Goal: Task Accomplishment & Management: Manage account settings

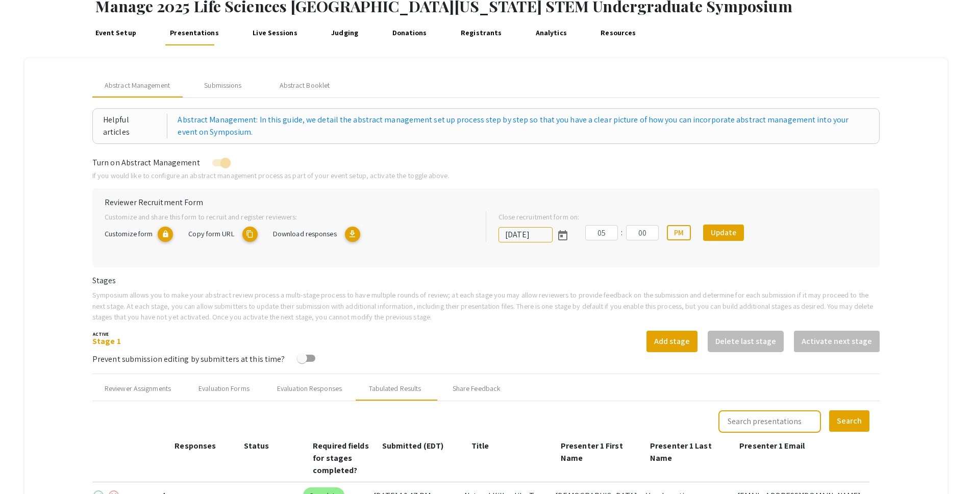
click at [912, 186] on mat-tab-group "Abstract Management Submissions Abstract Booklet Helpful articles Abstract Mana…" at bounding box center [486, 425] width 924 height 734
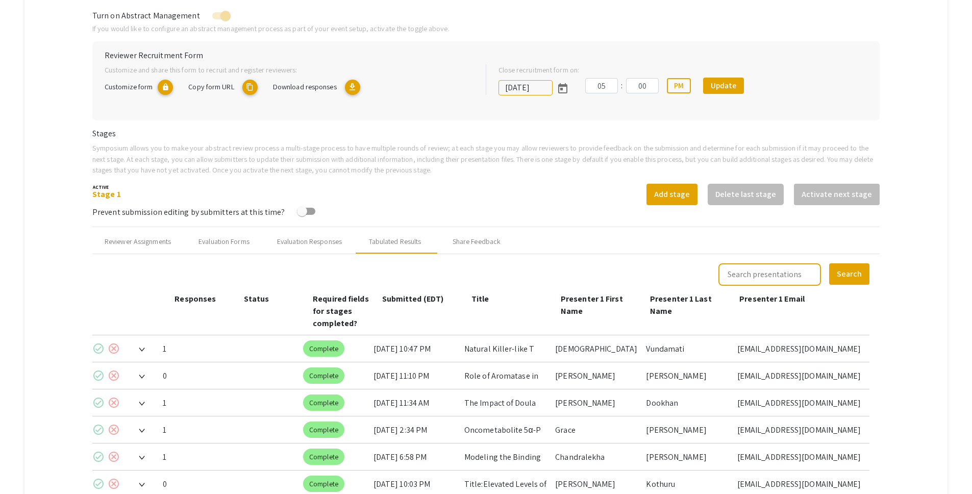
scroll to position [189, 0]
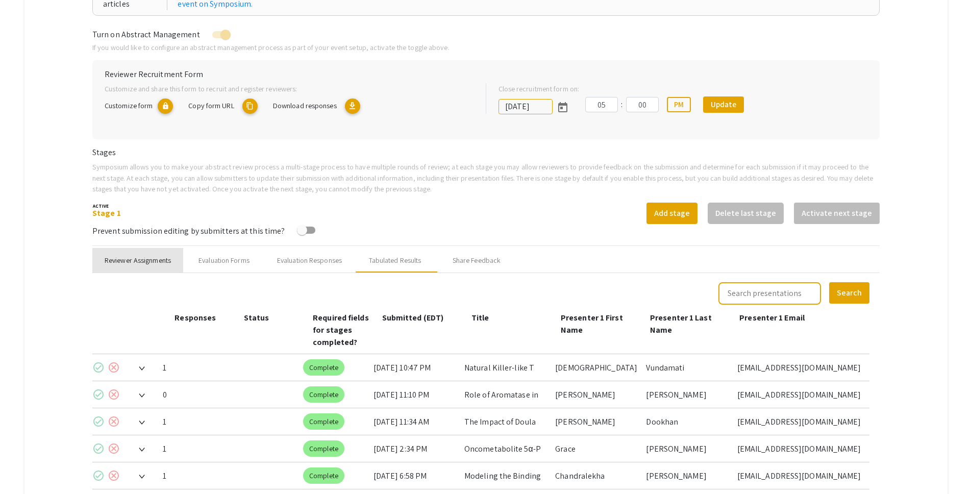
click at [155, 260] on div "Reviewer Assignments" at bounding box center [138, 260] width 66 height 11
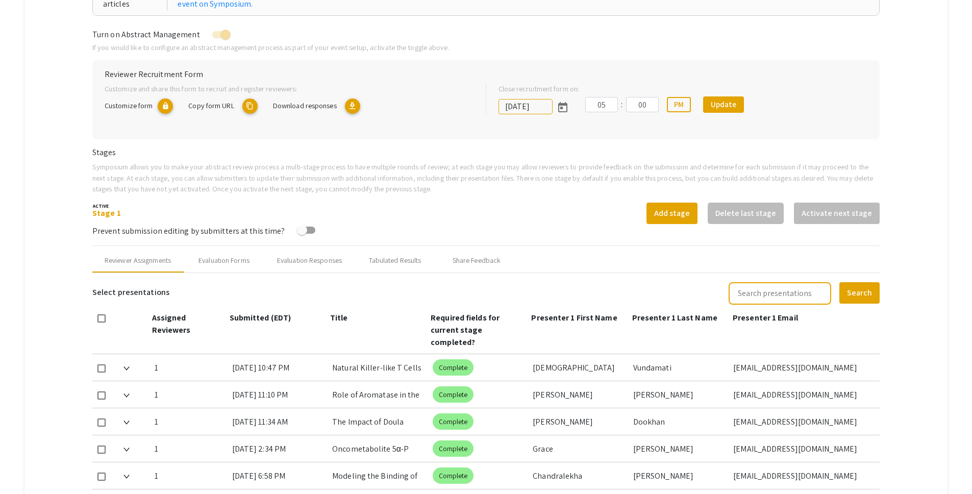
click at [946, 171] on mat-tab-group "Abstract Management Submissions Abstract Booklet Helpful articles Abstract Mana…" at bounding box center [486, 458] width 924 height 1057
click at [879, 50] on p "If you would like to configure an abstract management process as part of your e…" at bounding box center [486, 47] width 788 height 11
click at [58, 177] on mat-tab-group "Abstract Management Submissions Abstract Booklet Helpful articles Abstract Mana…" at bounding box center [486, 458] width 924 height 1057
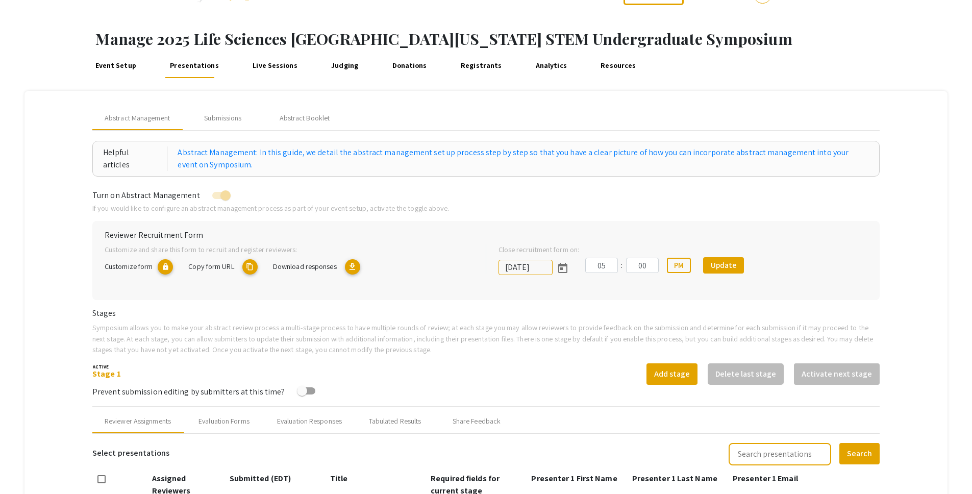
scroll to position [185, 0]
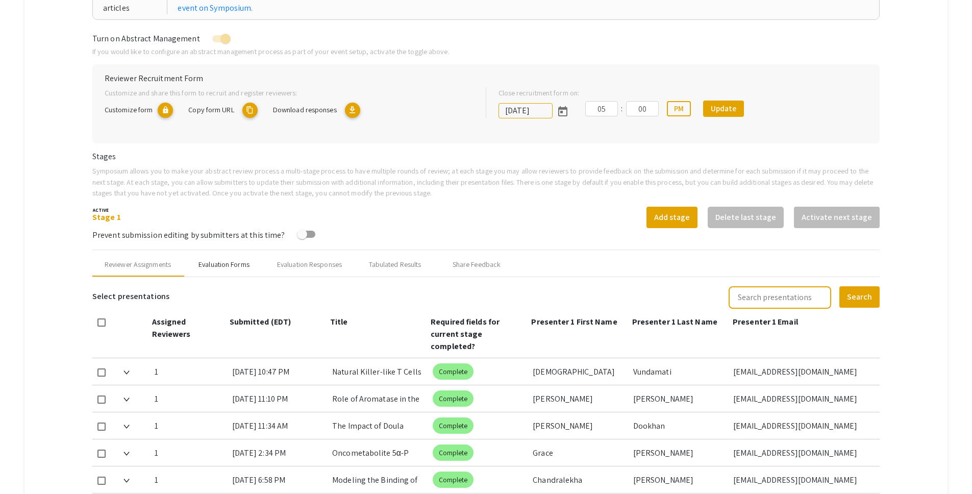
click at [221, 269] on div "Evaluation Forms" at bounding box center [224, 264] width 51 height 11
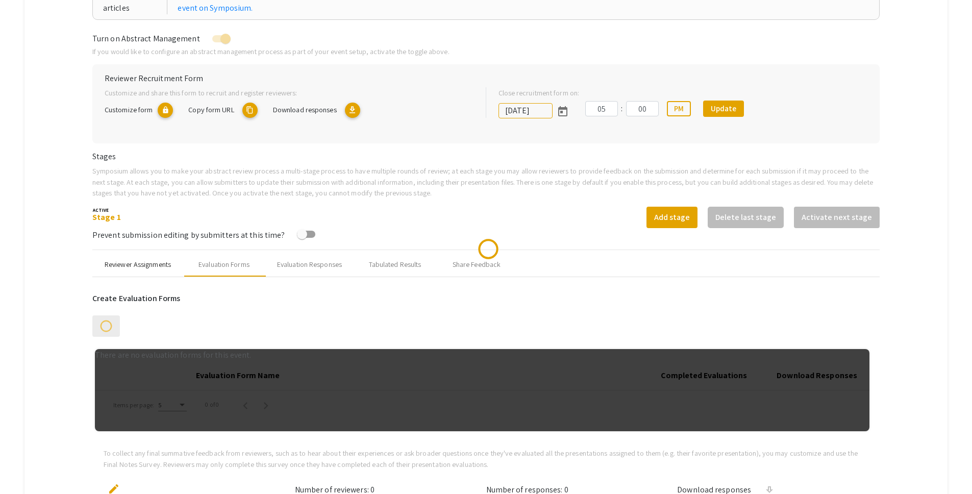
click at [153, 266] on div "Reviewer Assignments" at bounding box center [138, 264] width 66 height 11
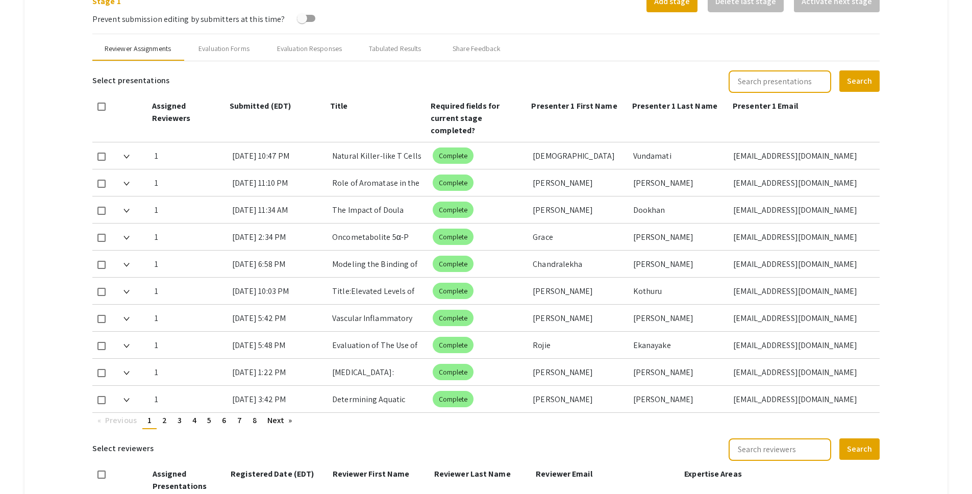
scroll to position [472, 0]
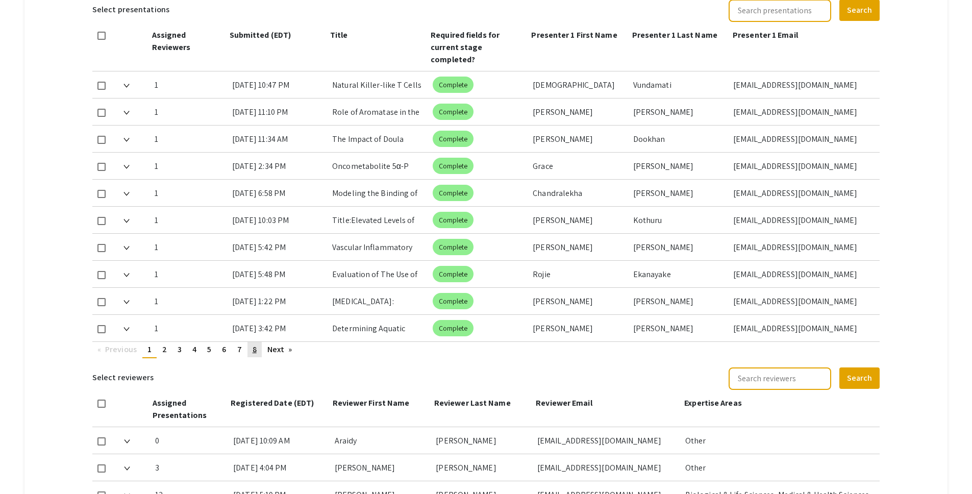
click at [252, 342] on link "page 8" at bounding box center [255, 349] width 14 height 15
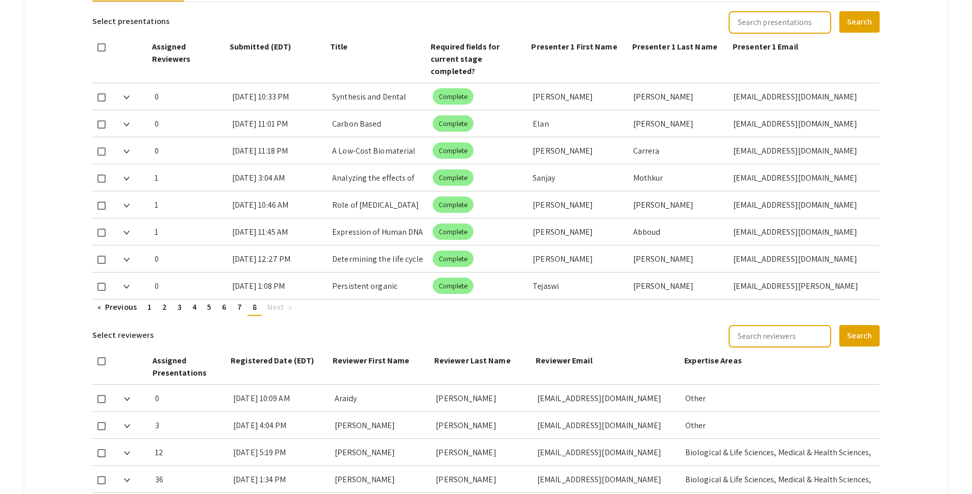
scroll to position [298, 0]
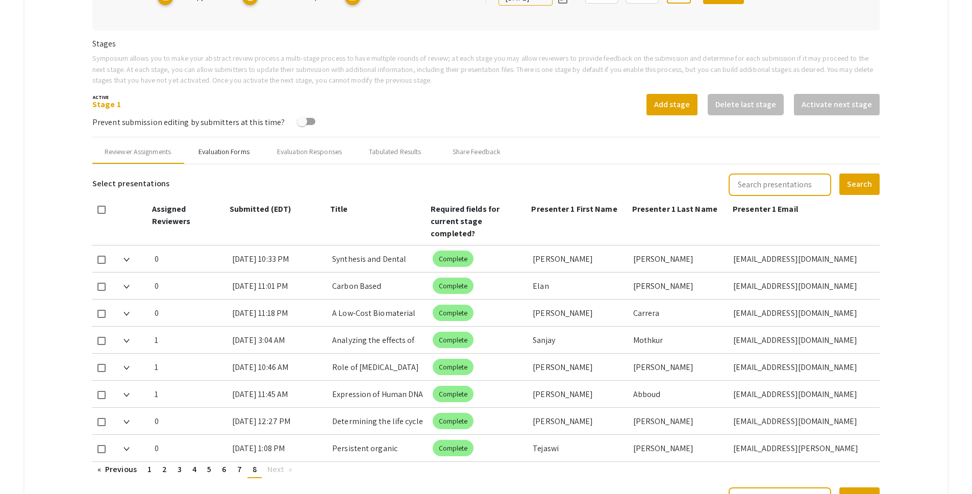
drag, startPoint x: 219, startPoint y: 153, endPoint x: 226, endPoint y: 156, distance: 7.3
click at [220, 153] on div "Evaluation Forms" at bounding box center [224, 151] width 51 height 11
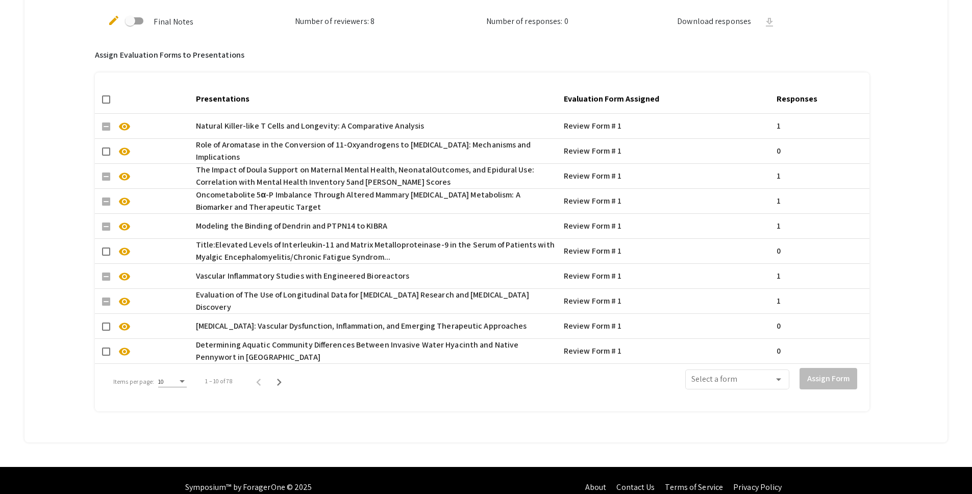
scroll to position [685, 0]
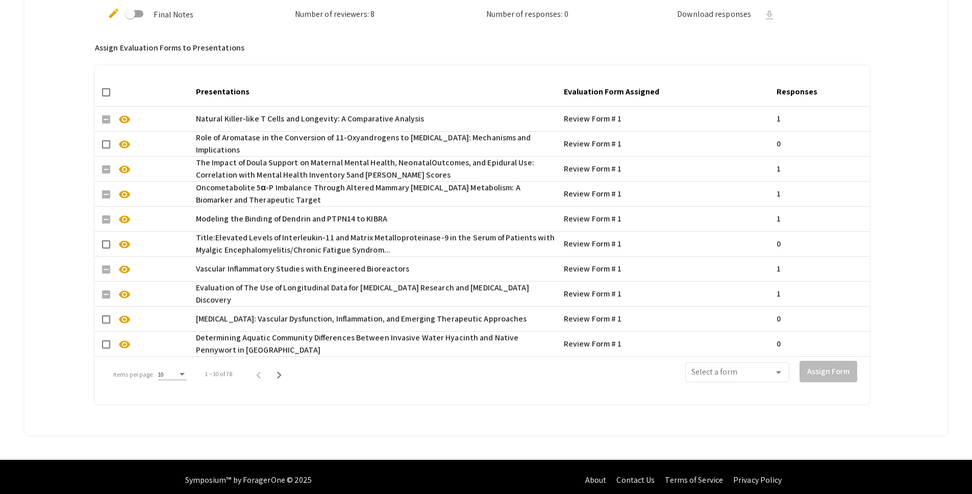
click at [182, 375] on div "Items per page:" at bounding box center [182, 374] width 5 height 3
click at [183, 429] on span "50" at bounding box center [172, 430] width 29 height 18
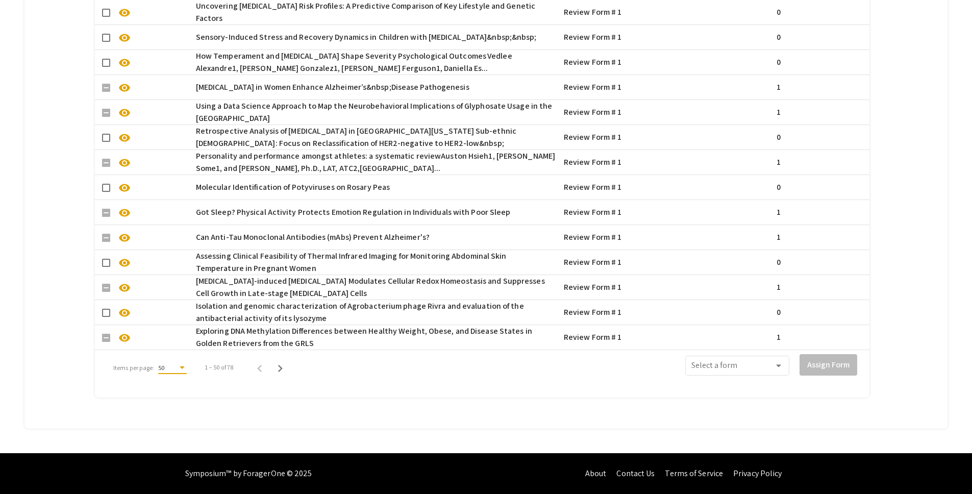
scroll to position [1700, 0]
click at [748, 363] on span at bounding box center [733, 367] width 83 height 9
click at [531, 367] on div at bounding box center [486, 247] width 972 height 494
click at [282, 361] on icon "Next page" at bounding box center [280, 368] width 14 height 14
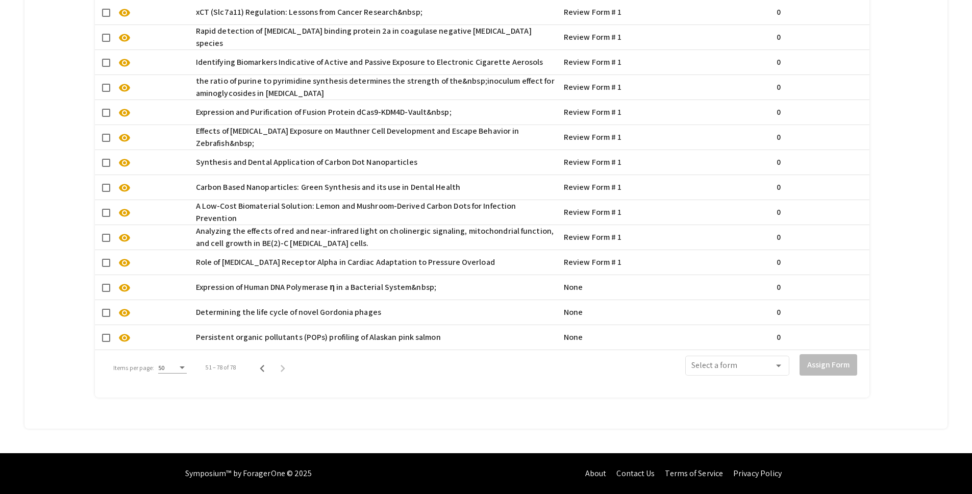
scroll to position [1150, 0]
click at [108, 284] on span at bounding box center [106, 288] width 8 height 8
click at [106, 292] on input "checkbox" at bounding box center [106, 292] width 1 height 1
checkbox input "true"
click at [107, 315] on mat-cell "visibility" at bounding box center [143, 312] width 97 height 24
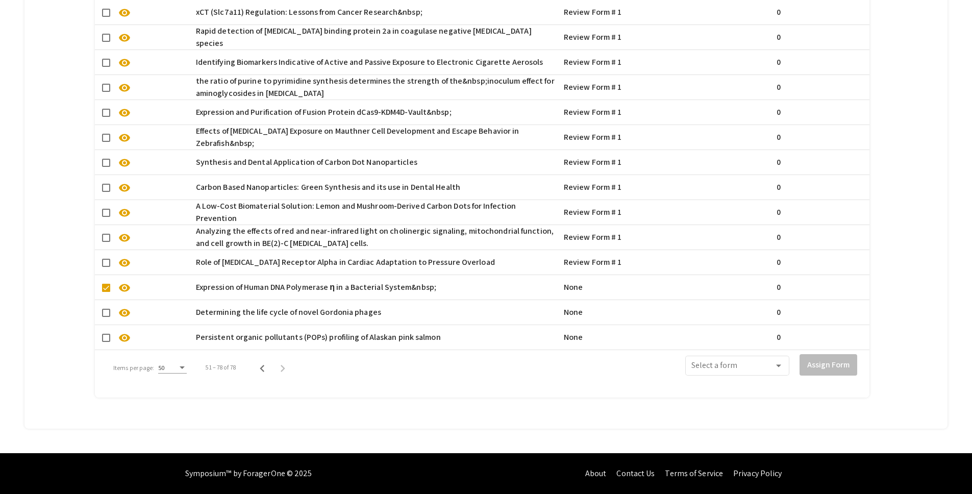
click at [106, 309] on span at bounding box center [106, 313] width 8 height 8
click at [106, 317] on input "checkbox" at bounding box center [106, 317] width 1 height 1
checkbox input "true"
click at [107, 334] on span at bounding box center [106, 338] width 8 height 8
click at [106, 342] on input "checkbox" at bounding box center [106, 342] width 1 height 1
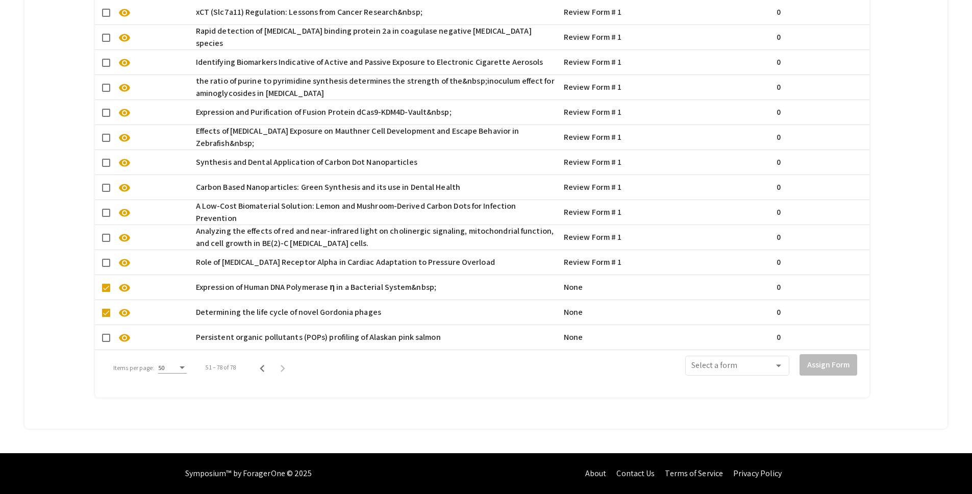
checkbox input "true"
click at [757, 363] on span at bounding box center [733, 367] width 83 height 9
click at [768, 387] on span "Review Form # 1" at bounding box center [745, 385] width 92 height 24
click at [837, 356] on button "Assign Form" at bounding box center [829, 364] width 58 height 21
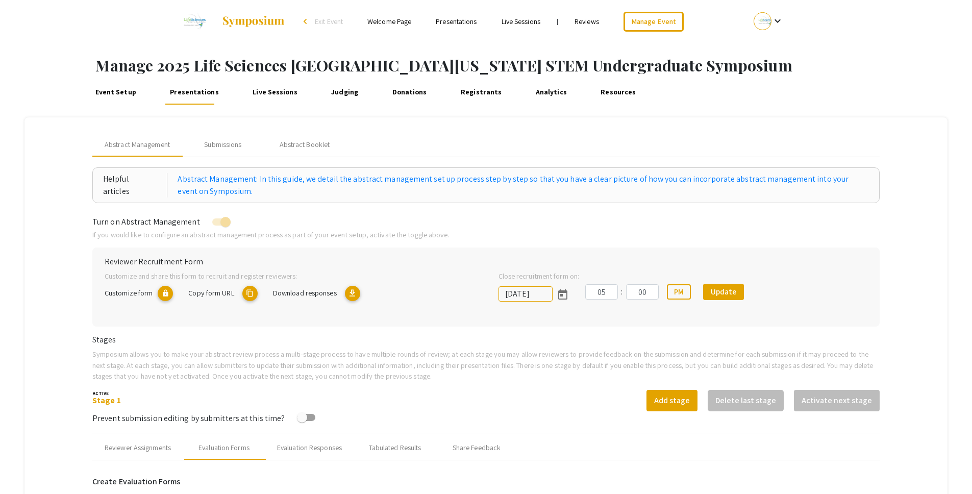
scroll to position [0, 0]
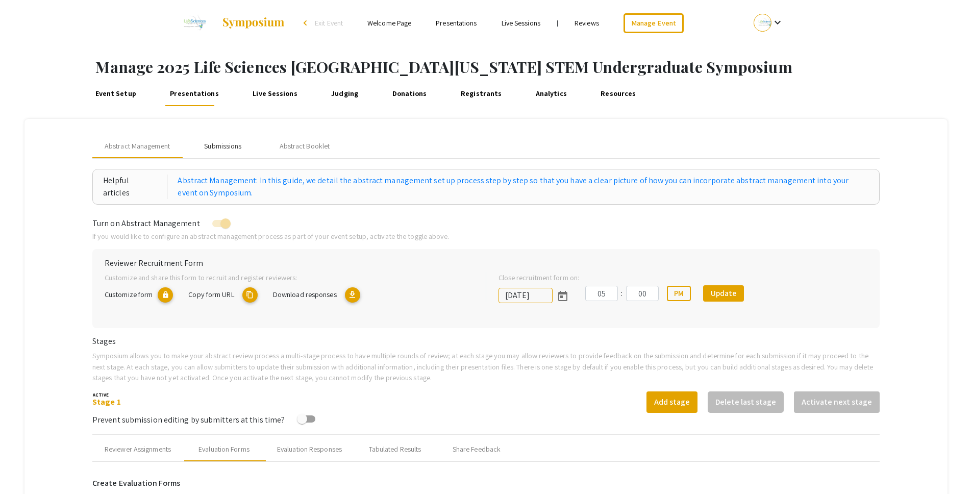
click at [236, 141] on div "Submissions" at bounding box center [222, 146] width 37 height 11
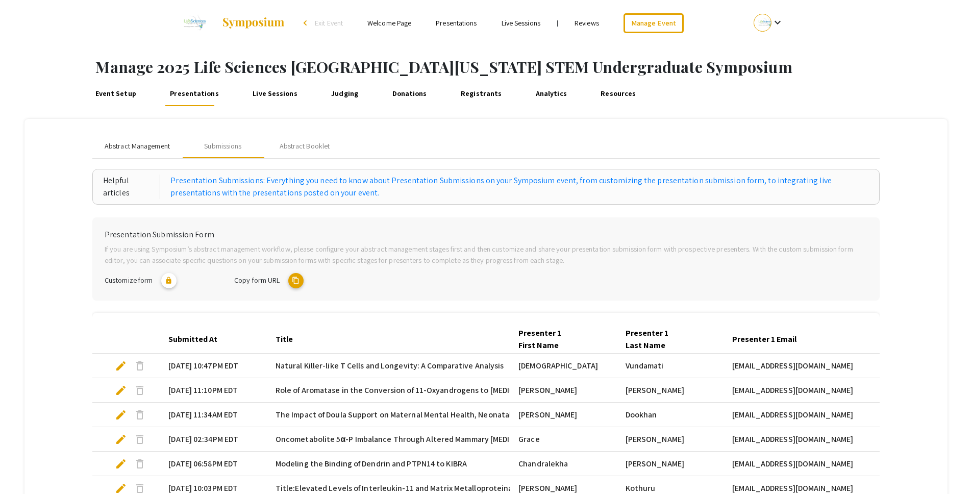
click at [145, 142] on span "Abstract Management" at bounding box center [137, 146] width 65 height 11
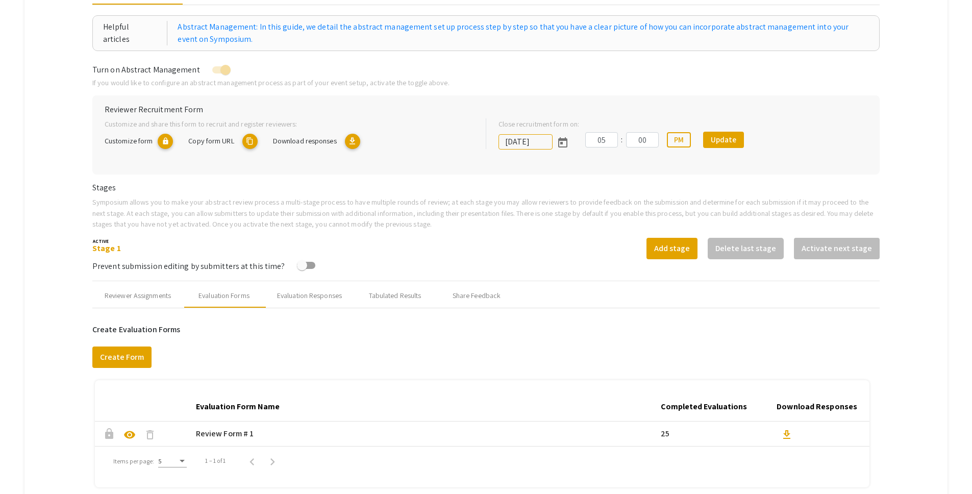
scroll to position [314, 0]
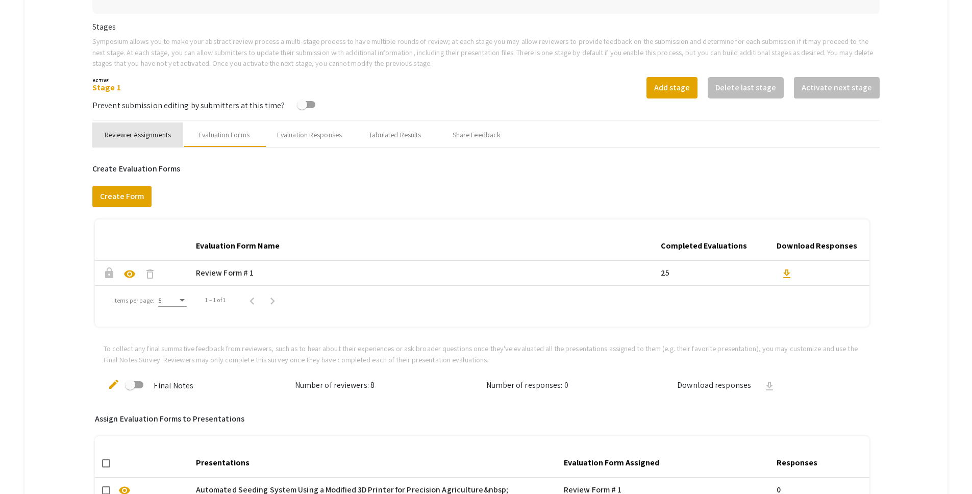
click at [147, 136] on div "Reviewer Assignments" at bounding box center [138, 135] width 66 height 11
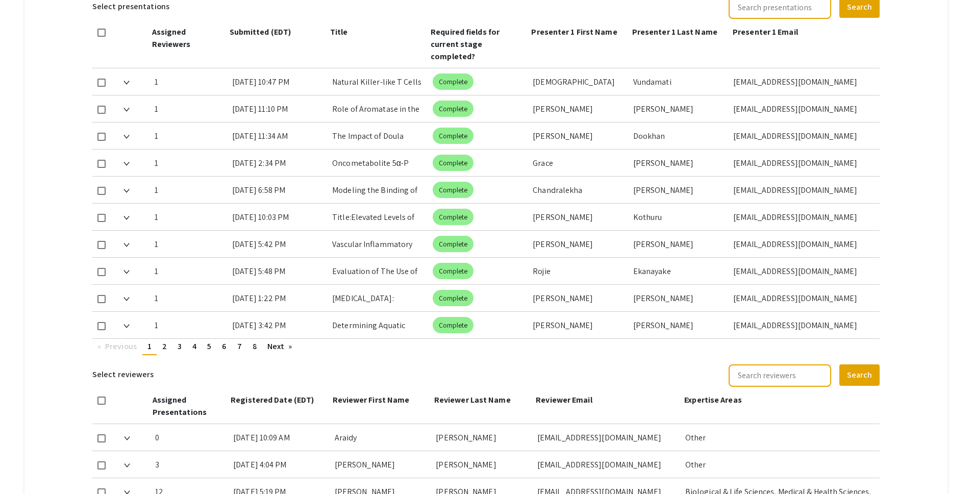
scroll to position [552, 0]
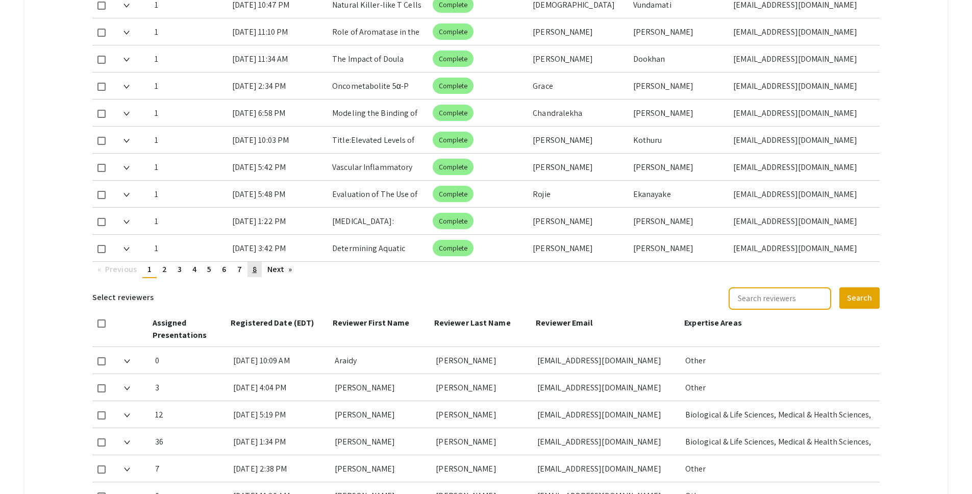
click at [253, 264] on span "8" at bounding box center [255, 269] width 4 height 11
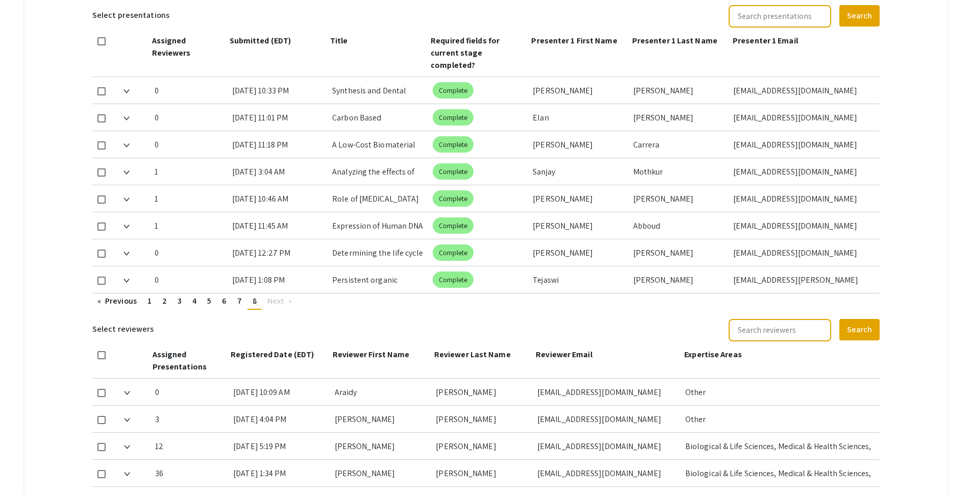
scroll to position [468, 0]
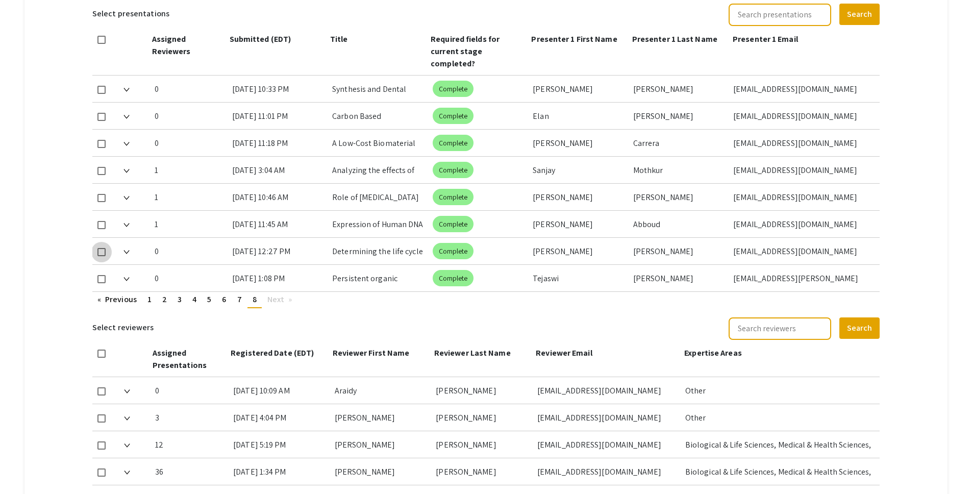
click at [105, 248] on span at bounding box center [101, 252] width 8 height 8
click at [102, 256] on input "checkbox" at bounding box center [101, 256] width 1 height 1
checkbox input "true"
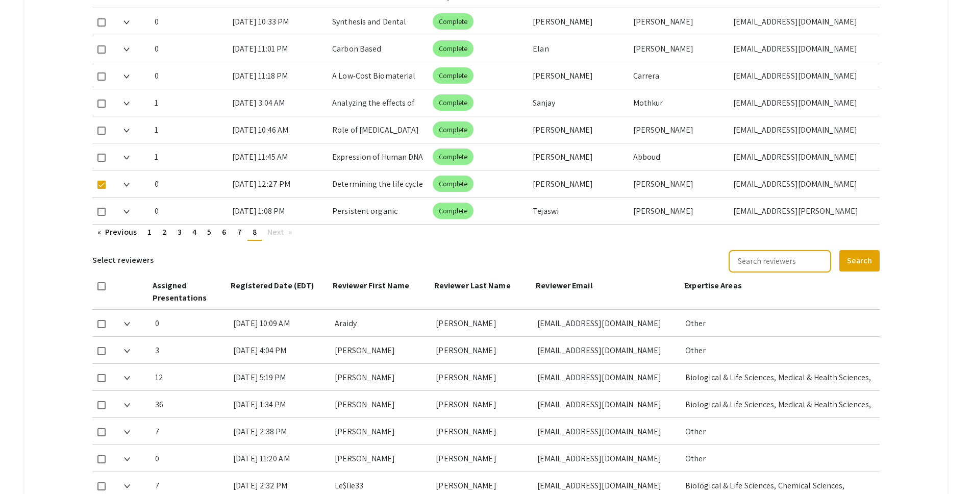
scroll to position [566, 0]
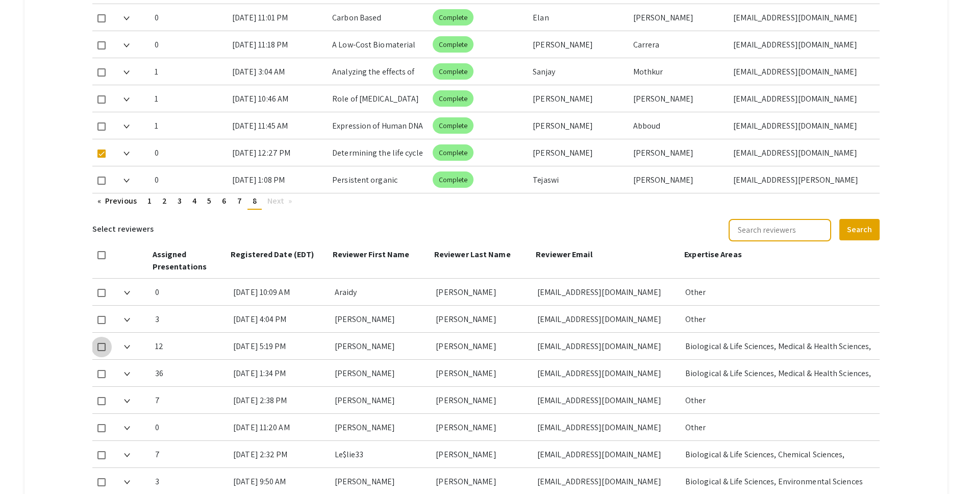
click at [104, 343] on span at bounding box center [101, 347] width 8 height 8
click at [102, 351] on input "checkbox" at bounding box center [101, 351] width 1 height 1
checkbox input "true"
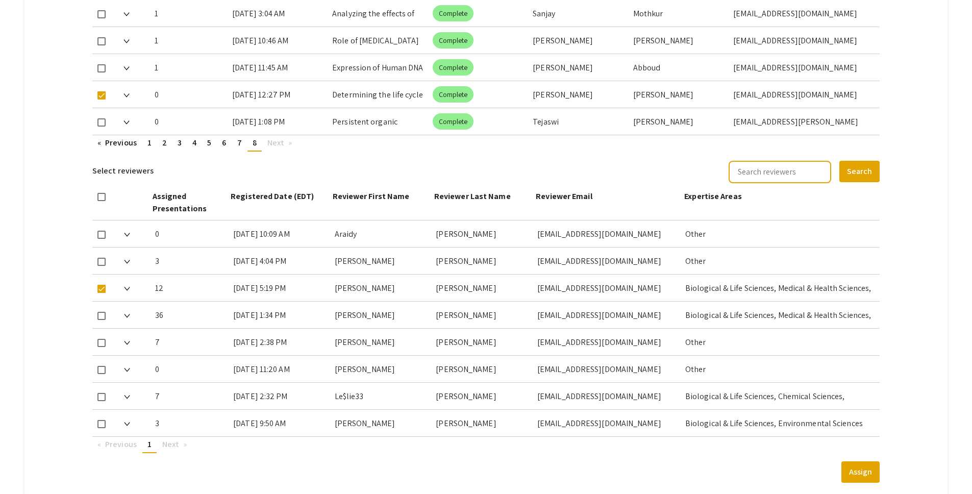
scroll to position [636, 0]
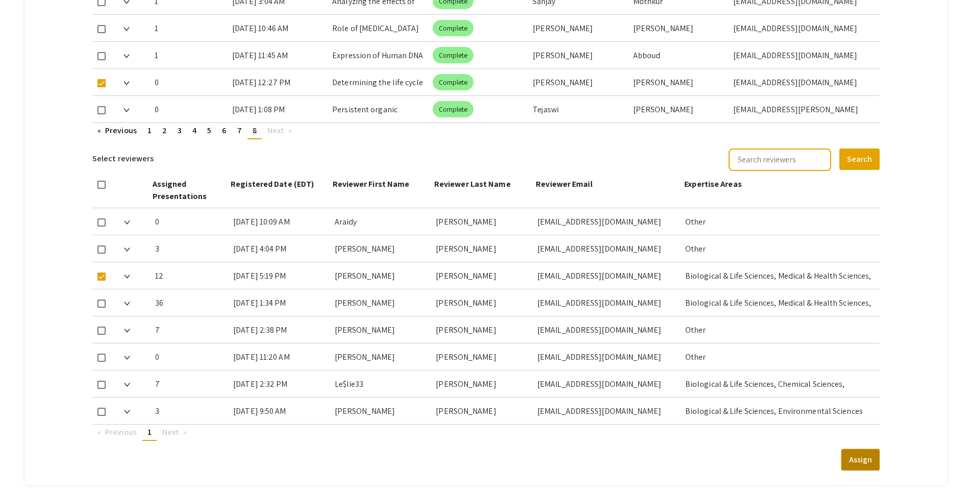
click at [877, 449] on button "Assign" at bounding box center [861, 459] width 38 height 21
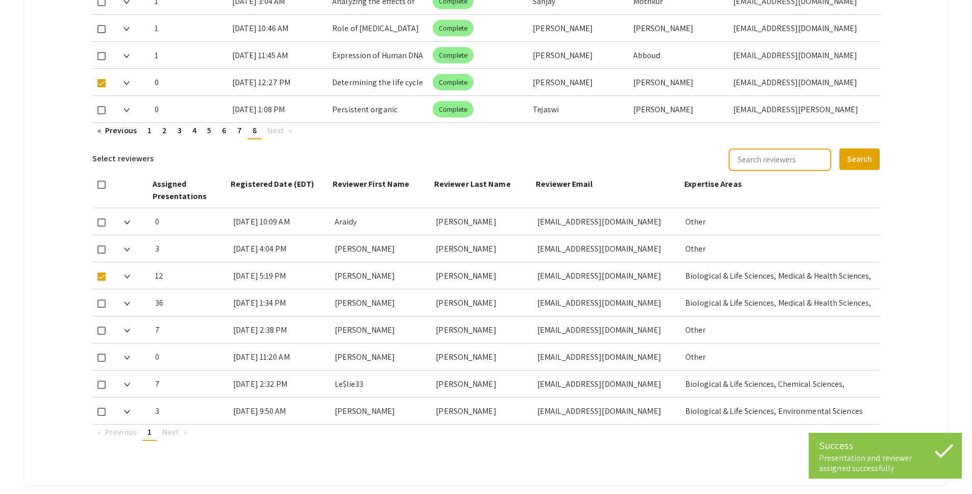
scroll to position [328, 0]
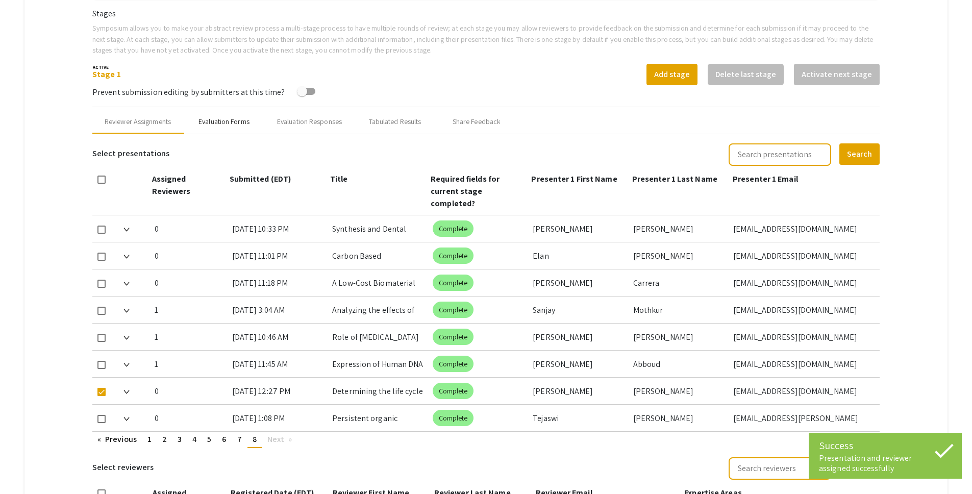
click at [231, 124] on div "Evaluation Forms" at bounding box center [224, 121] width 51 height 11
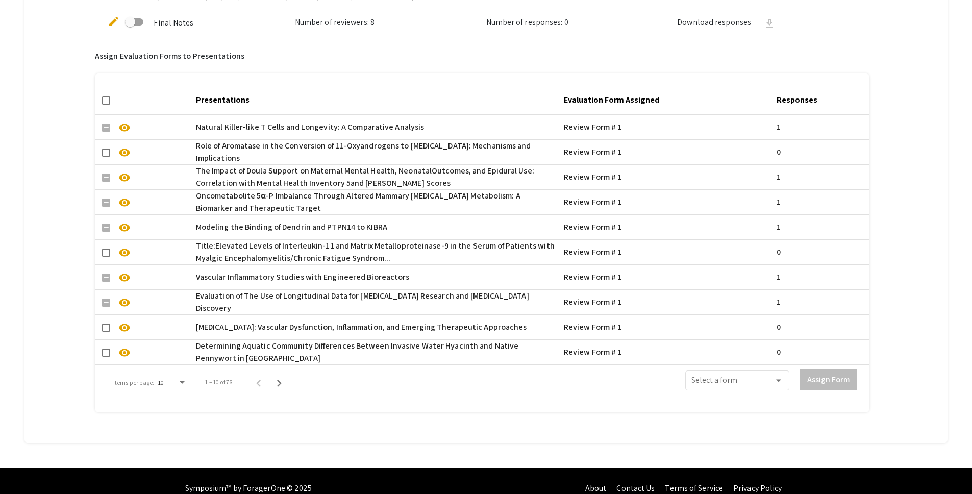
scroll to position [686, 0]
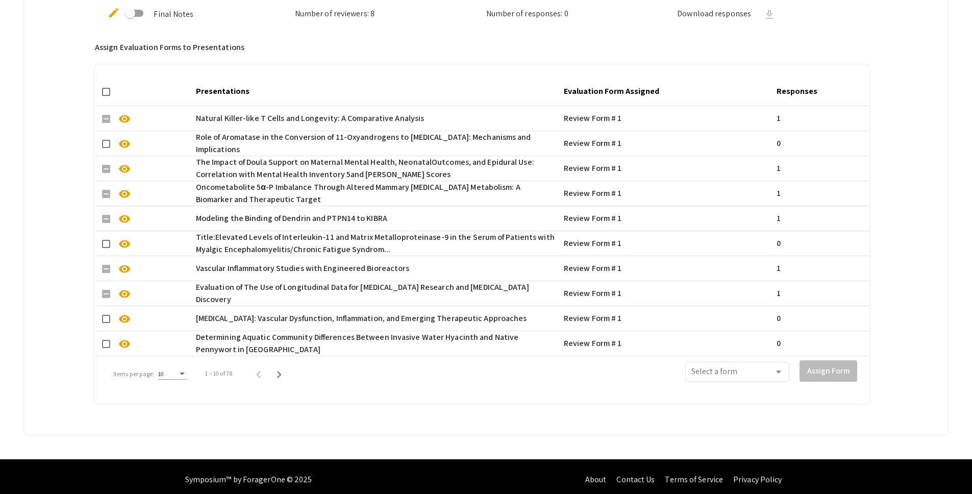
click at [182, 377] on div "10" at bounding box center [172, 371] width 29 height 17
click at [177, 430] on span "50" at bounding box center [172, 429] width 29 height 18
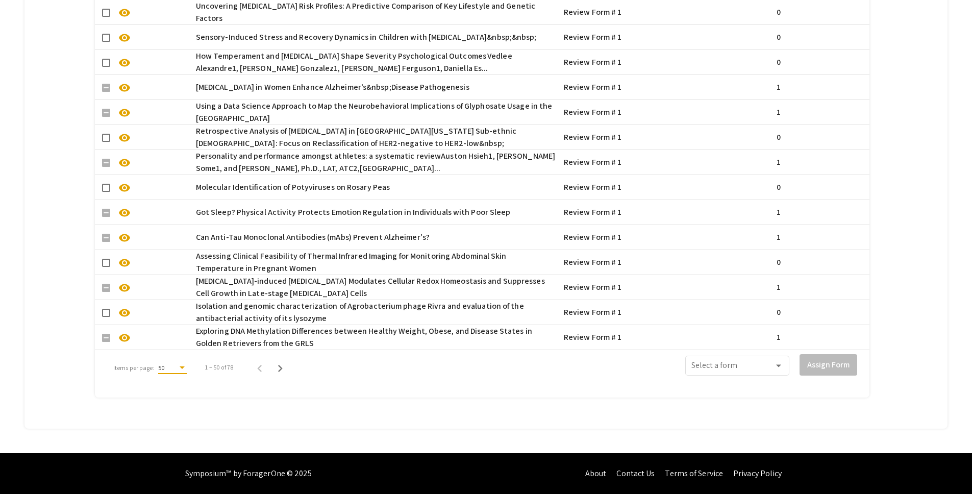
scroll to position [1700, 0]
click at [280, 361] on icon "Next page" at bounding box center [280, 368] width 14 height 14
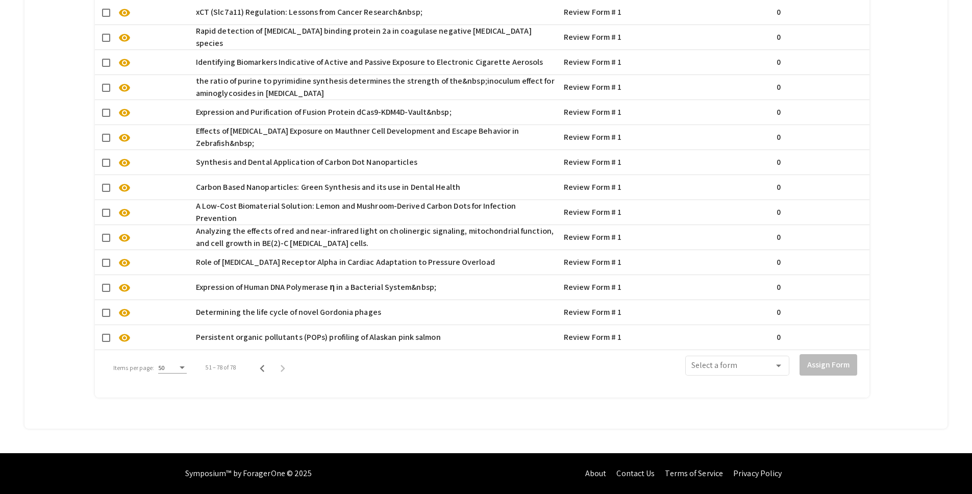
scroll to position [1150, 0]
click at [124, 332] on span "visibility" at bounding box center [124, 338] width 12 height 12
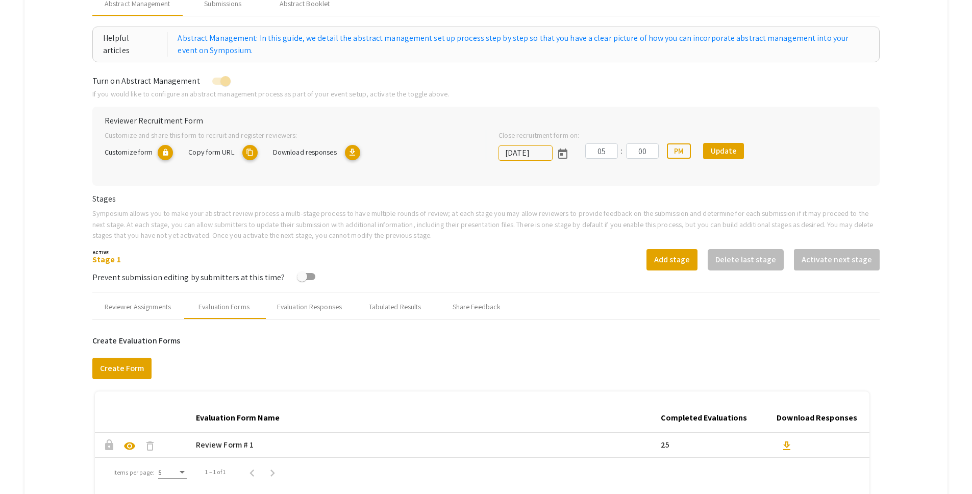
scroll to position [0, 0]
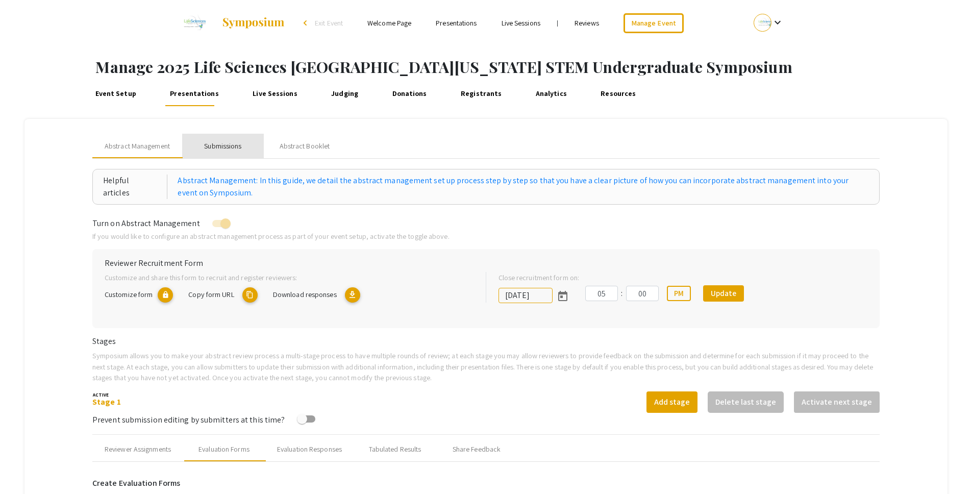
click at [225, 140] on div "Submissions" at bounding box center [223, 146] width 82 height 24
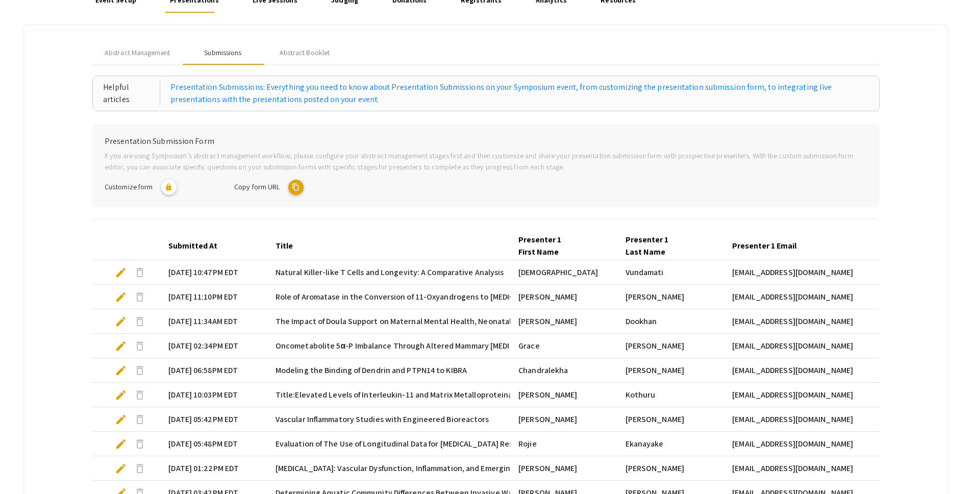
scroll to position [233, 0]
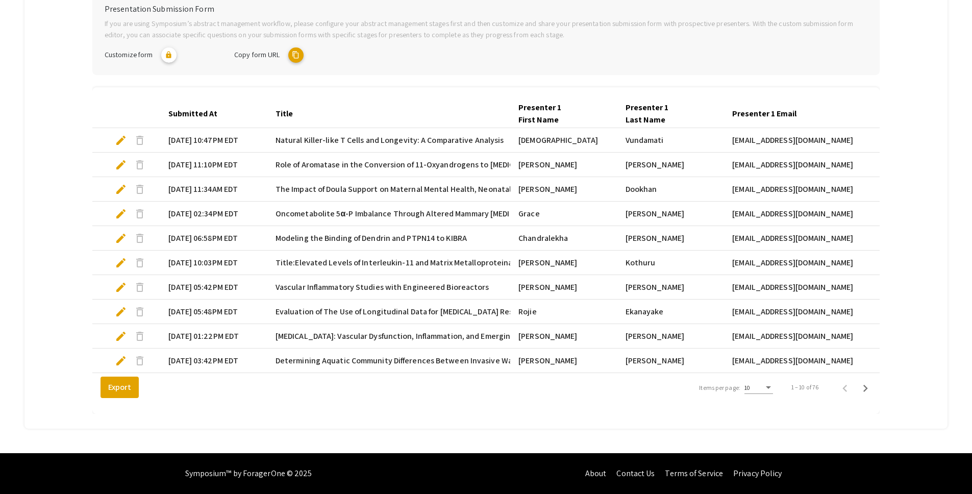
click at [759, 378] on div "10" at bounding box center [759, 385] width 29 height 17
click at [769, 402] on span "25" at bounding box center [765, 406] width 29 height 18
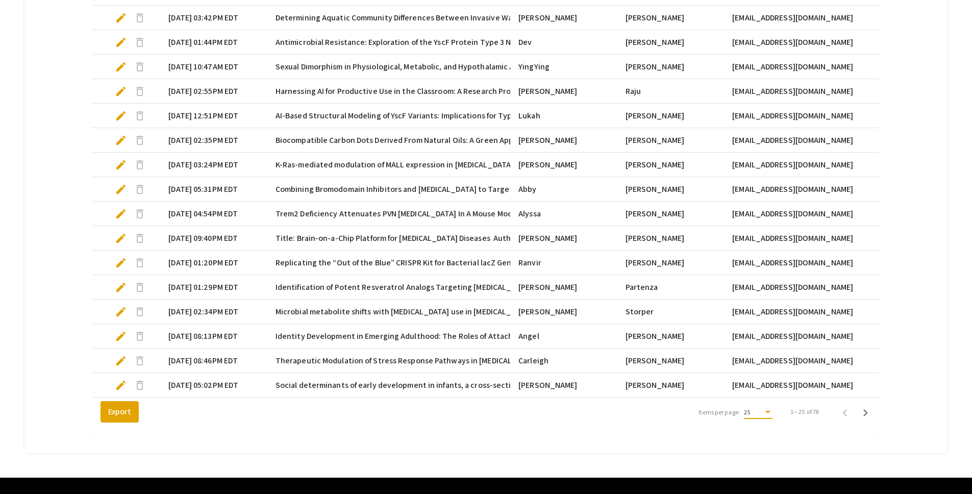
scroll to position [601, 0]
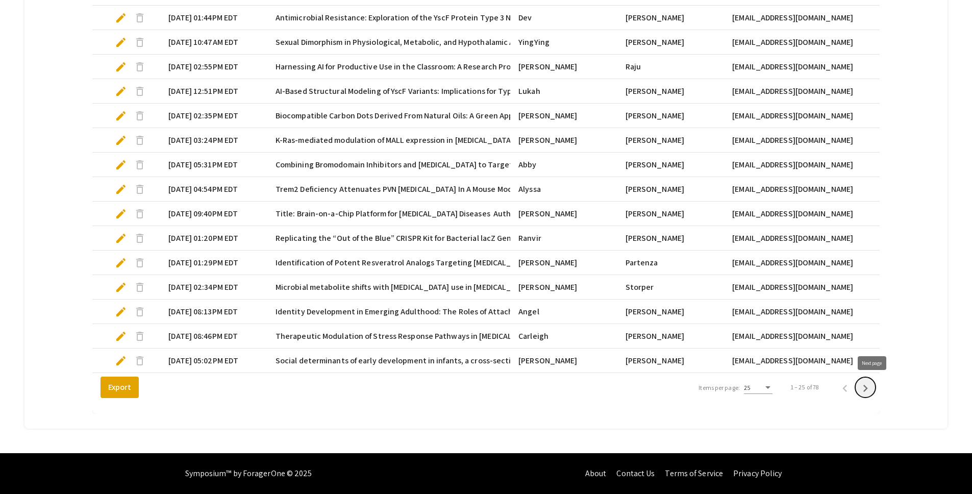
click at [873, 391] on icon "Next page" at bounding box center [865, 388] width 14 height 14
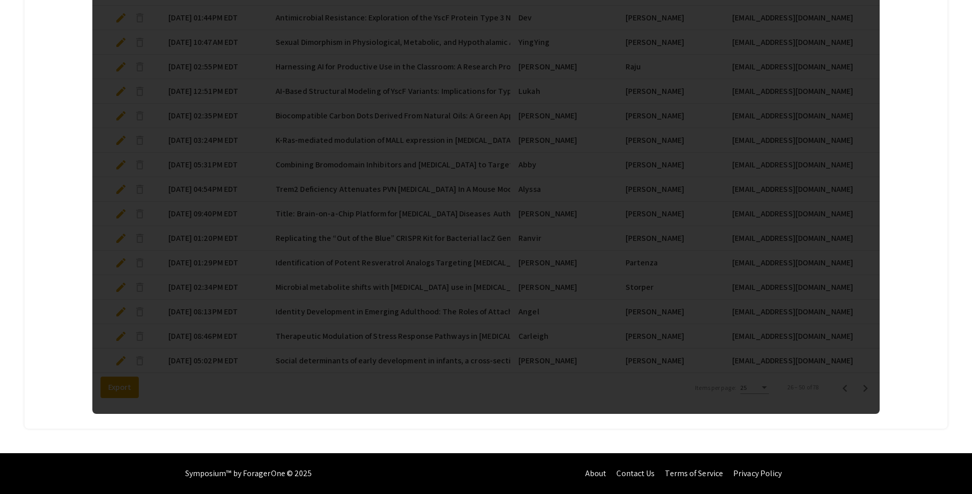
click at [876, 391] on div at bounding box center [486, 67] width 788 height 694
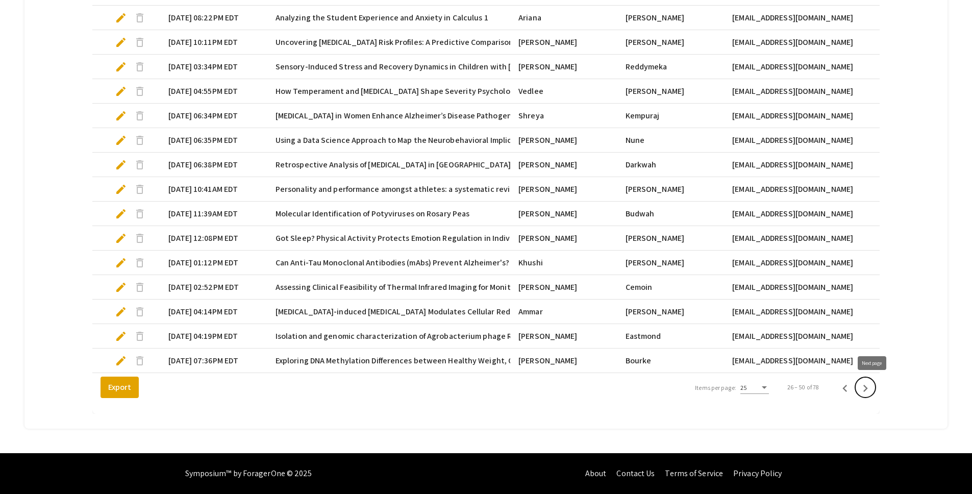
click at [873, 391] on icon "Next page" at bounding box center [865, 388] width 14 height 14
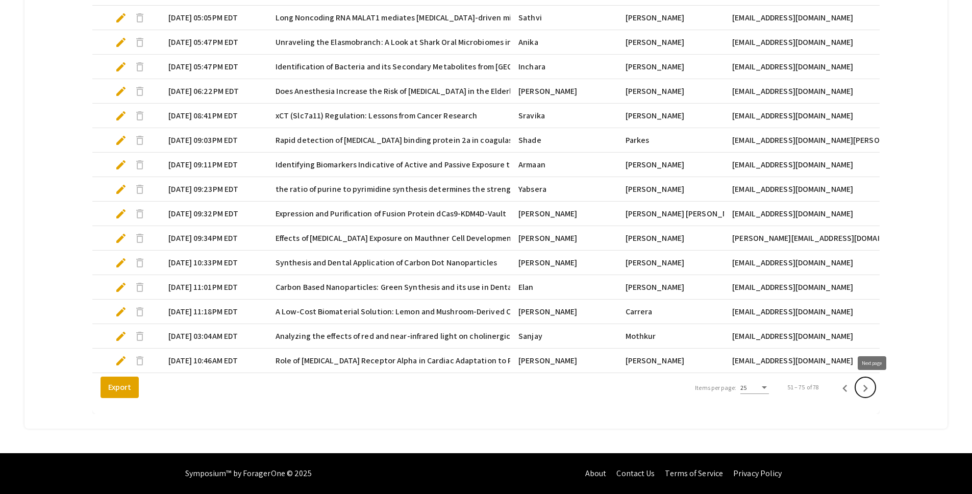
click at [873, 391] on icon "Next page" at bounding box center [865, 388] width 14 height 14
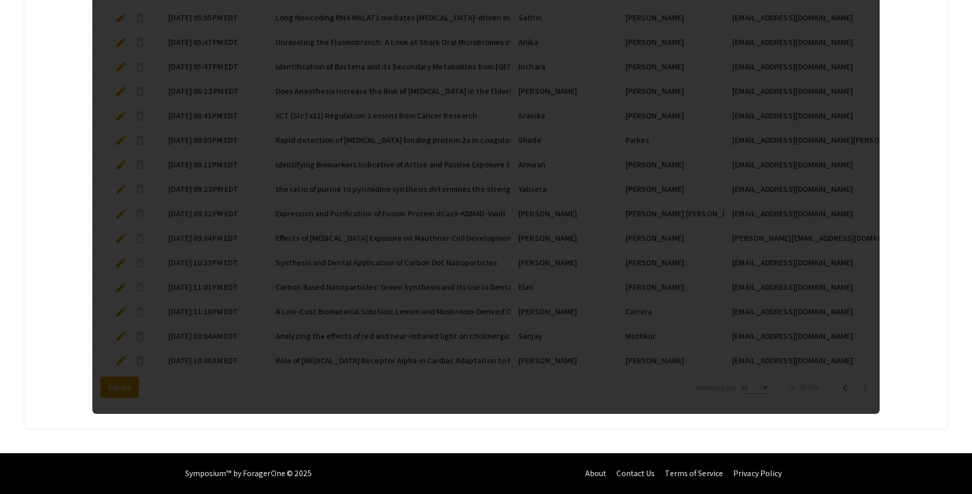
scroll to position [199, 0]
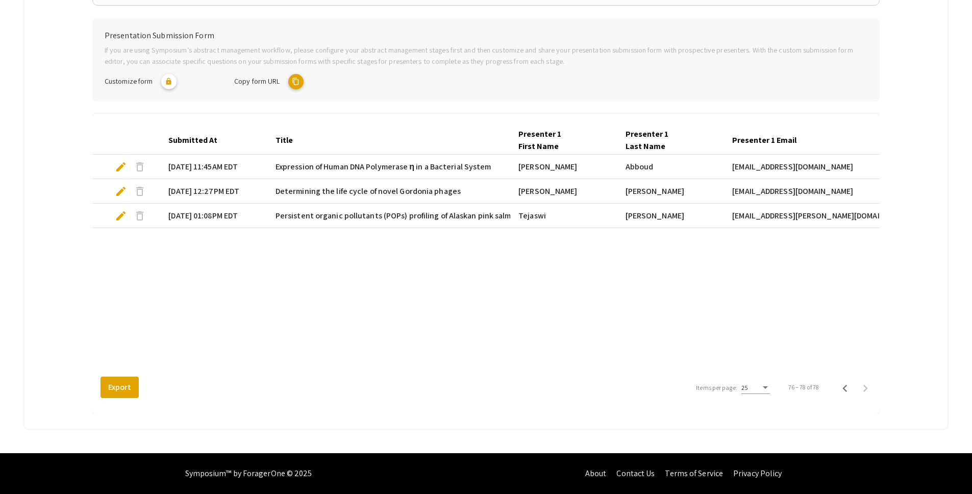
click at [122, 214] on span "edit" at bounding box center [121, 216] width 12 height 12
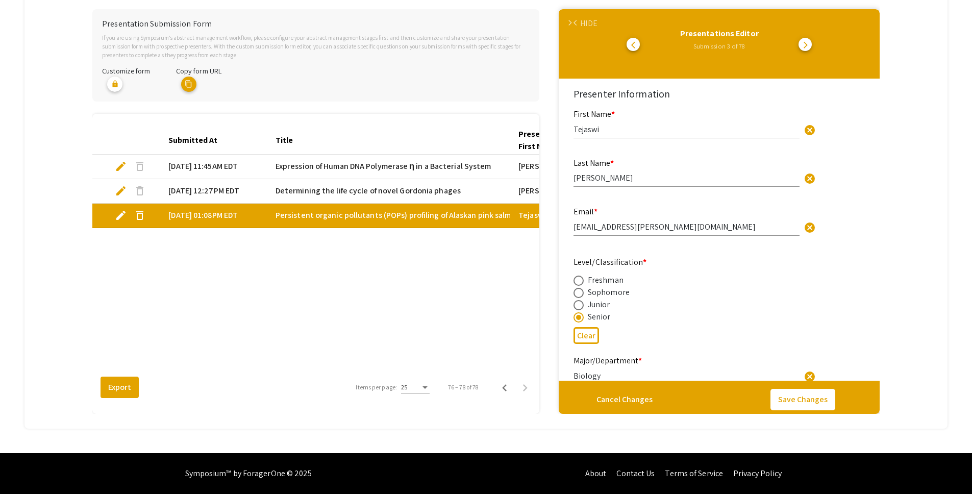
select select "custom"
type input "0"
select select "custom"
type input "1"
select select "auto"
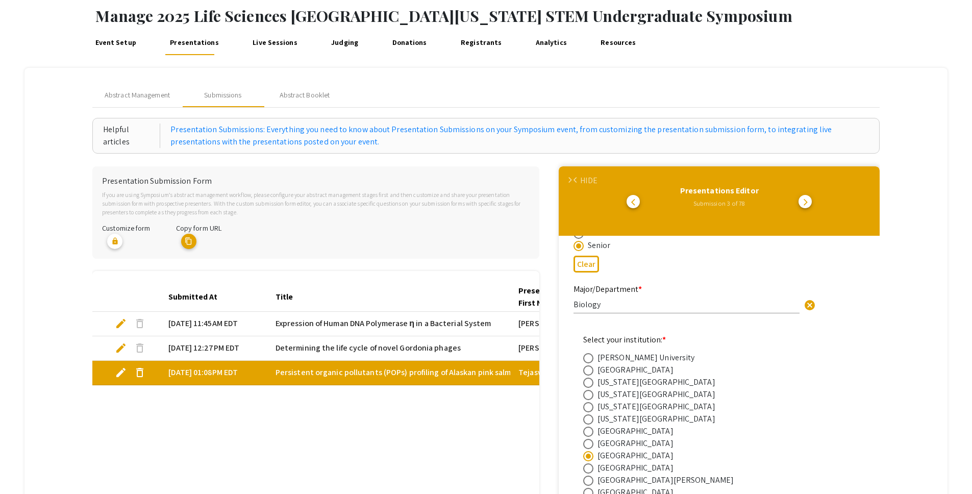
scroll to position [44, 0]
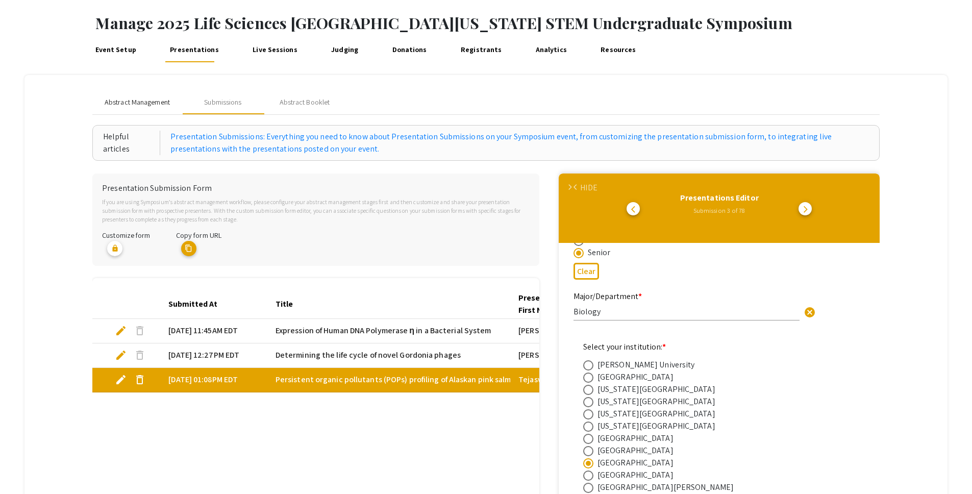
click at [143, 108] on div "Abstract Management" at bounding box center [137, 102] width 90 height 24
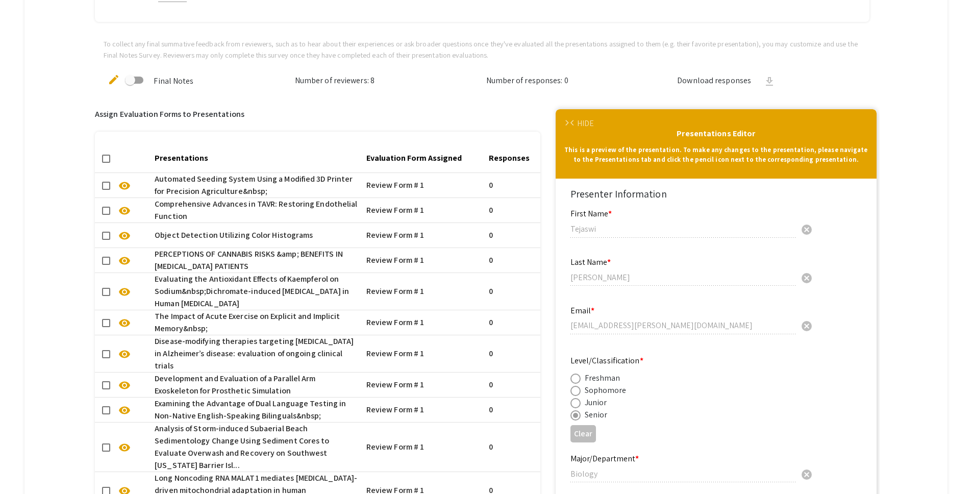
scroll to position [292, 0]
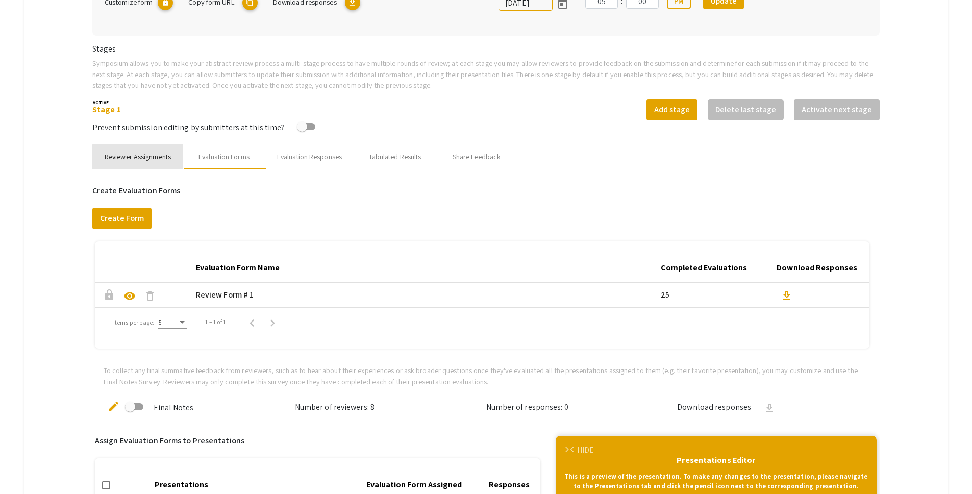
click at [141, 157] on div "Reviewer Assignments" at bounding box center [138, 157] width 66 height 11
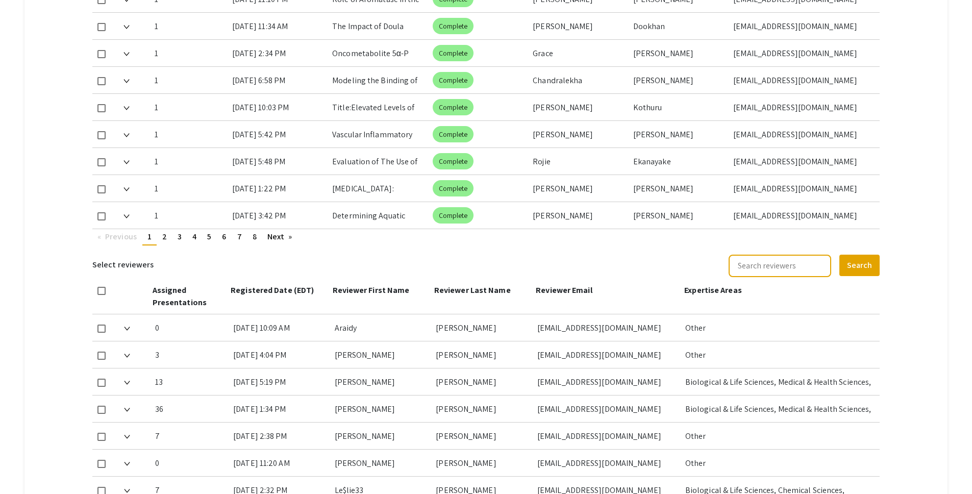
scroll to position [602, 0]
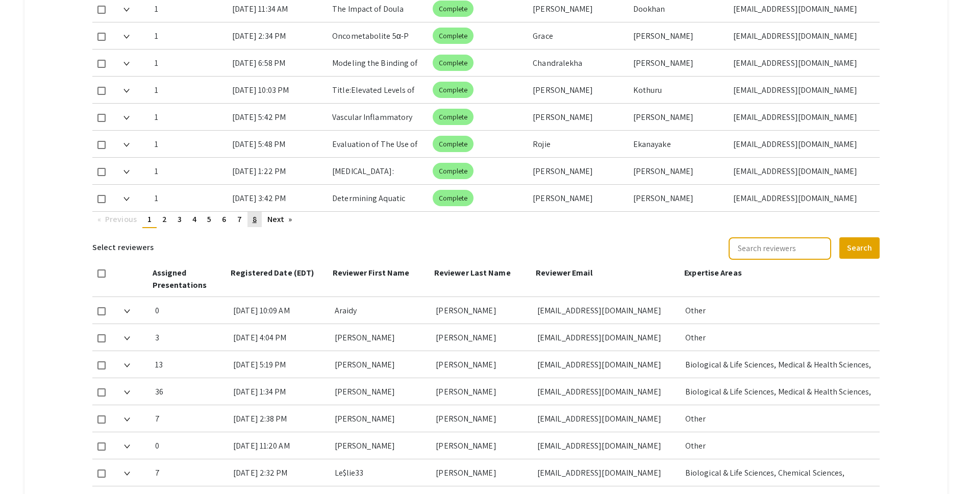
click at [256, 214] on span "8" at bounding box center [255, 219] width 4 height 11
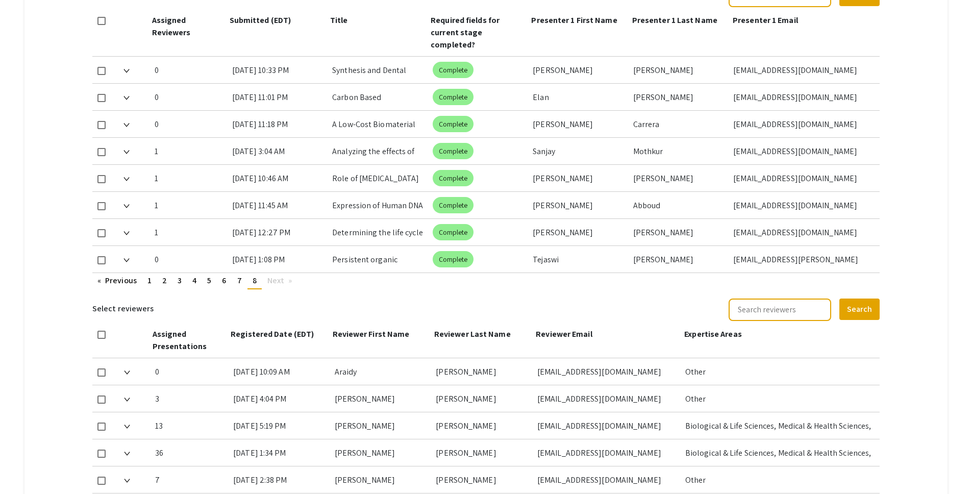
scroll to position [487, 0]
click at [100, 255] on span at bounding box center [101, 259] width 8 height 8
click at [101, 263] on input "checkbox" at bounding box center [101, 263] width 1 height 1
checkbox input "true"
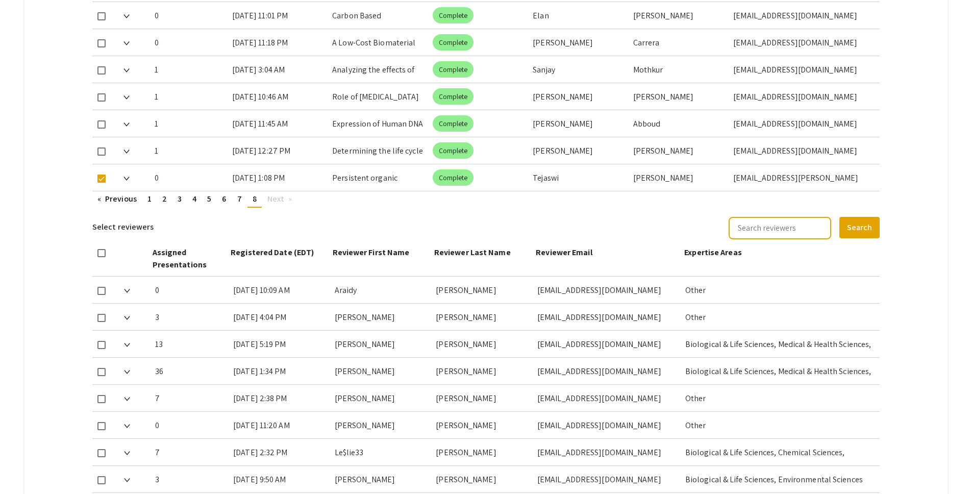
scroll to position [591, 0]
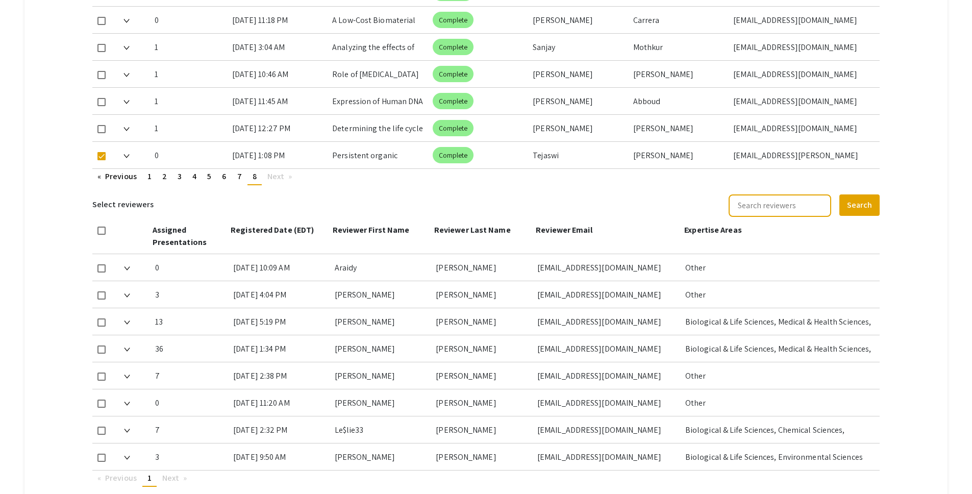
click at [101, 318] on span at bounding box center [101, 322] width 8 height 8
click at [101, 327] on input "checkbox" at bounding box center [101, 327] width 1 height 1
checkbox input "true"
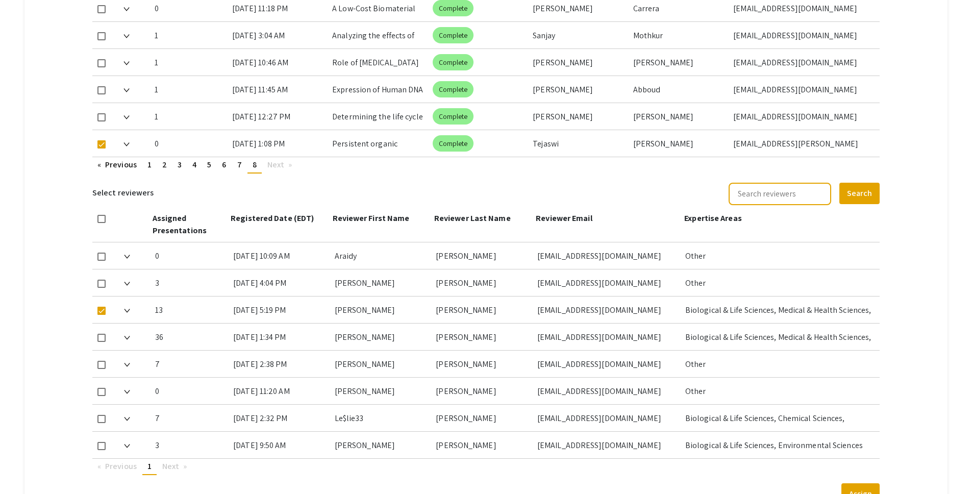
scroll to position [681, 0]
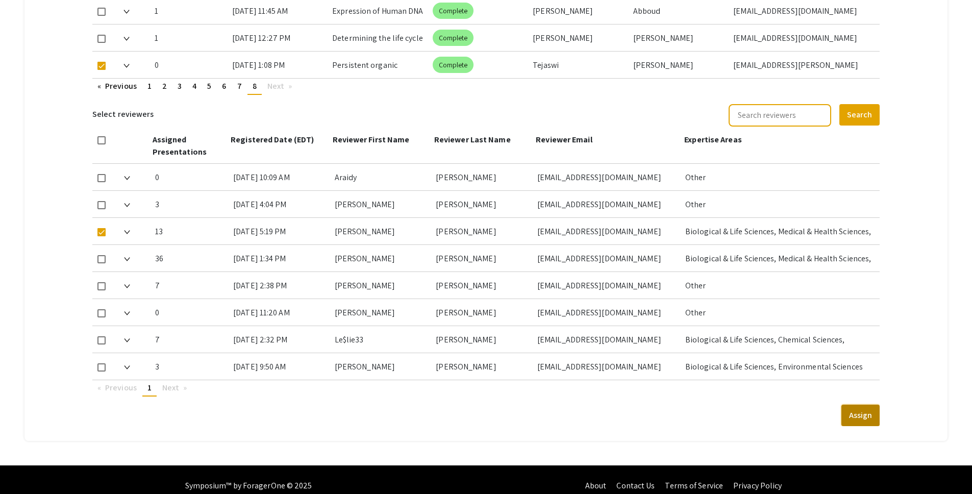
click at [860, 405] on button "Assign" at bounding box center [861, 415] width 38 height 21
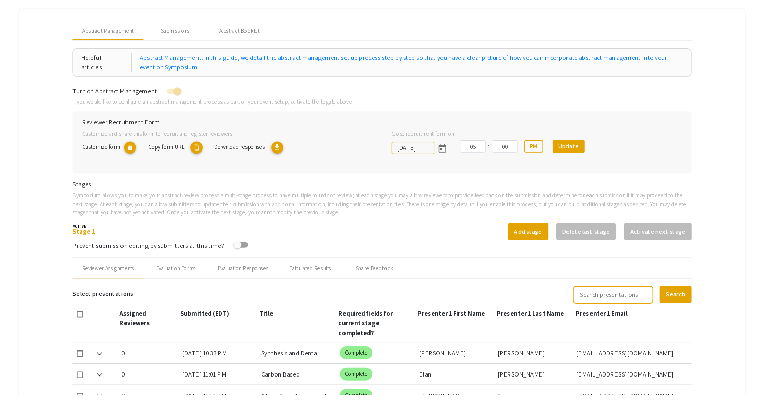
scroll to position [0, 0]
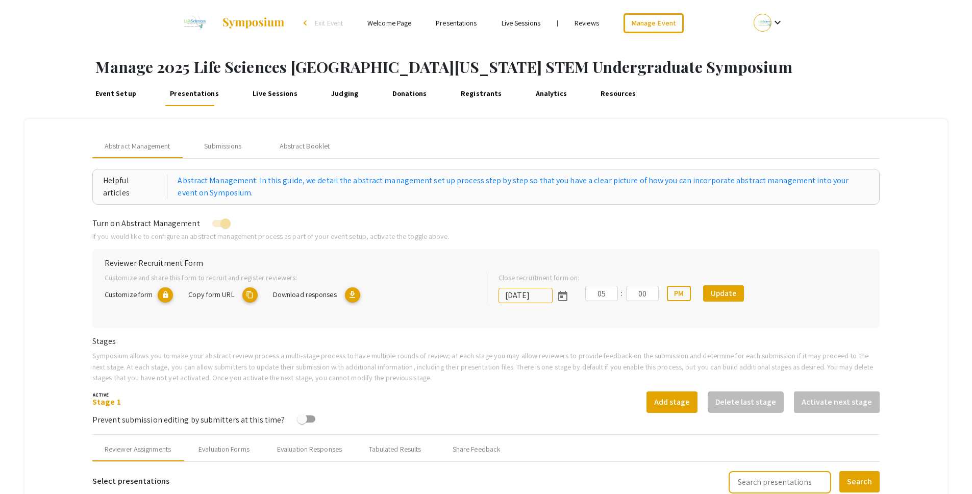
click at [124, 92] on link "Event Setup" at bounding box center [116, 94] width 46 height 24
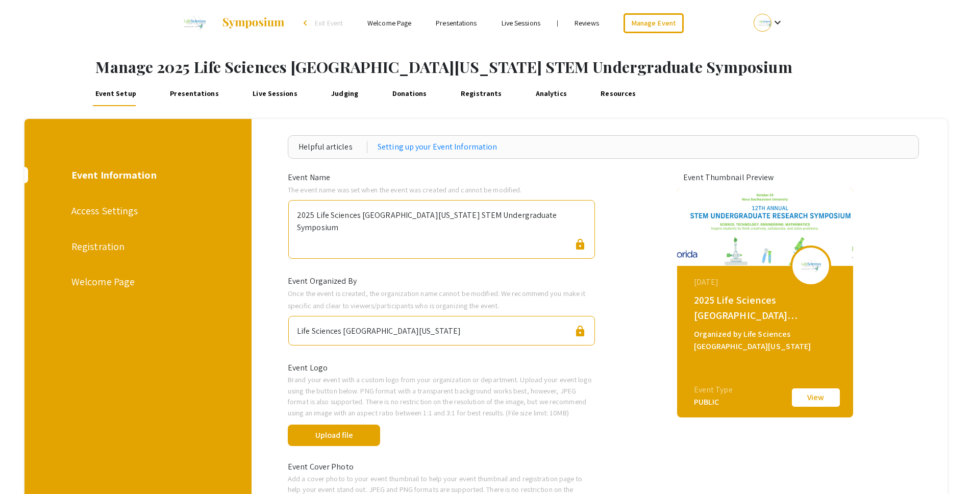
click at [115, 246] on div "Registration" at bounding box center [136, 246] width 131 height 15
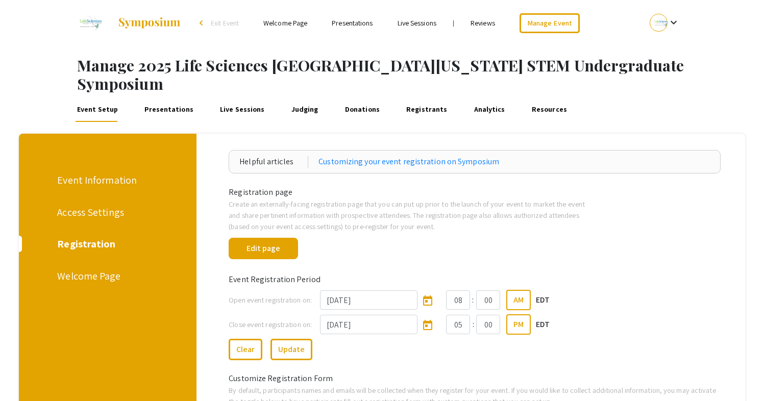
click at [631, 232] on div "Edit page" at bounding box center [474, 247] width 507 height 30
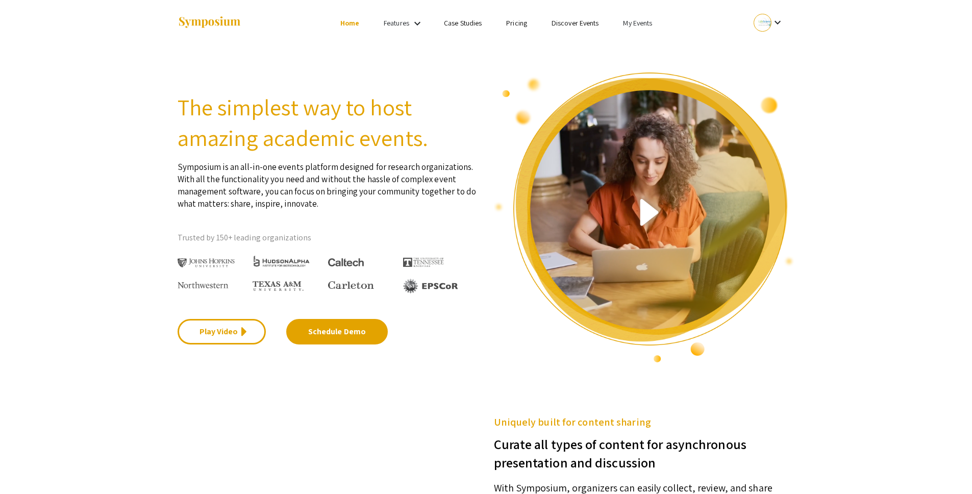
click at [893, 119] on section "The simplest way to host amazing academic events. Symposium is an all-in-one ev…" at bounding box center [486, 204] width 972 height 317
click at [886, 113] on section "The simplest way to host amazing academic events. Symposium is an all-in-one ev…" at bounding box center [486, 204] width 972 height 317
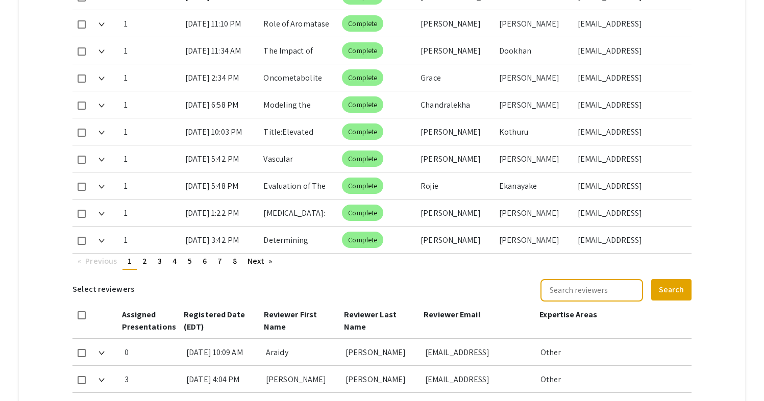
scroll to position [591, 0]
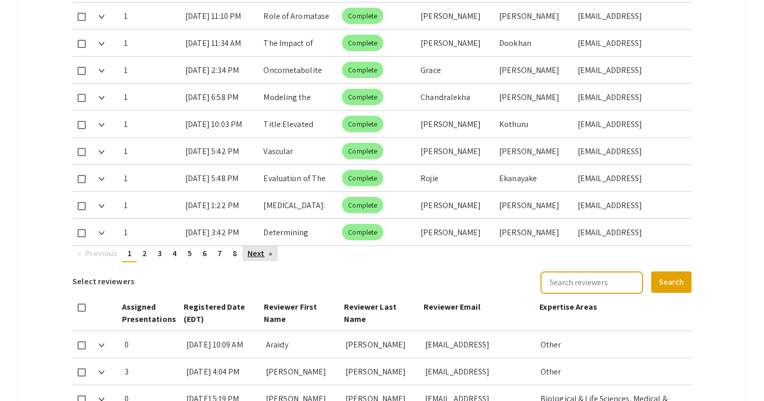
click at [259, 246] on link "Next page" at bounding box center [259, 253] width 35 height 15
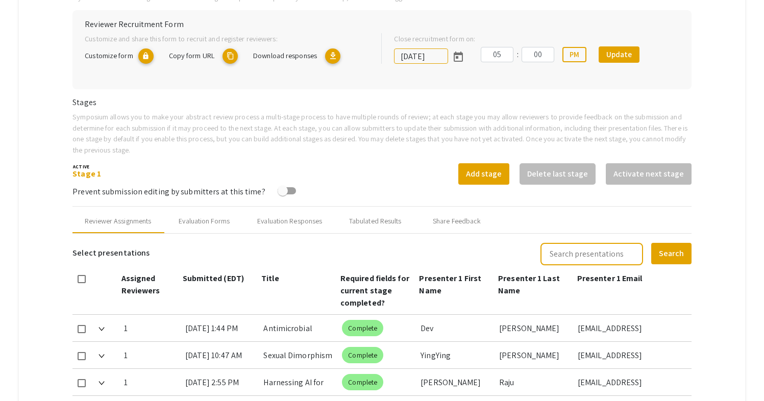
scroll to position [324, 0]
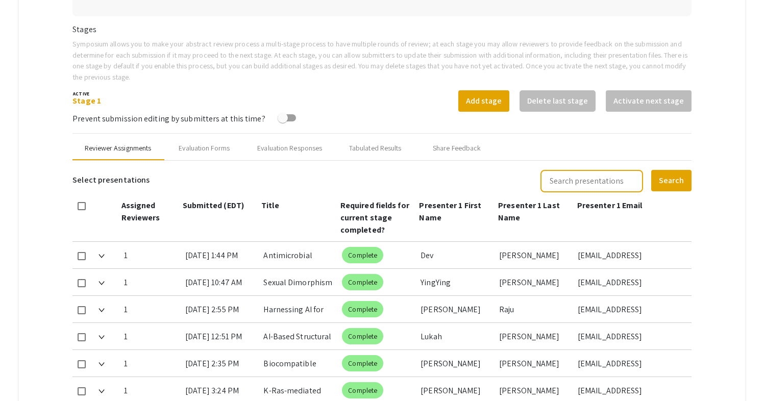
click at [109, 143] on div "Reviewer Assignments" at bounding box center [118, 148] width 66 height 11
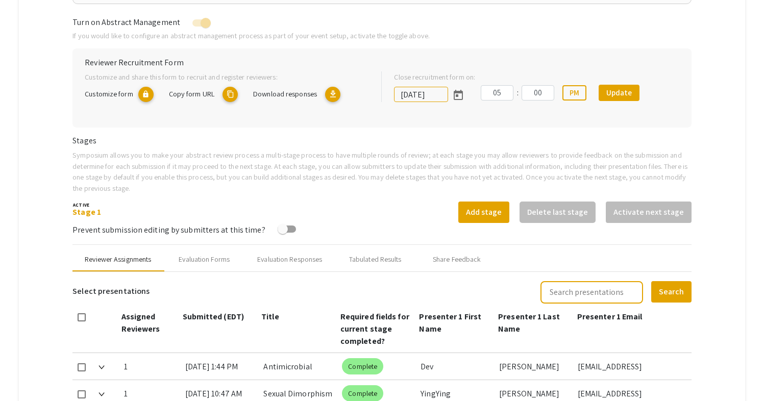
scroll to position [211, 0]
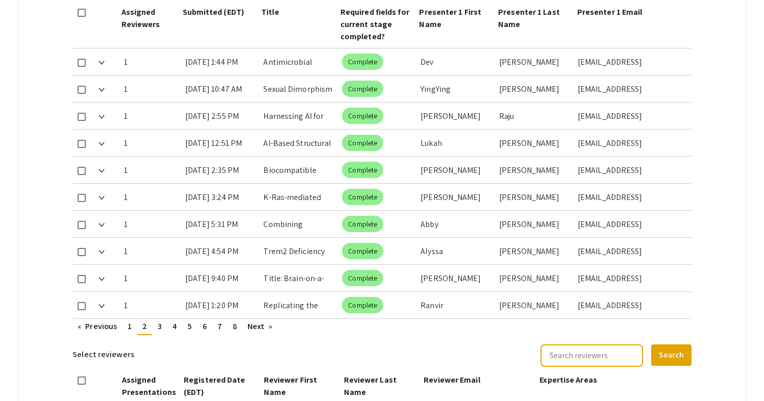
scroll to position [518, 0]
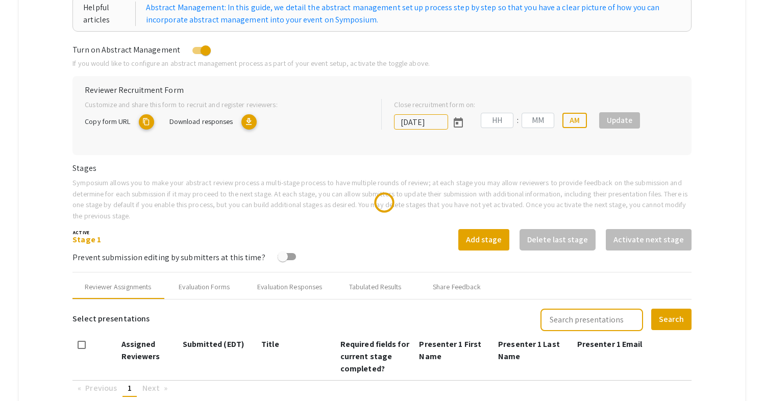
scroll to position [350, 0]
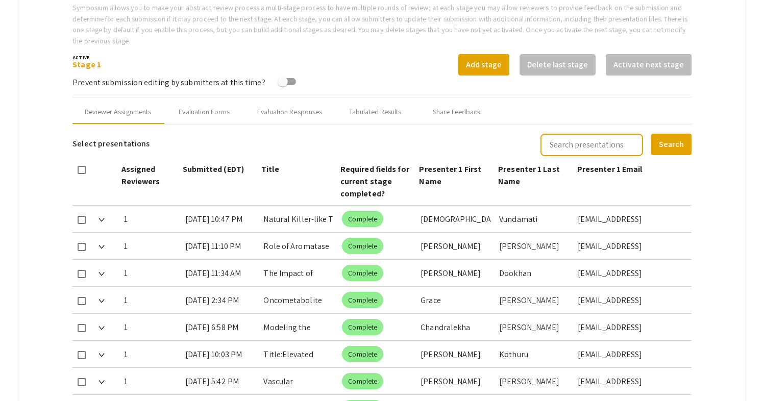
type input "[DATE]"
type input "05"
type input "00"
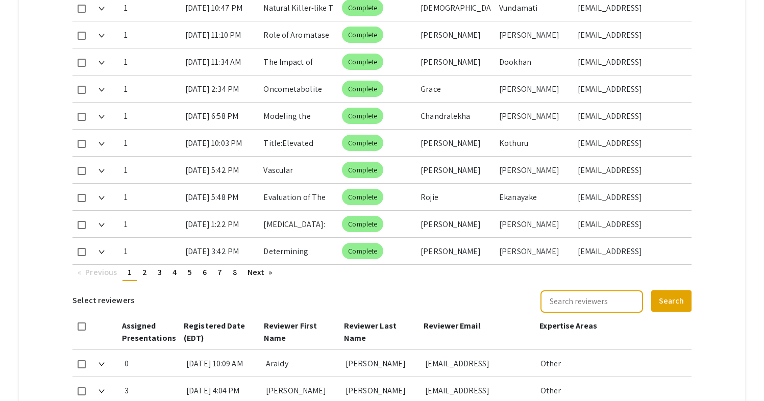
scroll to position [580, 0]
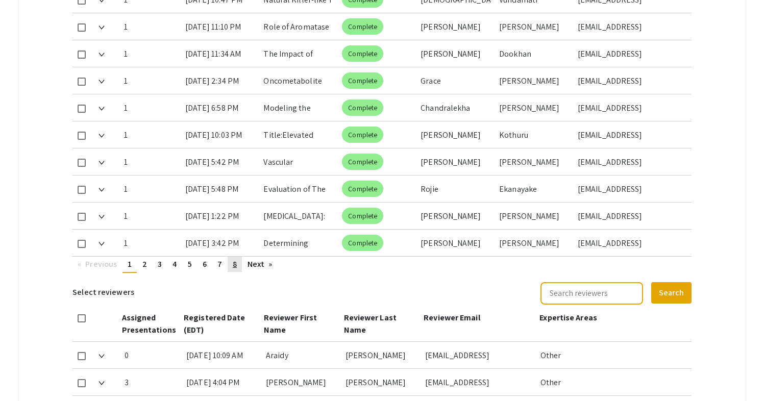
click at [239, 257] on link "page 8" at bounding box center [235, 264] width 14 height 15
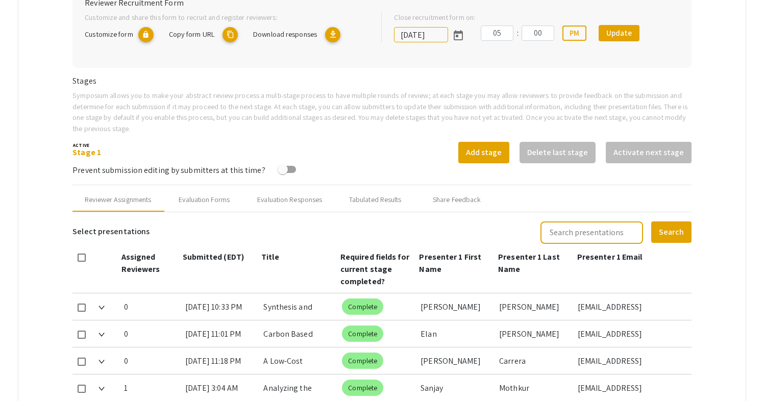
scroll to position [291, 0]
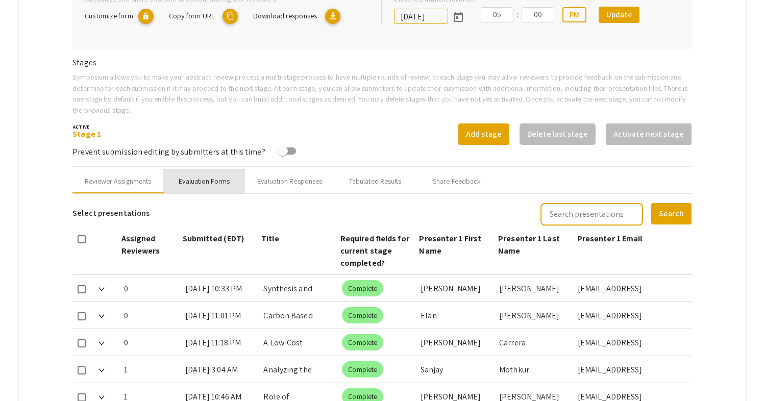
click at [201, 169] on div "Evaluation Forms" at bounding box center [204, 181] width 82 height 24
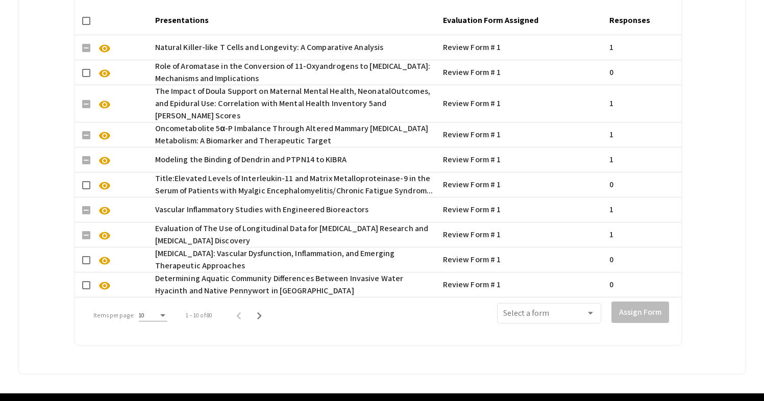
scroll to position [790, 0]
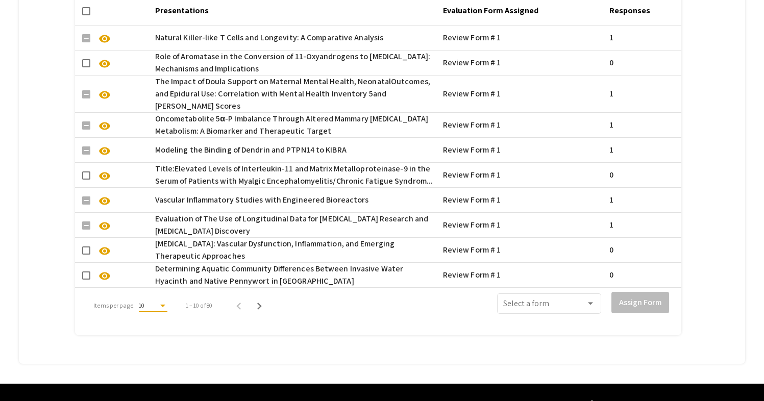
click at [155, 302] on div "10" at bounding box center [148, 305] width 19 height 7
click at [157, 329] on span "50" at bounding box center [152, 330] width 29 height 18
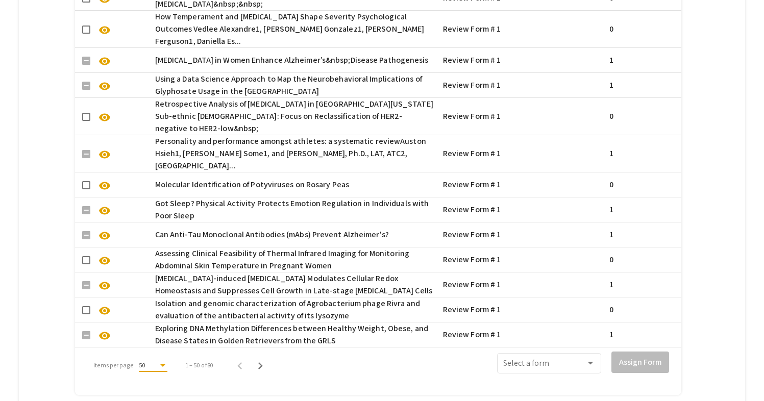
scroll to position [1839, 0]
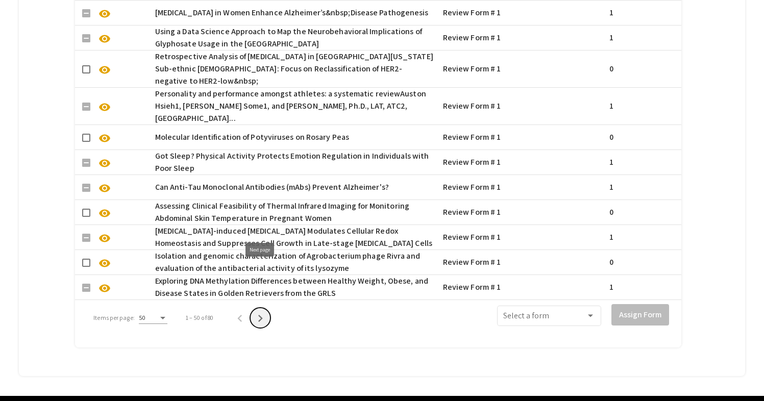
click at [261, 315] on icon "Next page" at bounding box center [260, 318] width 5 height 7
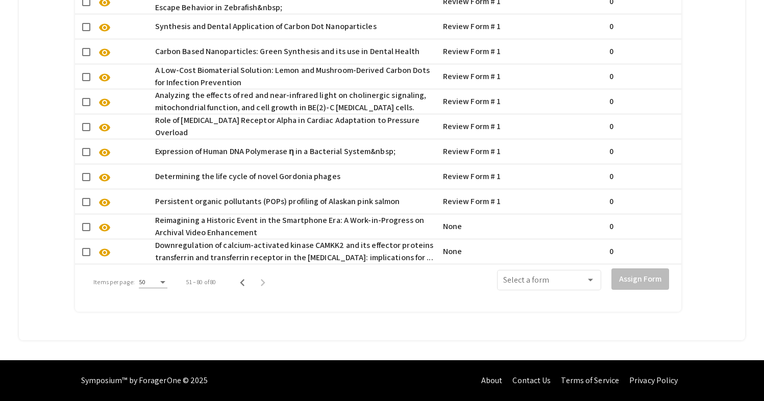
scroll to position [1302, 0]
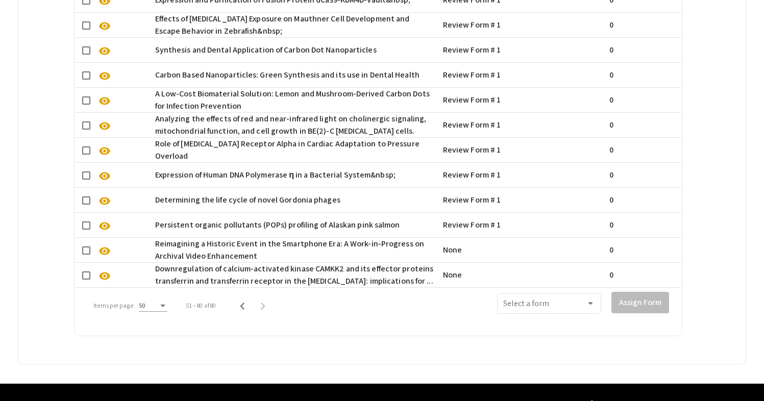
click at [90, 247] on span at bounding box center [86, 251] width 8 height 8
click at [86, 255] on input "checkbox" at bounding box center [86, 255] width 1 height 1
checkbox input "true"
click at [86, 272] on span at bounding box center [86, 276] width 8 height 8
click at [86, 280] on input "checkbox" at bounding box center [86, 280] width 1 height 1
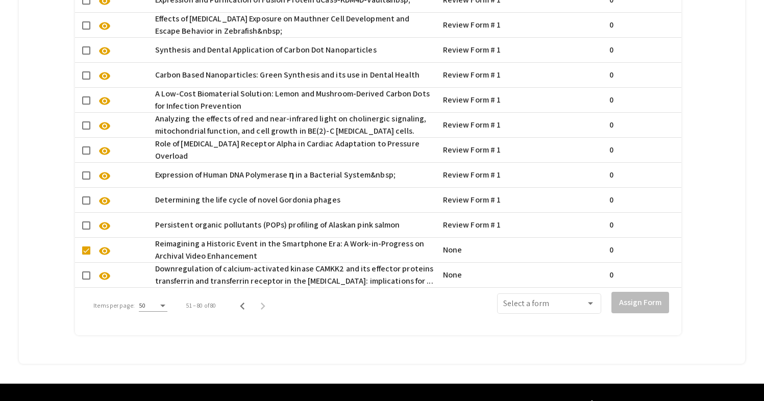
checkbox input "true"
click at [579, 301] on span at bounding box center [544, 305] width 83 height 9
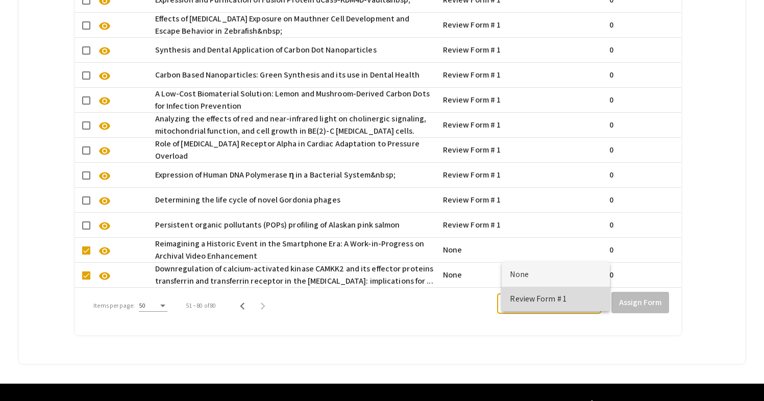
click at [573, 300] on span "Review Form # 1" at bounding box center [556, 299] width 92 height 24
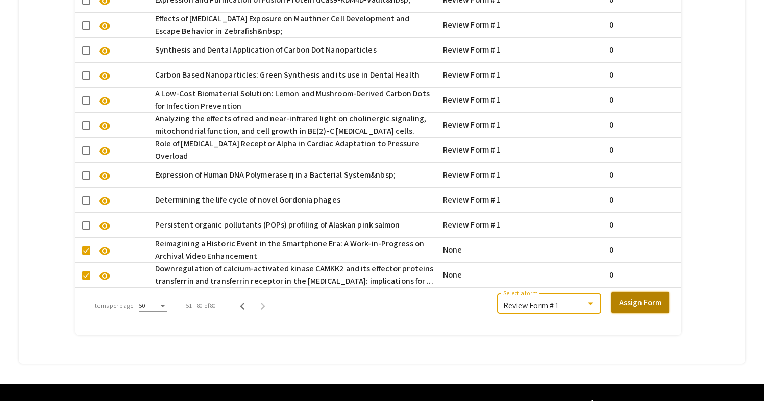
click at [652, 292] on button "Assign Form" at bounding box center [640, 302] width 58 height 21
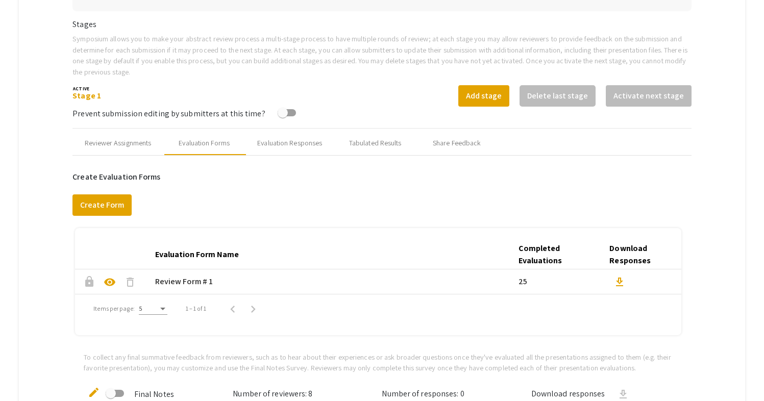
scroll to position [327, 0]
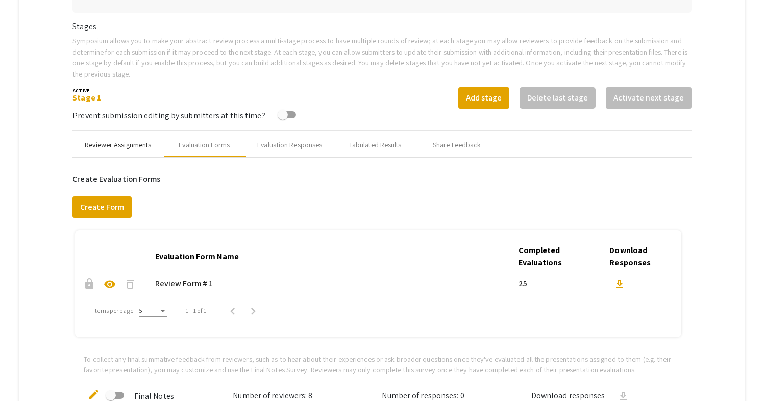
click at [125, 140] on div "Reviewer Assignments" at bounding box center [118, 145] width 66 height 11
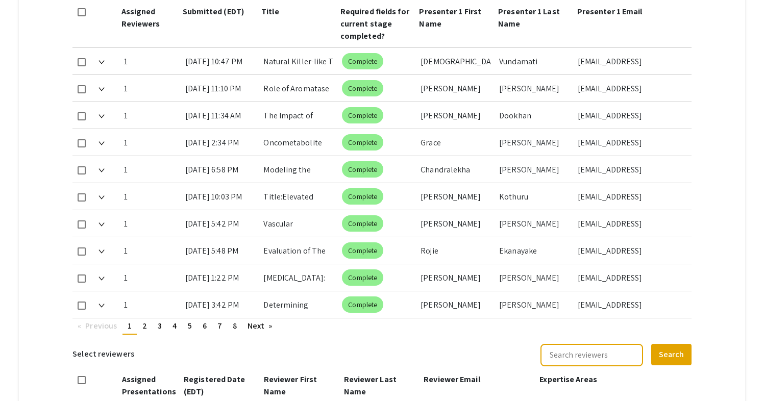
scroll to position [516, 0]
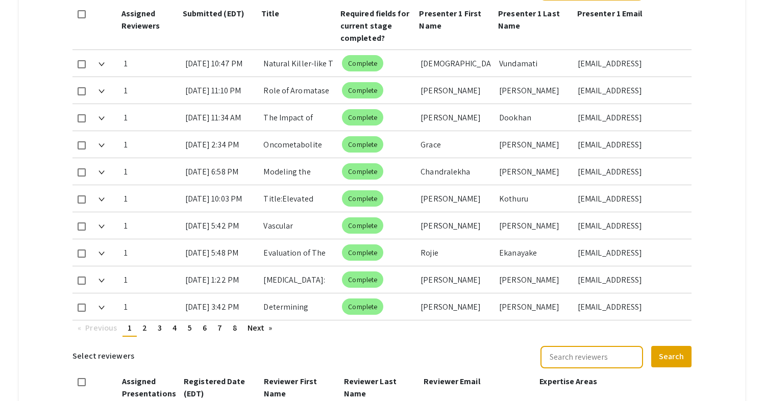
click at [258, 293] on div "1 9/15/25, 3:42 PM Determining Aquatic Community Differences Between Invasive W…" at bounding box center [381, 306] width 619 height 27
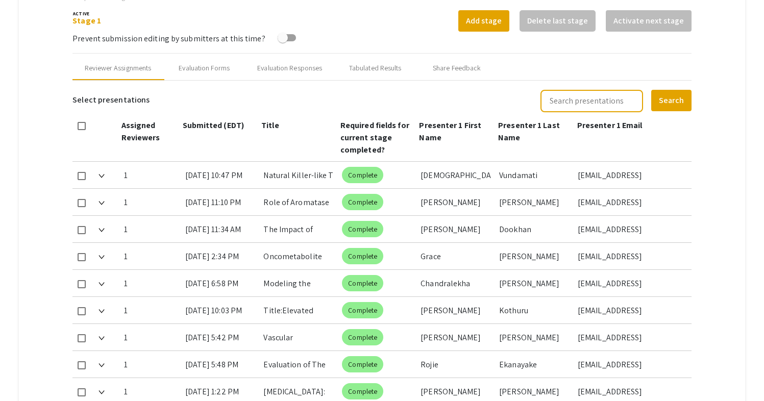
scroll to position [395, 0]
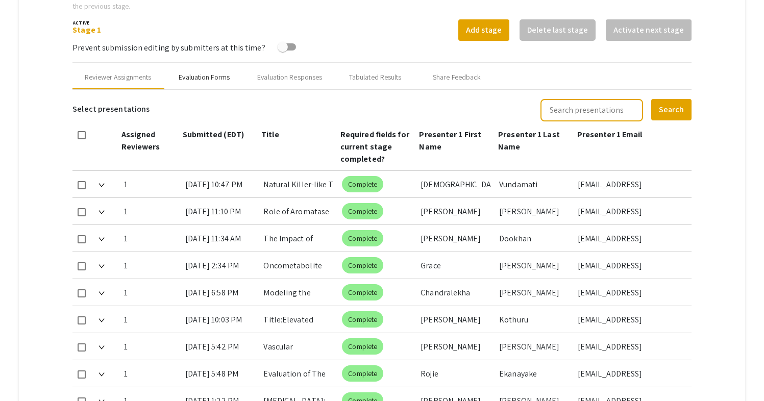
click at [212, 72] on div "Evaluation Forms" at bounding box center [204, 77] width 51 height 11
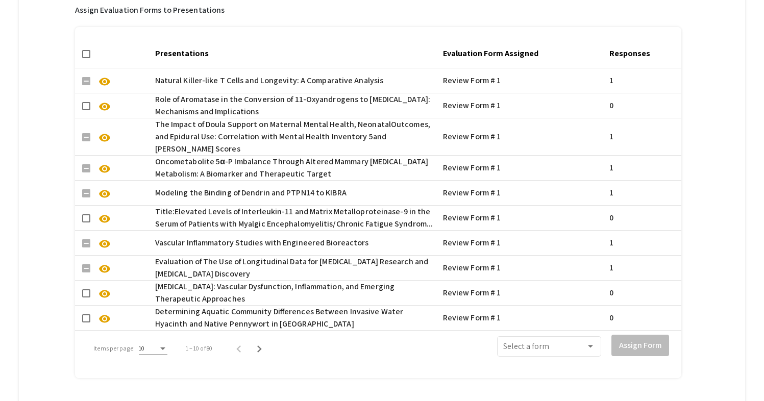
scroll to position [790, 0]
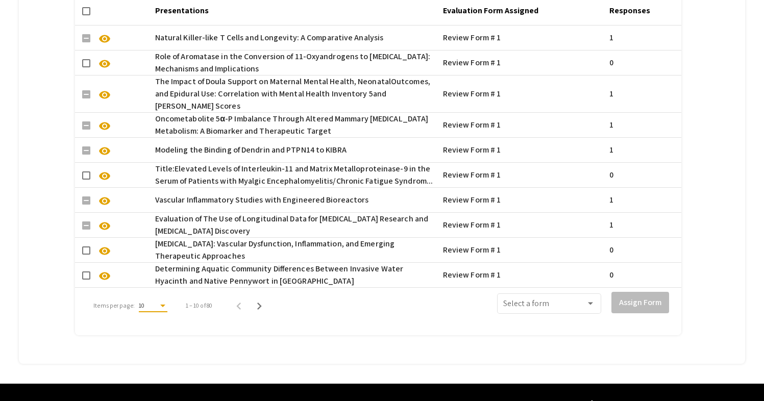
click at [162, 305] on div "Items per page:" at bounding box center [162, 306] width 5 height 3
click at [153, 325] on span "50" at bounding box center [152, 330] width 29 height 18
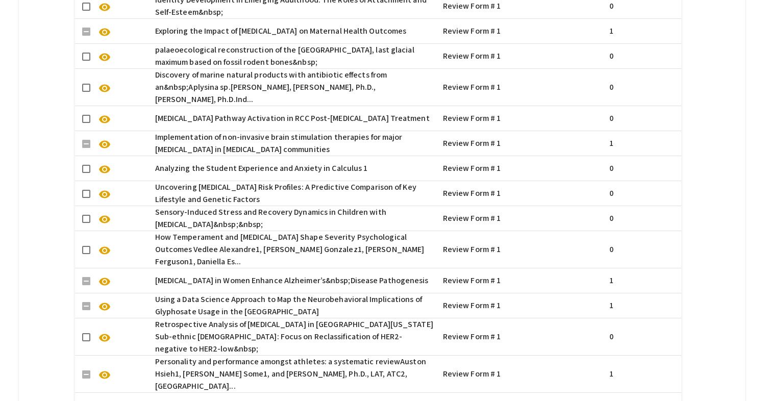
scroll to position [1839, 0]
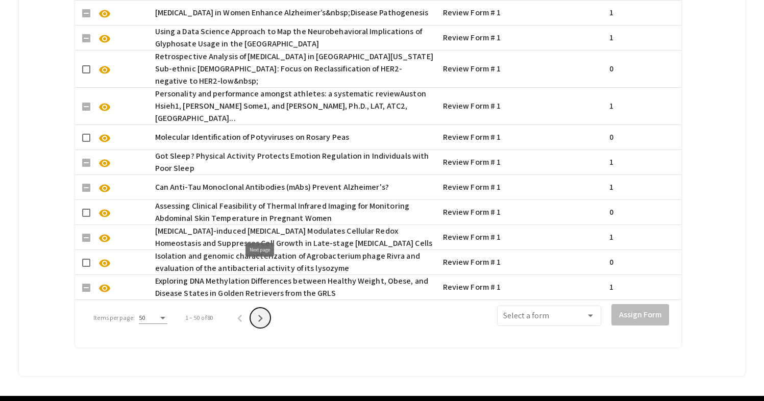
click at [255, 311] on icon "Next page" at bounding box center [260, 318] width 14 height 14
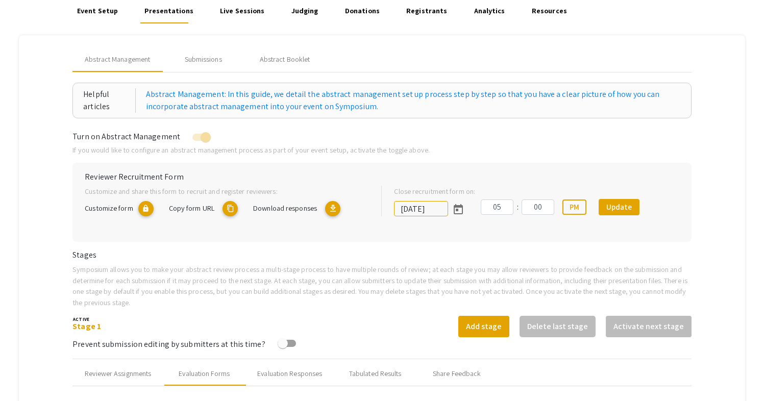
scroll to position [101, 0]
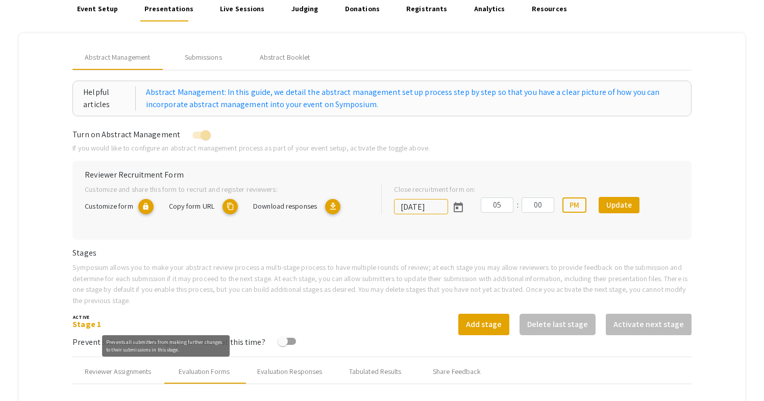
click at [119, 362] on mat-tooltip-component "Prevents all submitters from making further changes to their submissions in thi…" at bounding box center [166, 346] width 142 height 36
click at [105, 353] on div "Prevents all submitters from making further changes to their submissions in thi…" at bounding box center [166, 345] width 128 height 21
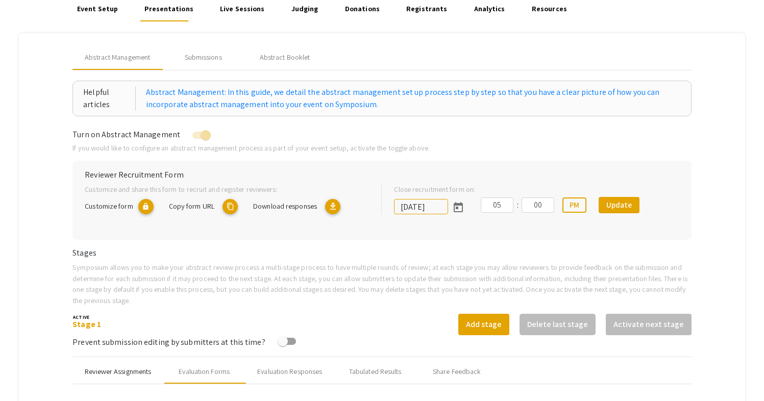
click at [115, 366] on div "Reviewer Assignments" at bounding box center [118, 371] width 66 height 11
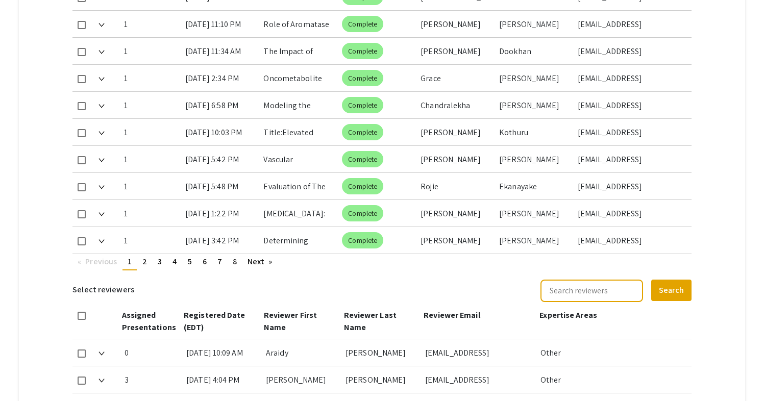
scroll to position [585, 0]
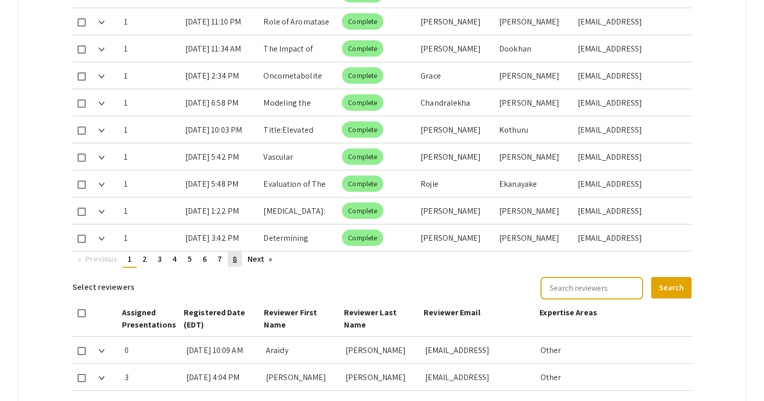
click at [230, 252] on link "page 8" at bounding box center [235, 259] width 14 height 15
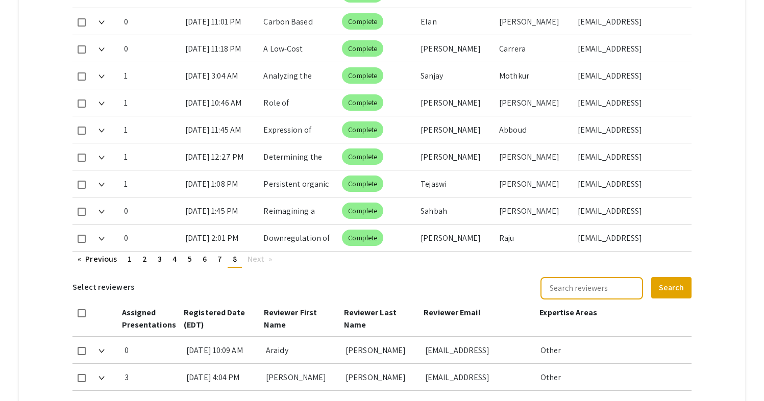
click at [81, 198] on mat-checkbox at bounding box center [82, 211] width 8 height 27
click at [82, 208] on span at bounding box center [82, 212] width 8 height 8
click at [82, 216] on input "checkbox" at bounding box center [81, 216] width 1 height 1
checkbox input "true"
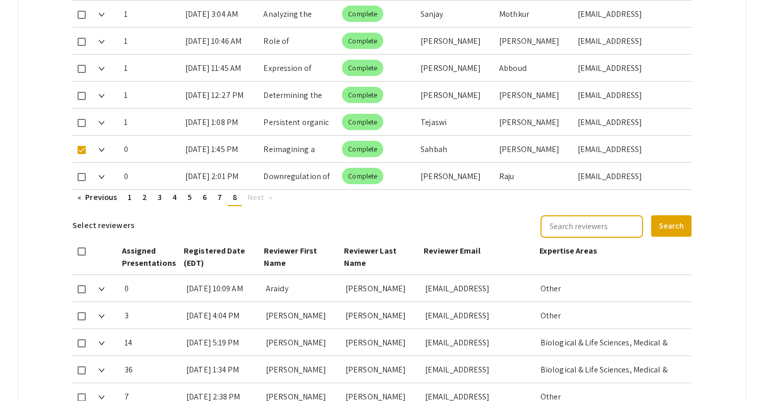
scroll to position [648, 0]
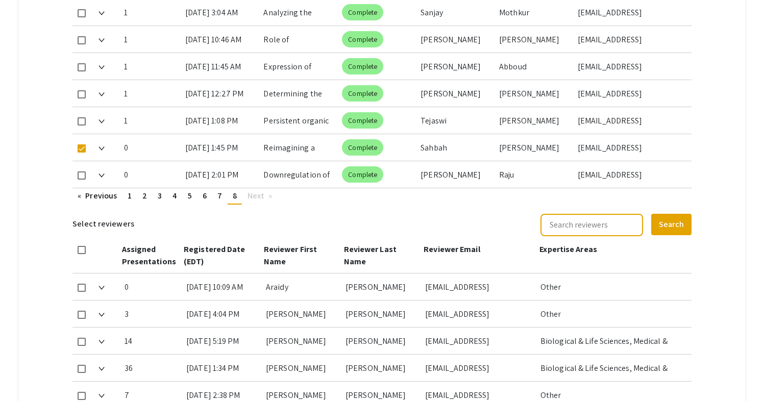
click at [81, 311] on span at bounding box center [82, 315] width 8 height 8
click at [81, 319] on input "checkbox" at bounding box center [81, 319] width 1 height 1
checkbox input "true"
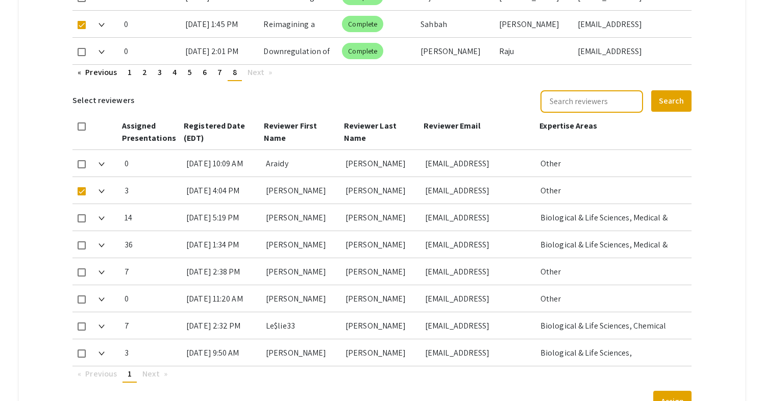
scroll to position [773, 0]
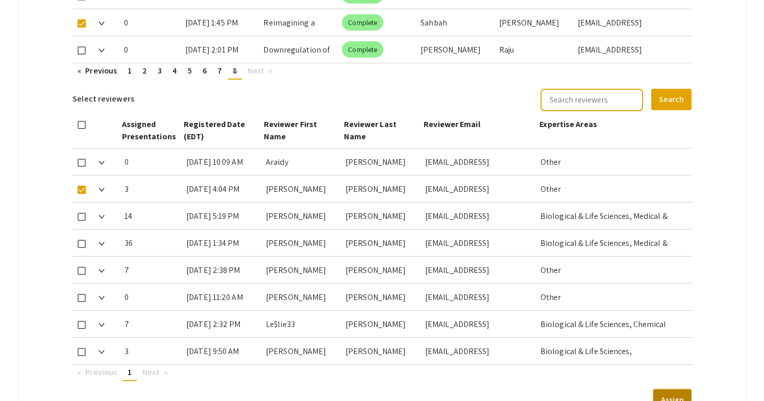
click at [670, 389] on button "Assign" at bounding box center [672, 399] width 38 height 21
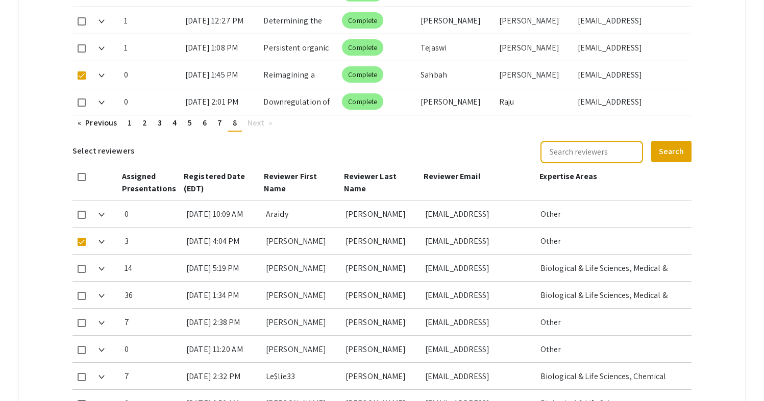
scroll to position [708, 0]
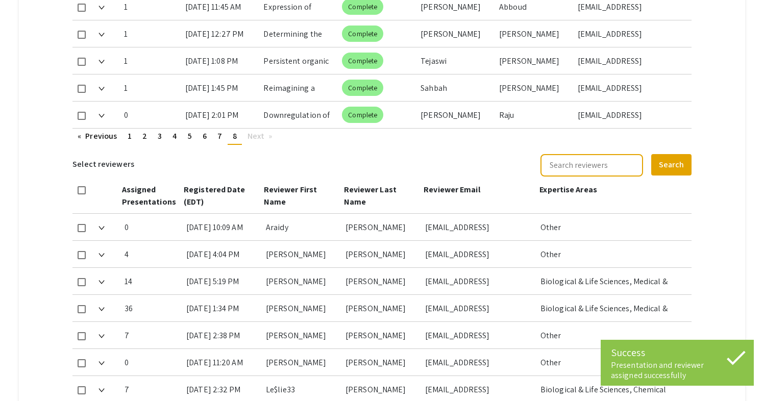
click at [83, 112] on span at bounding box center [82, 116] width 8 height 8
click at [82, 120] on input "checkbox" at bounding box center [81, 120] width 1 height 1
checkbox input "true"
click at [82, 278] on span at bounding box center [82, 282] width 8 height 8
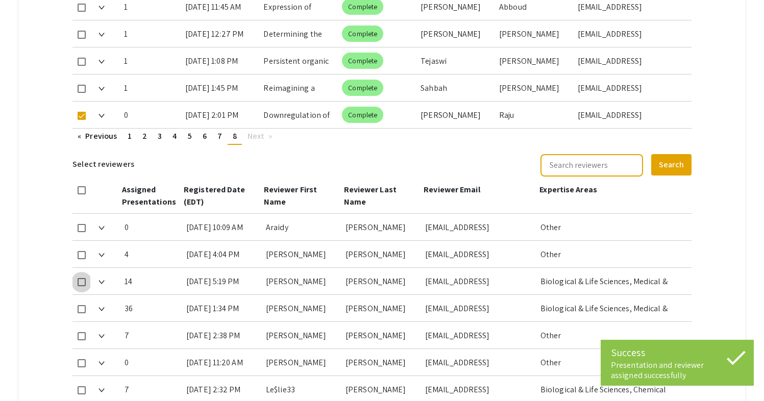
click at [82, 286] on input "checkbox" at bounding box center [81, 286] width 1 height 1
checkbox input "true"
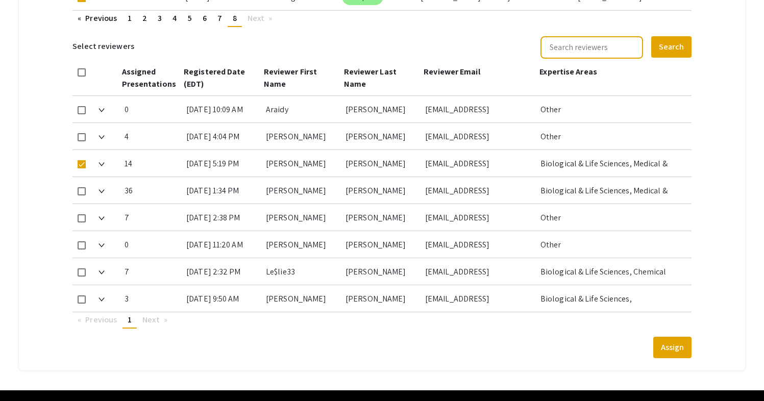
scroll to position [837, 0]
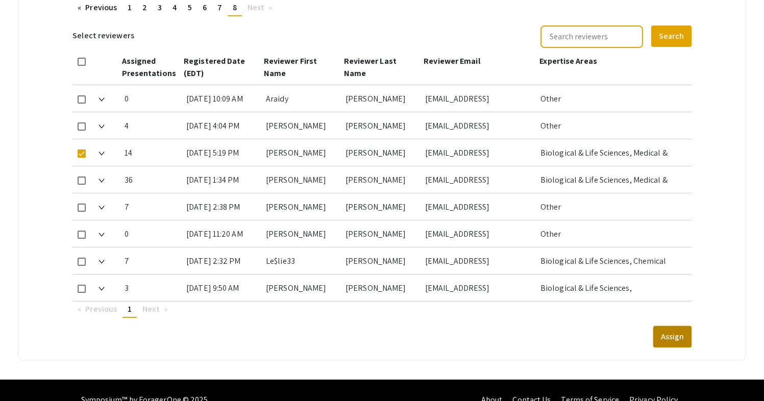
click at [671, 326] on button "Assign" at bounding box center [672, 336] width 38 height 21
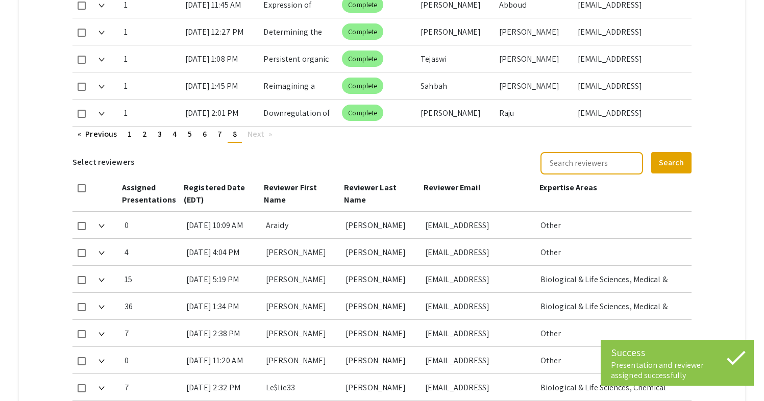
scroll to position [706, 0]
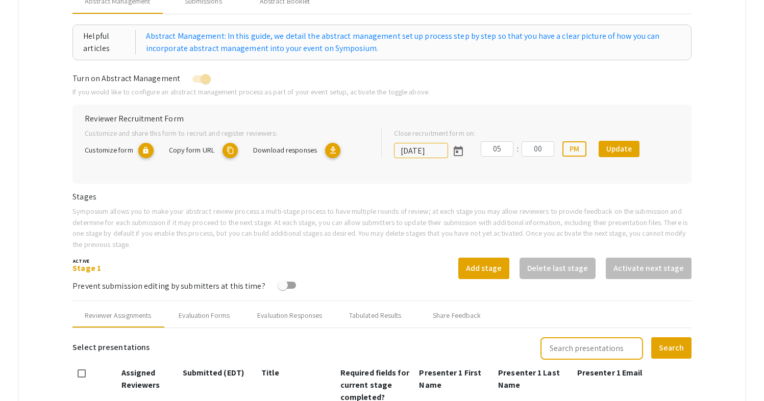
scroll to position [0, 0]
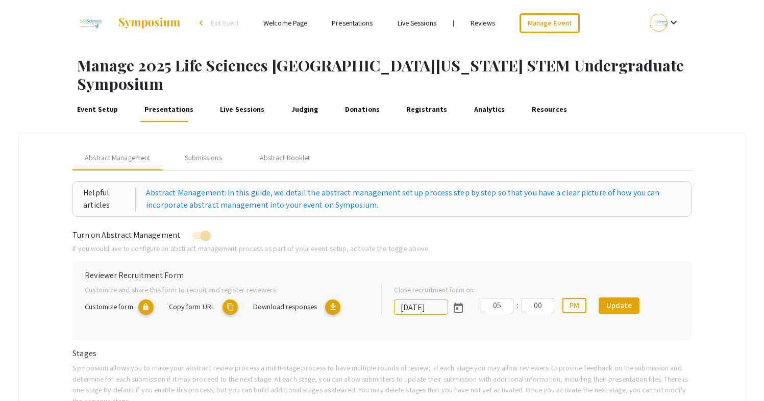
click at [104, 97] on link "Event Setup" at bounding box center [97, 109] width 45 height 24
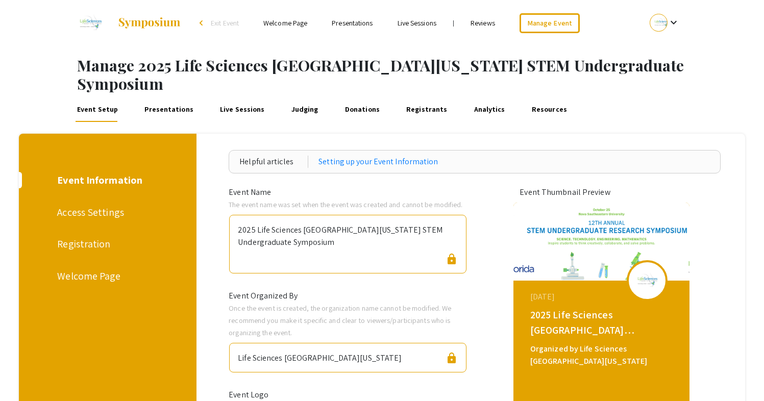
click at [111, 236] on div "Registration" at bounding box center [106, 243] width 98 height 15
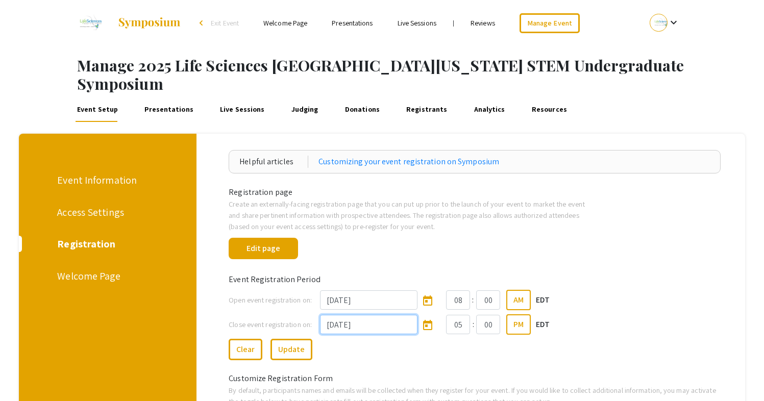
click at [345, 315] on input "[DATE]" at bounding box center [368, 324] width 97 height 19
click at [346, 315] on input "[DATE]" at bounding box center [368, 324] width 97 height 19
click at [423, 320] on icon "Open calendar" at bounding box center [427, 325] width 9 height 10
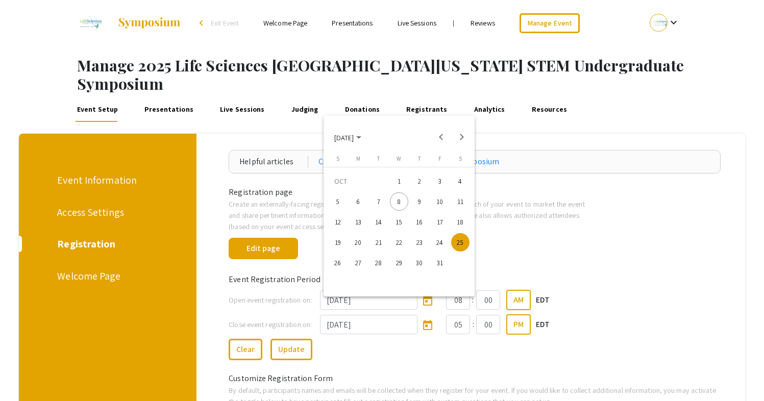
click at [400, 204] on div "8" at bounding box center [399, 201] width 18 height 18
type input "[DATE]"
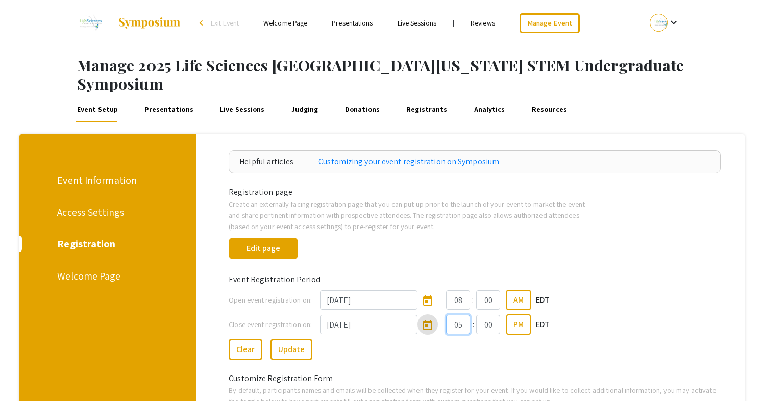
click at [457, 315] on input "05" at bounding box center [458, 324] width 24 height 19
type input "0"
type input "11"
click at [486, 315] on input "00" at bounding box center [488, 324] width 24 height 19
type input "0"
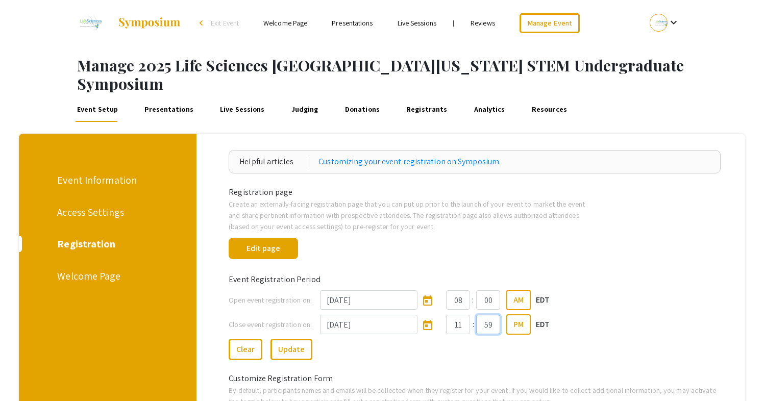
type input "59"
click at [617, 373] on div "Customize Registration Form" at bounding box center [474, 379] width 507 height 12
click at [301, 339] on button "Update" at bounding box center [292, 349] width 42 height 21
click at [624, 261] on div "Event Registration Period" at bounding box center [474, 273] width 507 height 24
click at [159, 97] on link "Presentations" at bounding box center [169, 109] width 53 height 24
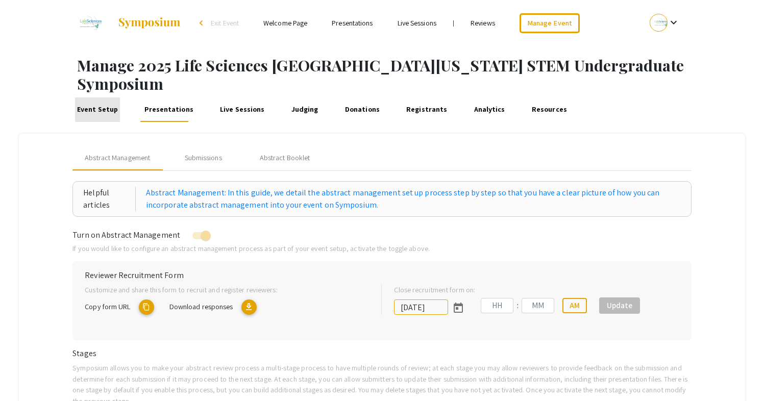
click at [111, 97] on link "Event Setup" at bounding box center [97, 109] width 45 height 24
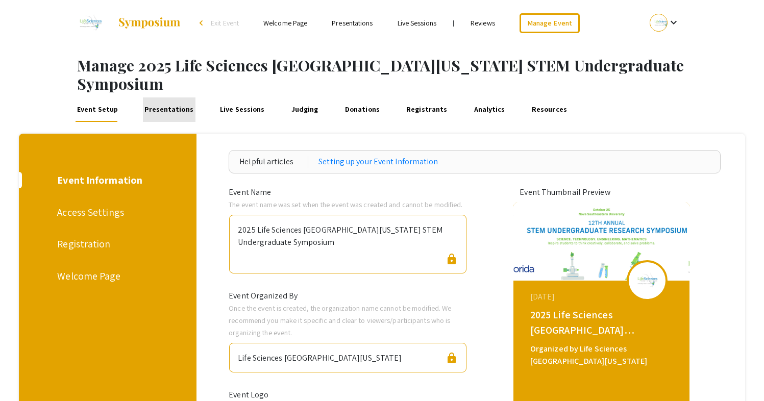
click at [175, 97] on link "Presentations" at bounding box center [169, 109] width 53 height 24
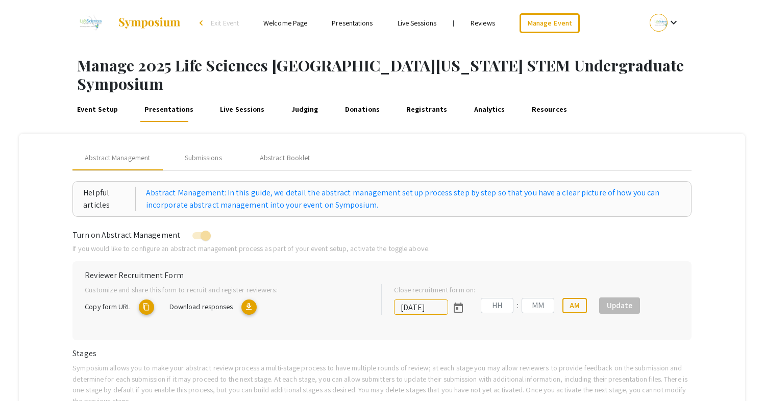
type input "[DATE]"
type input "05"
type input "00"
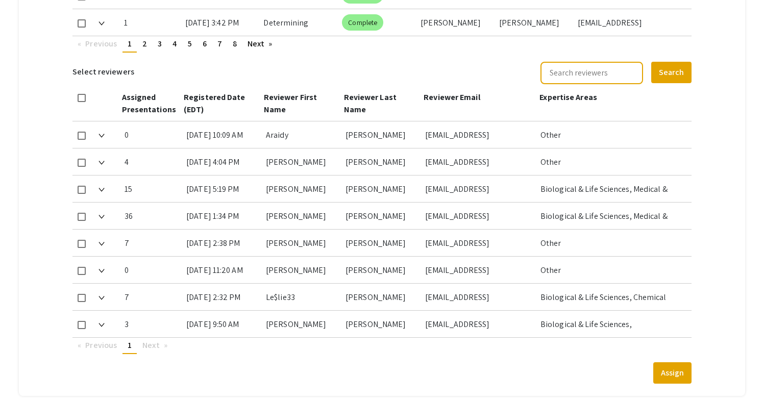
scroll to position [837, 0]
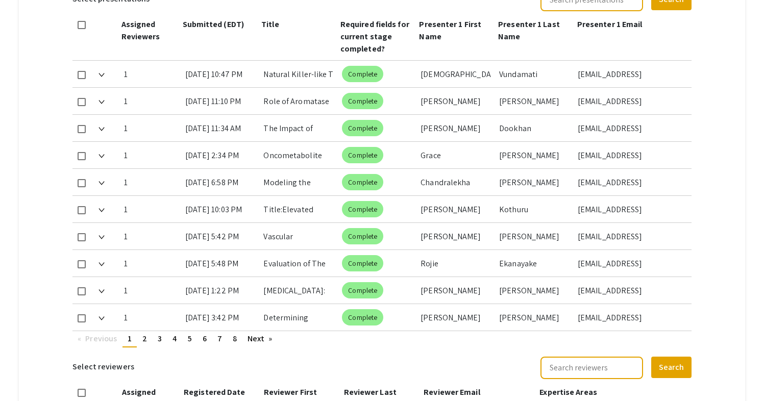
scroll to position [498, 0]
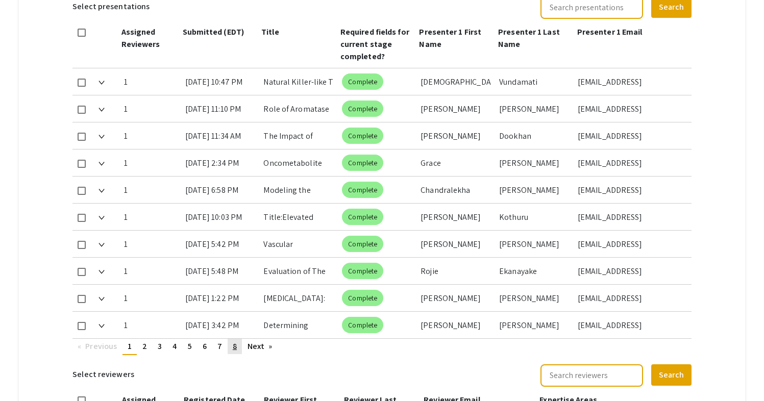
click at [235, 341] on span "8" at bounding box center [235, 346] width 4 height 11
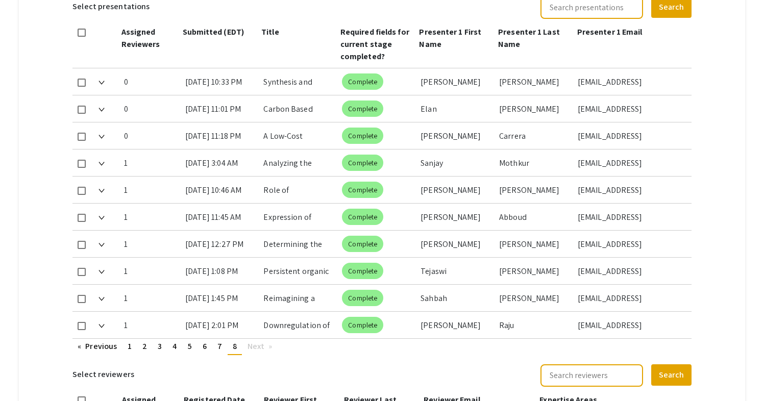
click at [232, 339] on li "You're on page 8" at bounding box center [235, 347] width 14 height 16
click at [258, 341] on span "Next page" at bounding box center [256, 346] width 17 height 11
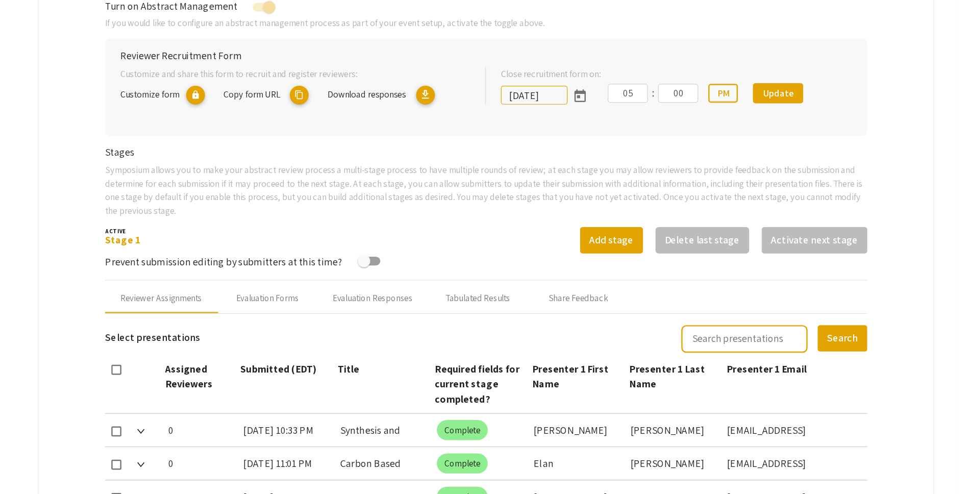
scroll to position [219, 0]
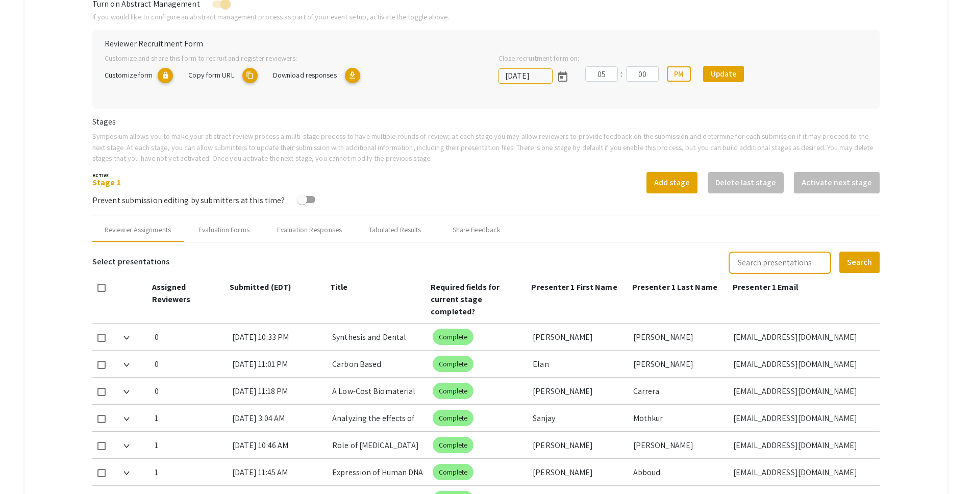
click at [771, 42] on mat-tab-group "Abstract Management Submissions Abstract Booklet Helpful articles Abstract Mana…" at bounding box center [486, 427] width 924 height 1057
click at [771, 145] on mat-tab-group "Abstract Management Submissions Abstract Booklet Helpful articles Abstract Mana…" at bounding box center [486, 427] width 924 height 1057
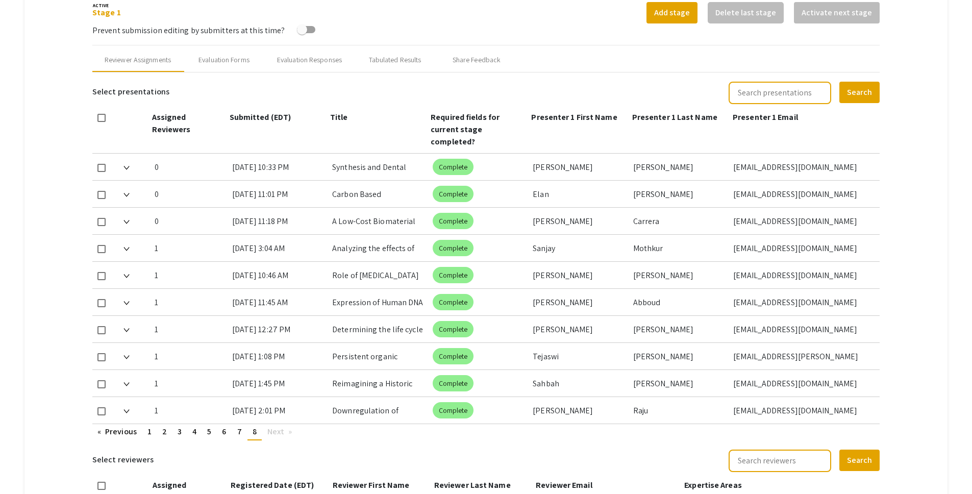
scroll to position [410, 0]
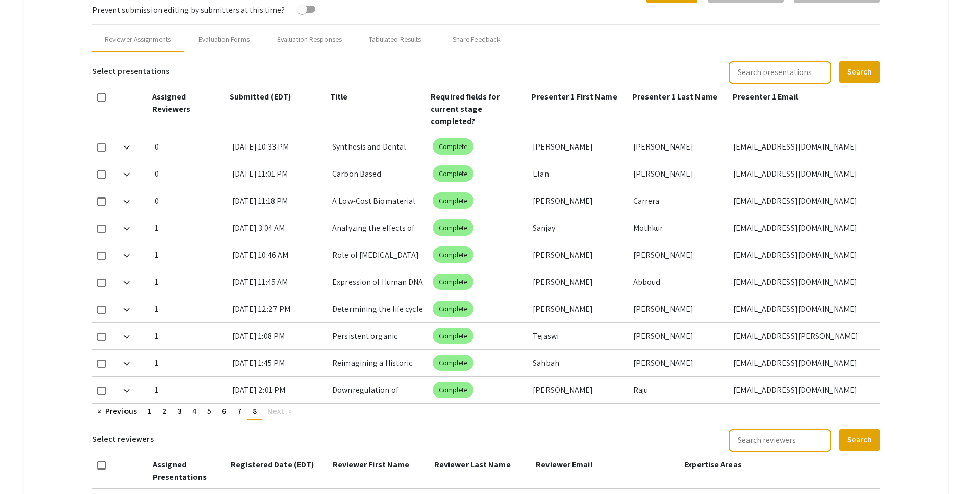
click at [771, 178] on mat-tab-group "Abstract Management Submissions Abstract Booklet Helpful articles Abstract Mana…" at bounding box center [486, 237] width 924 height 1057
click at [771, 61] on mat-tab-group "Abstract Management Submissions Abstract Booklet Helpful articles Abstract Mana…" at bounding box center [486, 237] width 924 height 1057
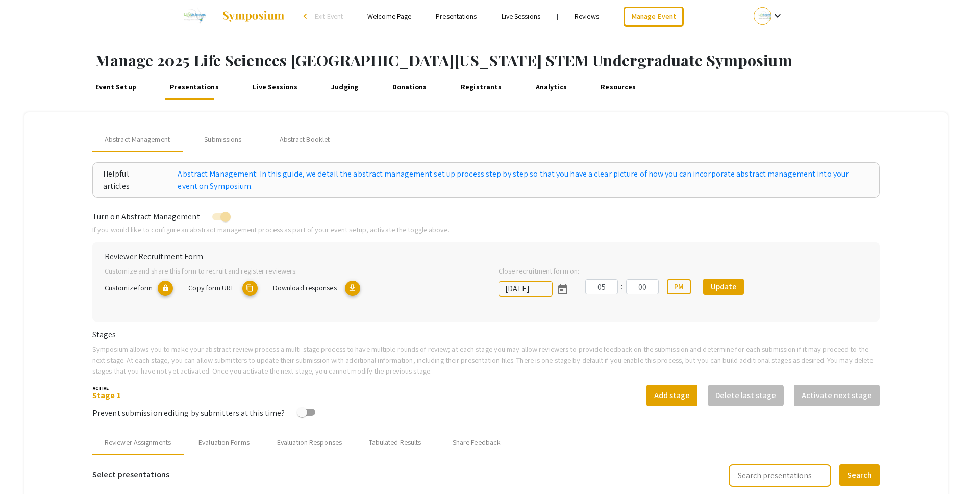
scroll to position [0, 0]
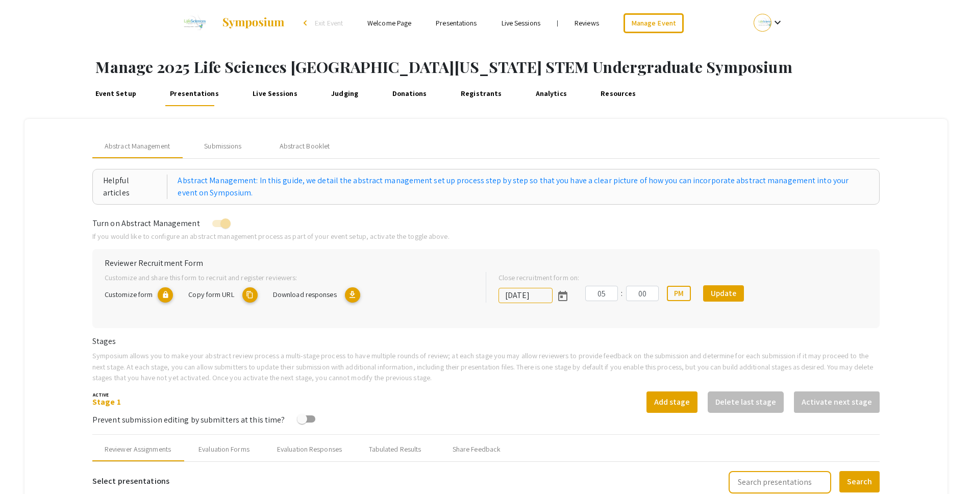
click at [106, 91] on link "Event Setup" at bounding box center [116, 94] width 46 height 24
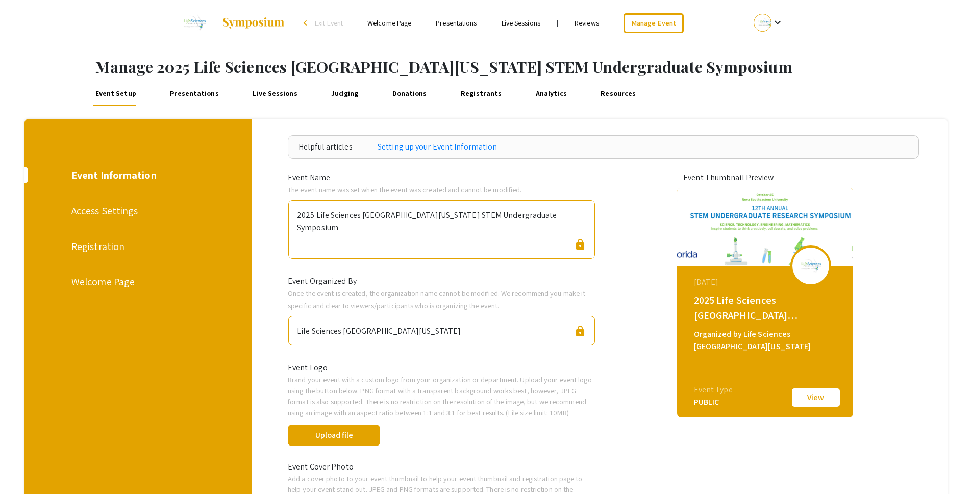
click at [103, 247] on div "Registration" at bounding box center [136, 246] width 131 height 15
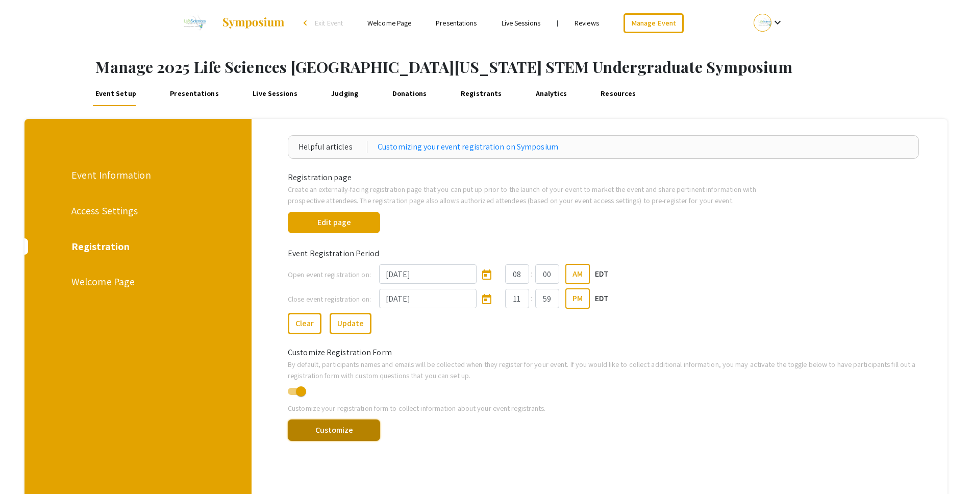
click at [367, 401] on button "Customize" at bounding box center [334, 430] width 92 height 21
click at [683, 285] on div "Close event registration on: 10/8/2025 11 : 59 PM EDT" at bounding box center [603, 296] width 647 height 24
click at [108, 282] on div "Welcome Page" at bounding box center [136, 281] width 131 height 15
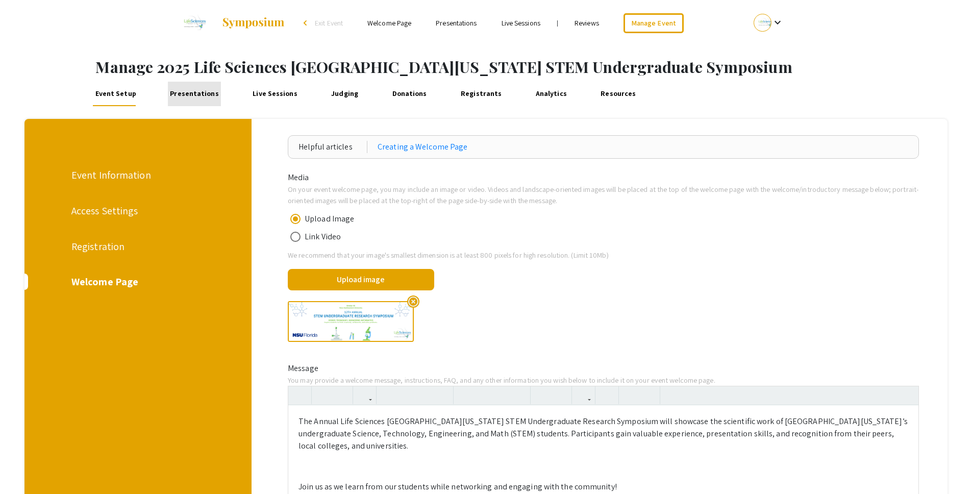
click at [206, 91] on link "Presentations" at bounding box center [195, 94] width 54 height 24
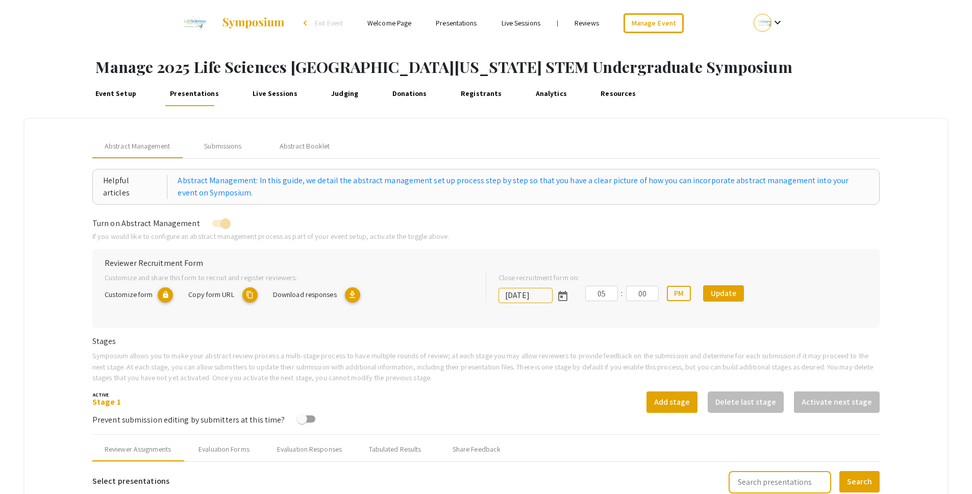
click at [538, 401] on div "Stage 1 Add stage Delete last stage Activate next stage" at bounding box center [486, 401] width 788 height 21
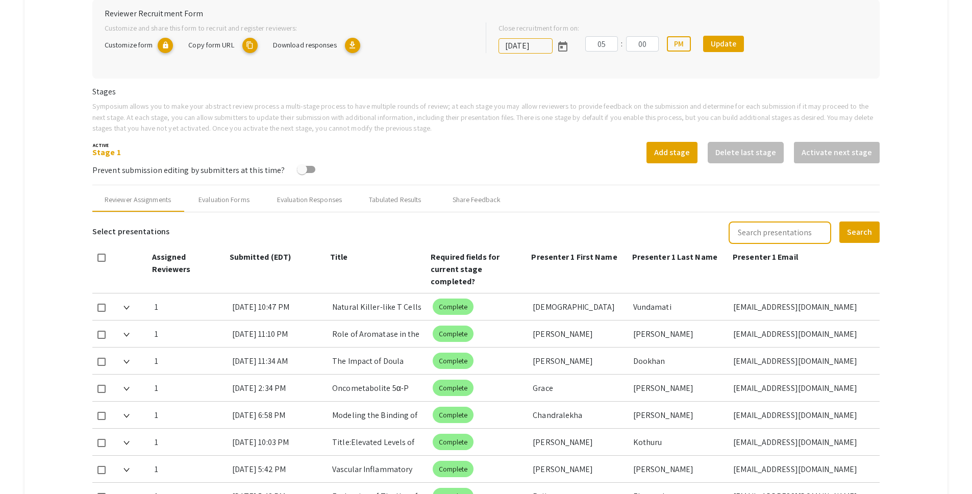
scroll to position [250, 0]
click at [771, 274] on mat-tab-group "Abstract Management Submissions Abstract Booklet Helpful articles Abstract Mana…" at bounding box center [486, 397] width 924 height 1057
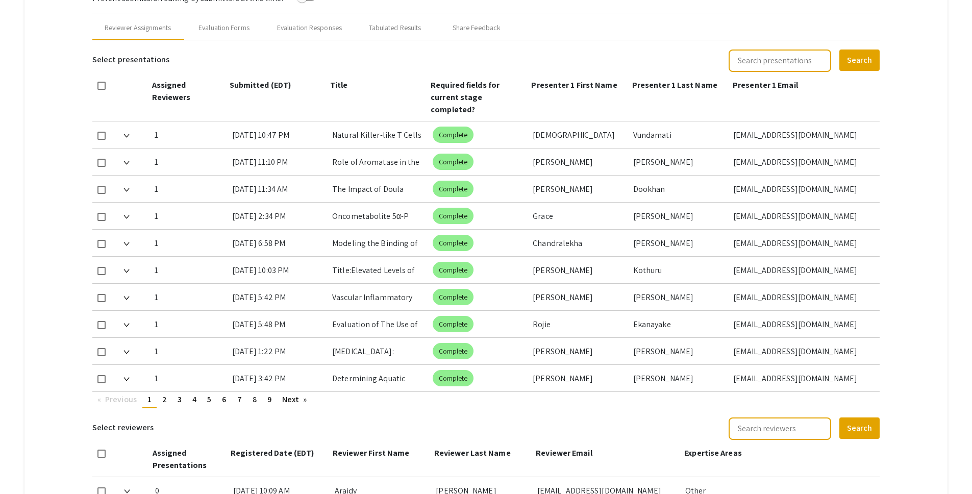
scroll to position [424, 0]
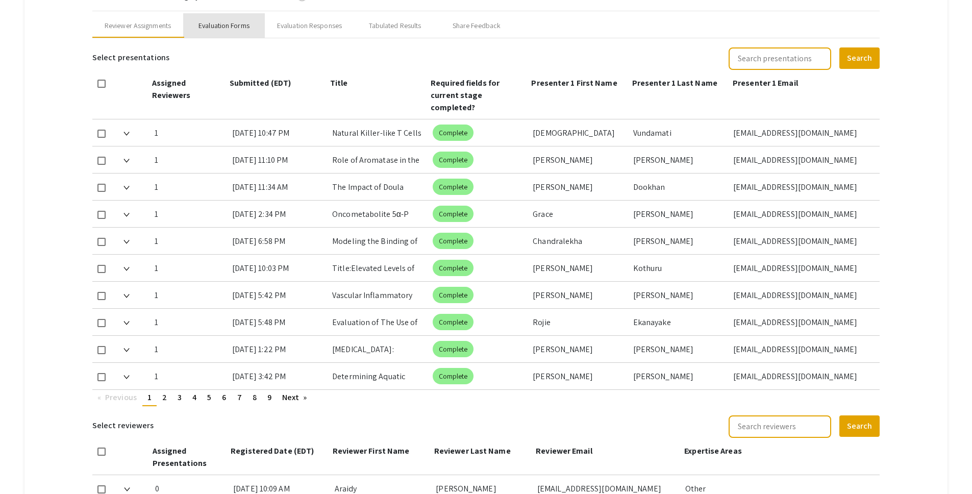
click at [236, 30] on div "Evaluation Forms" at bounding box center [224, 25] width 51 height 11
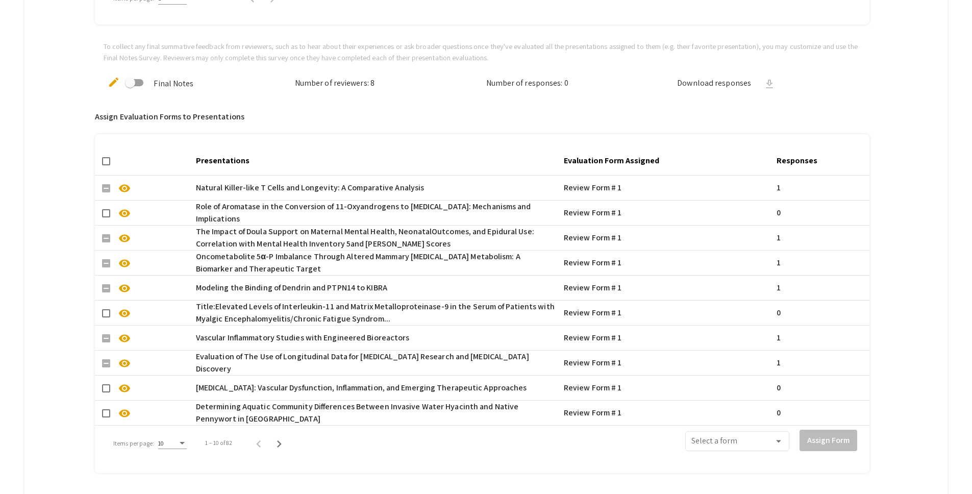
scroll to position [700, 0]
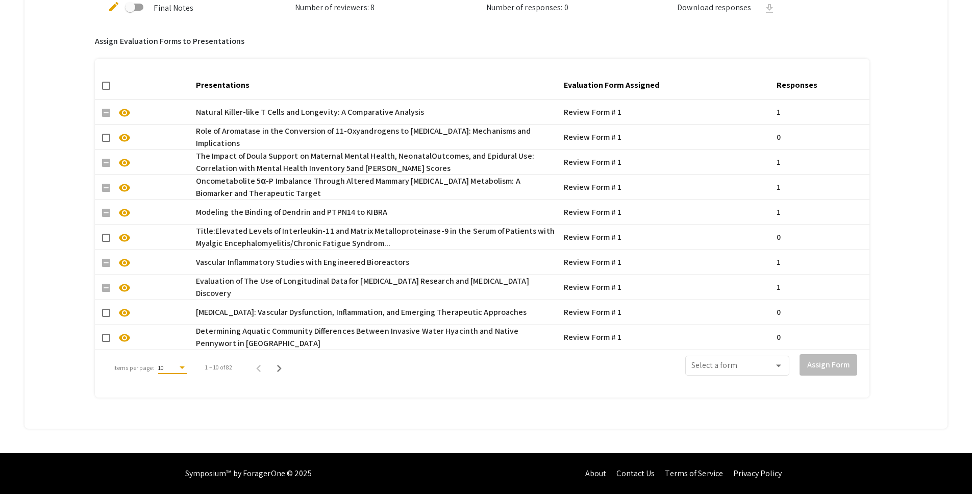
click at [174, 364] on div "10" at bounding box center [167, 367] width 19 height 7
click at [170, 401] on span "50" at bounding box center [172, 415] width 29 height 18
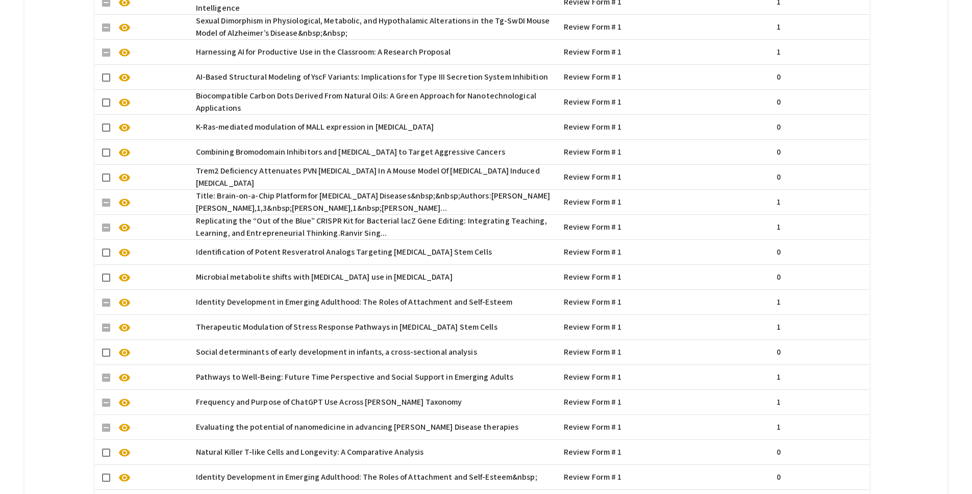
scroll to position [1700, 0]
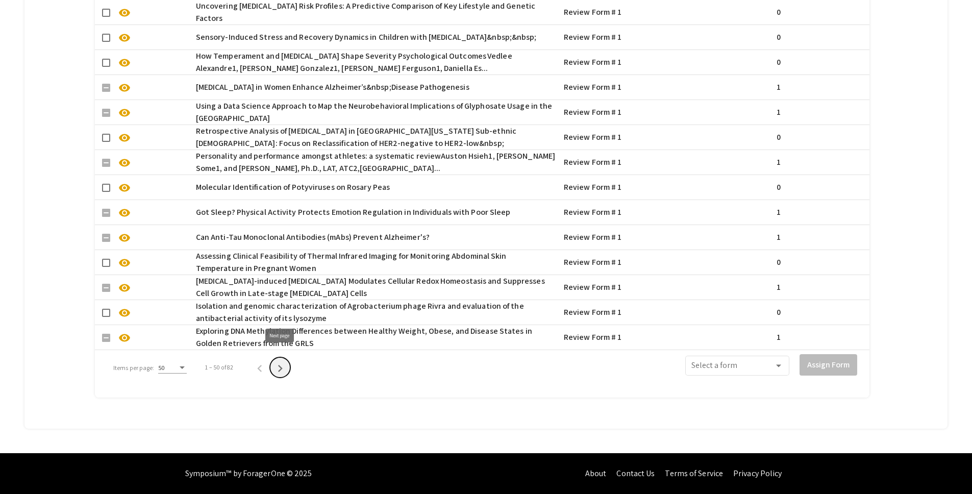
click at [278, 361] on icon "Next page" at bounding box center [280, 368] width 14 height 14
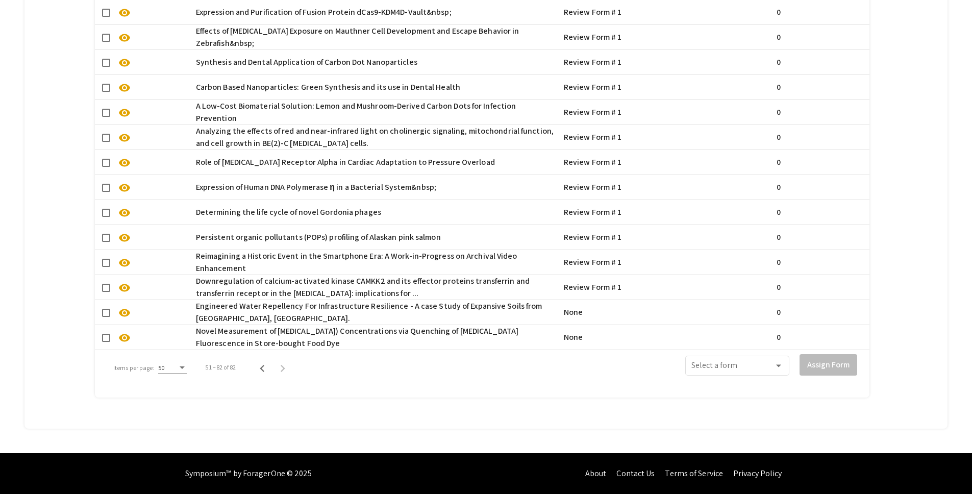
click at [108, 309] on span at bounding box center [106, 313] width 8 height 8
click at [106, 317] on input "checkbox" at bounding box center [106, 317] width 1 height 1
checkbox input "true"
click at [108, 334] on span at bounding box center [106, 338] width 8 height 8
click at [106, 342] on input "checkbox" at bounding box center [106, 342] width 1 height 1
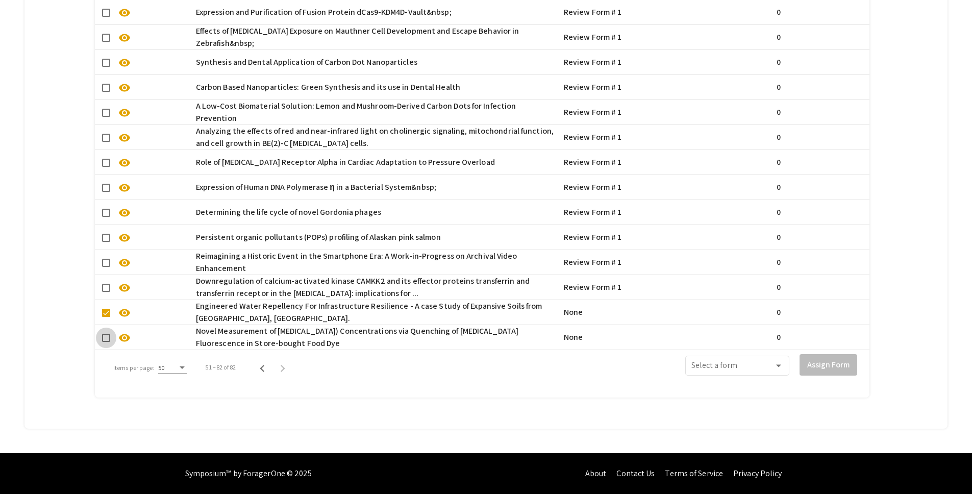
checkbox input "true"
click at [751, 363] on span at bounding box center [733, 367] width 83 height 9
click at [753, 383] on span "Review Form # 1" at bounding box center [745, 385] width 92 height 24
click at [771, 354] on button "Assign Form" at bounding box center [829, 364] width 58 height 21
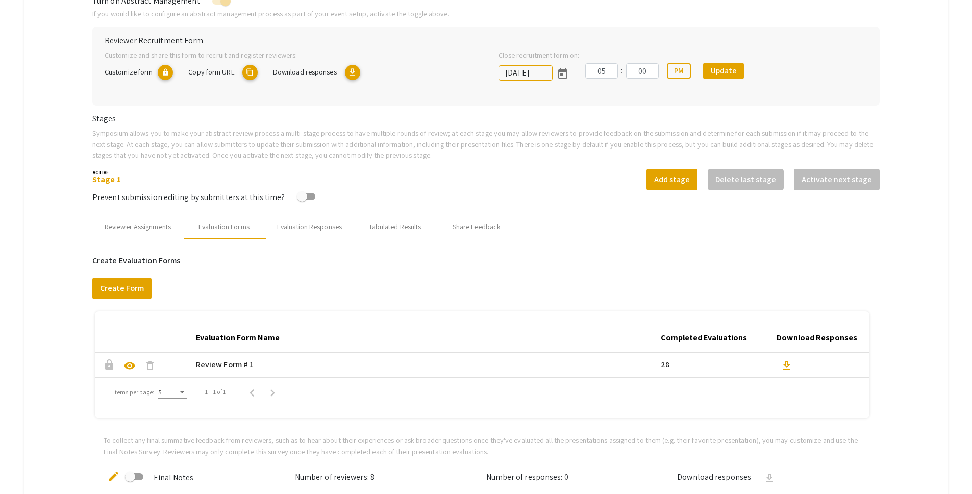
scroll to position [220, 0]
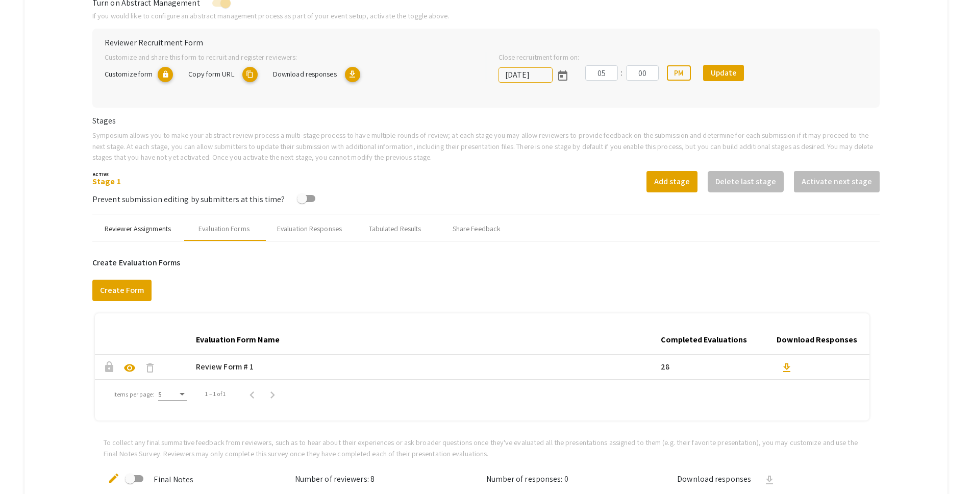
click at [124, 229] on div "Reviewer Assignments" at bounding box center [138, 229] width 66 height 11
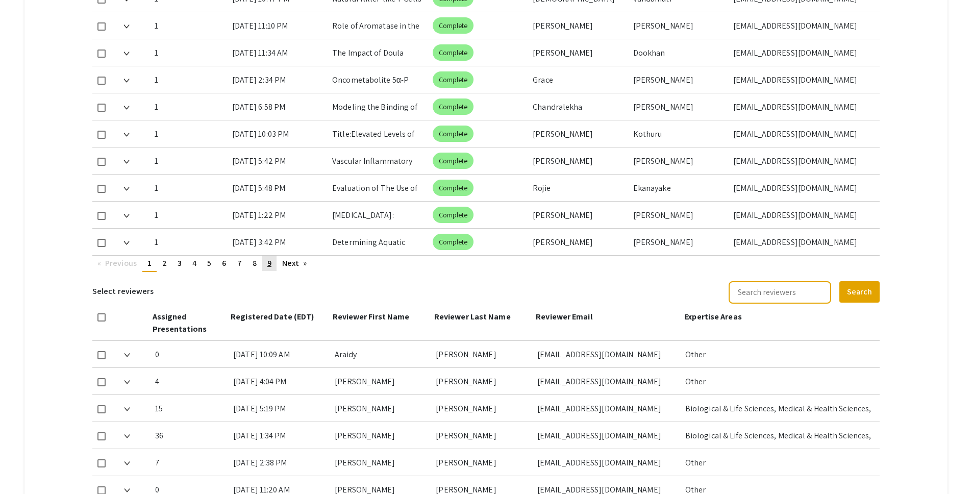
click at [264, 256] on link "page 9" at bounding box center [269, 263] width 14 height 15
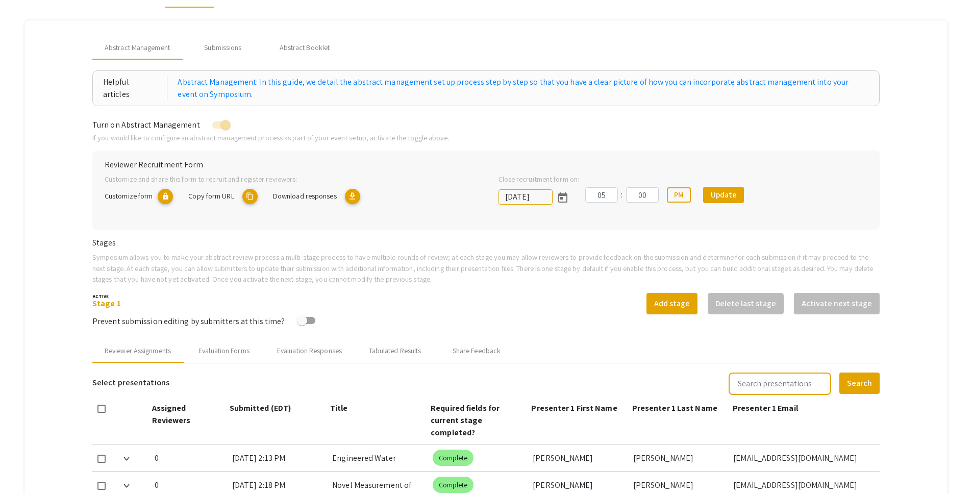
scroll to position [93, 0]
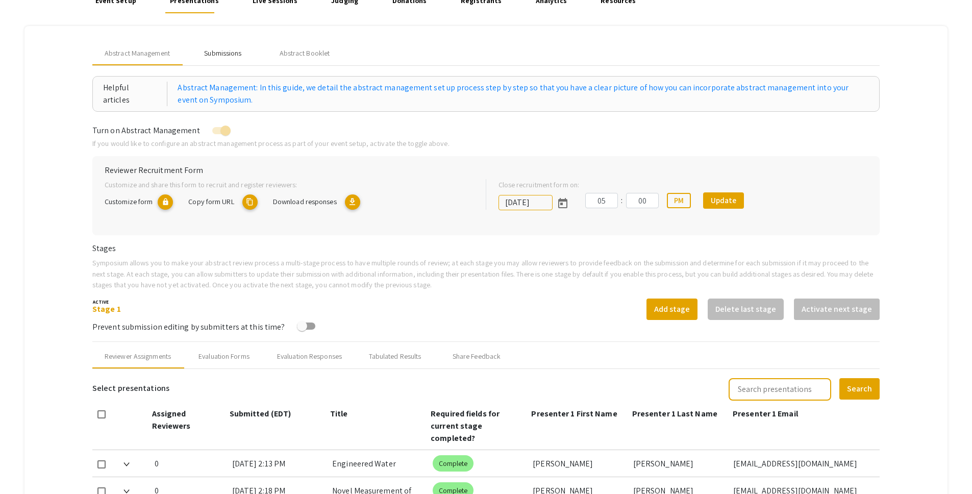
click at [241, 52] on div "Submissions" at bounding box center [222, 53] width 37 height 11
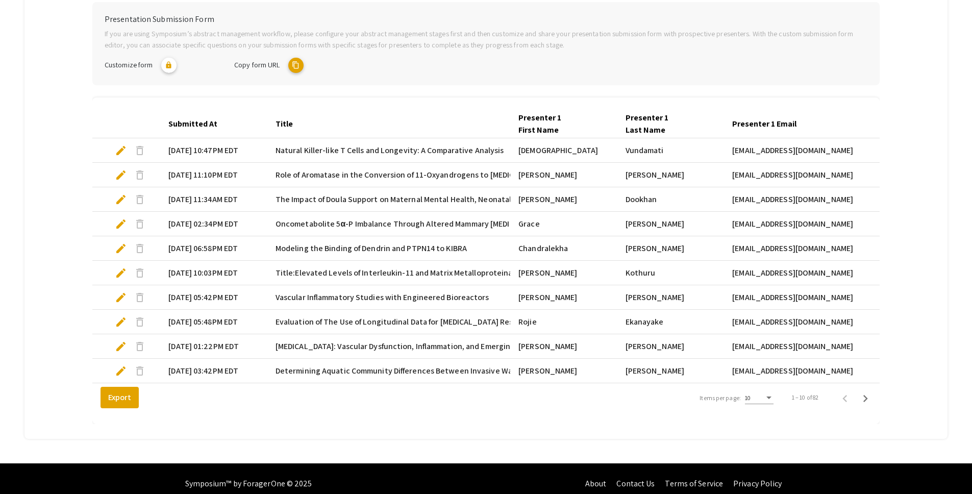
scroll to position [233, 0]
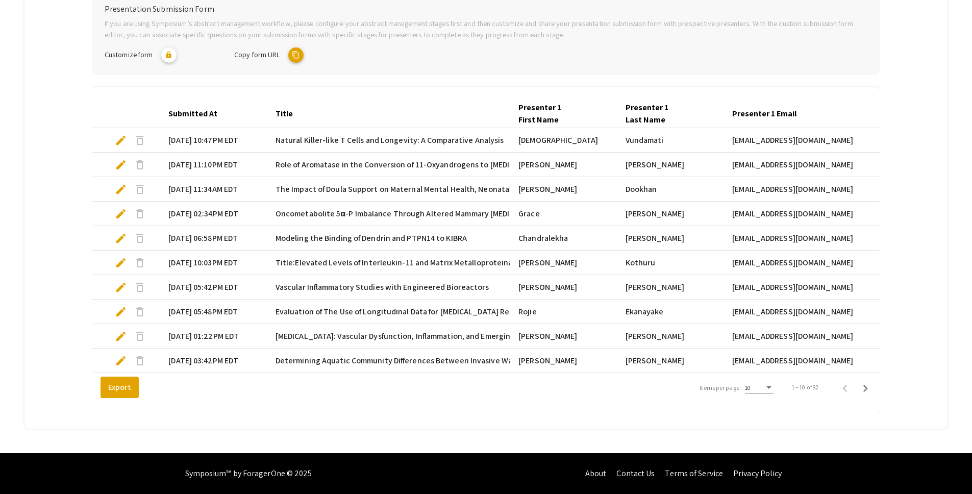
click at [771, 384] on div "Items per page:" at bounding box center [769, 387] width 9 height 7
click at [769, 401] on span "25" at bounding box center [765, 406] width 29 height 18
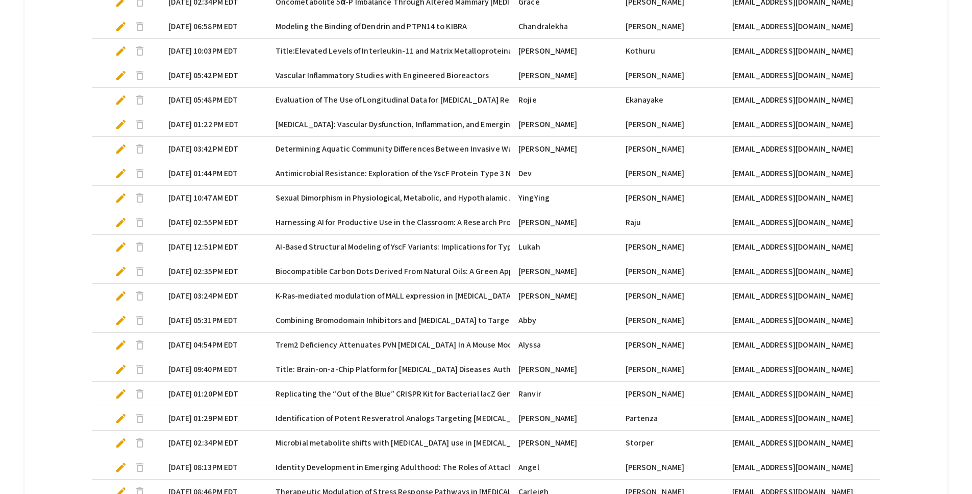
scroll to position [601, 0]
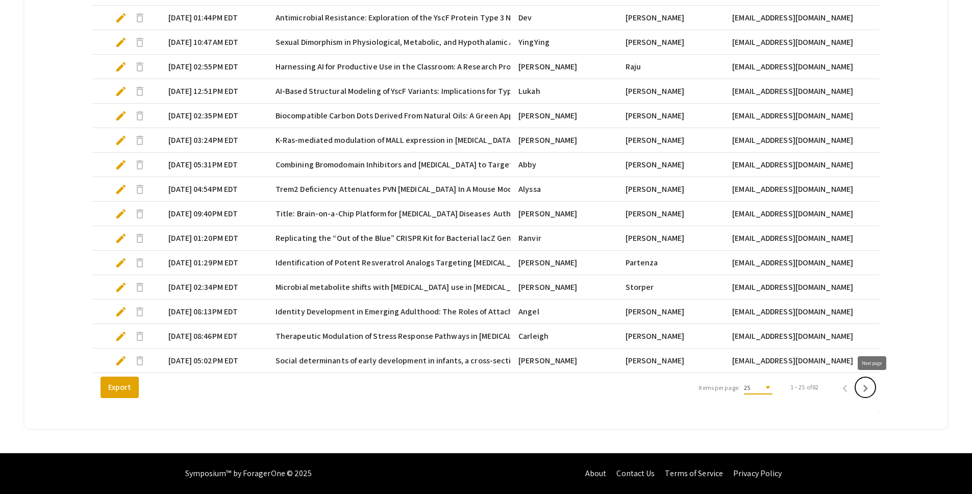
click at [771, 387] on icon "Next page" at bounding box center [865, 388] width 14 height 14
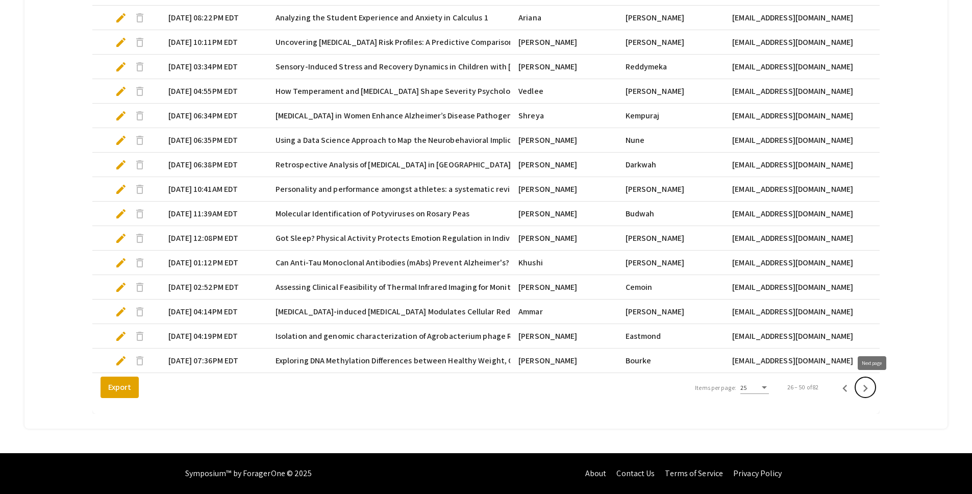
click at [771, 391] on icon "Next page" at bounding box center [865, 388] width 14 height 14
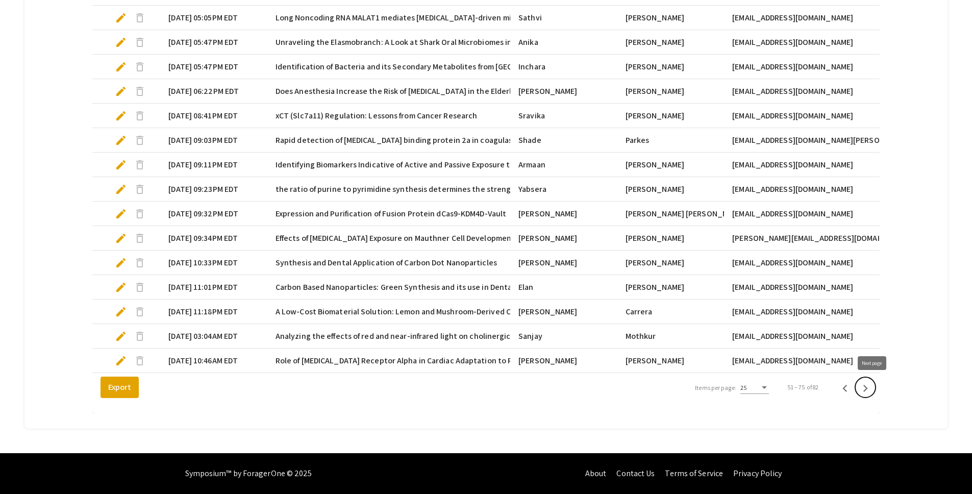
click at [771, 389] on icon "Next page" at bounding box center [865, 388] width 14 height 14
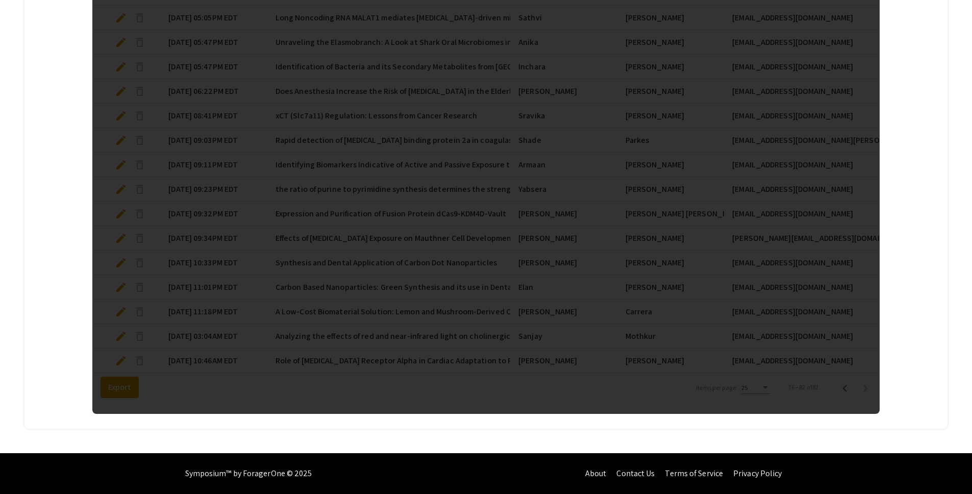
scroll to position [199, 0]
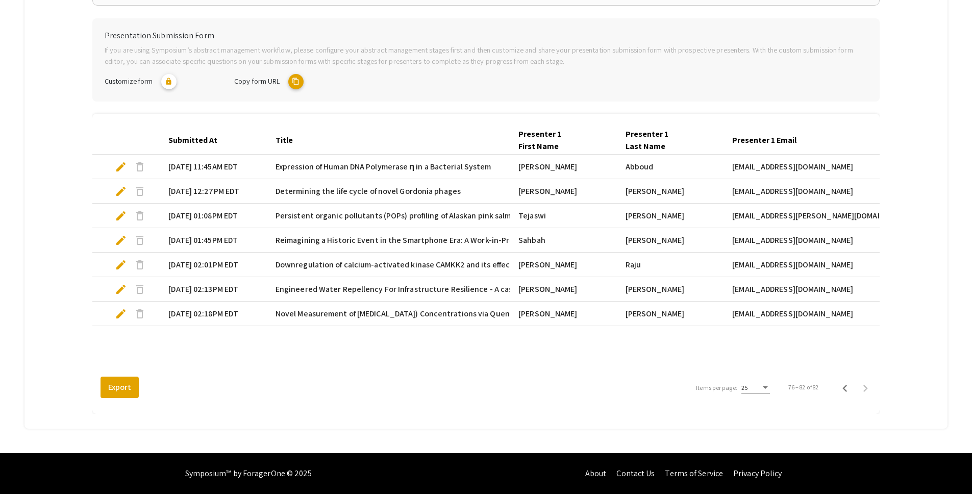
click at [118, 317] on span "edit" at bounding box center [121, 314] width 12 height 12
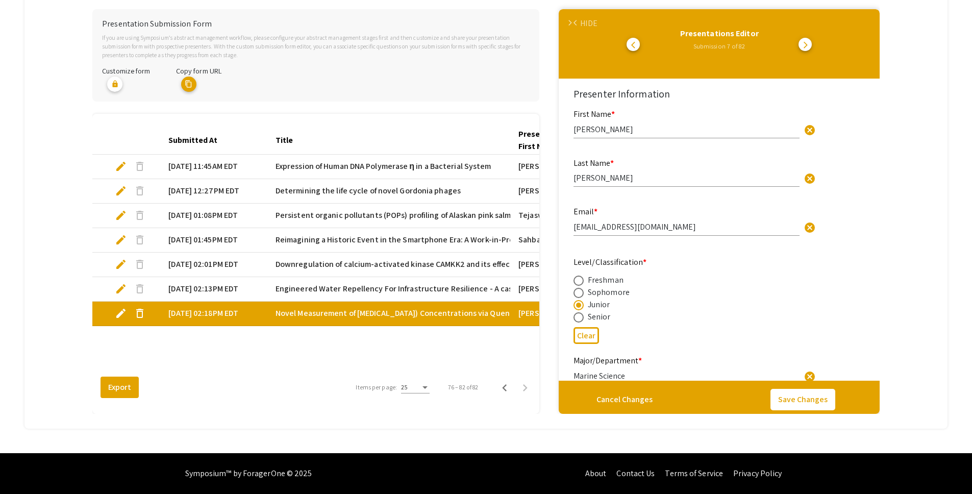
type input "0"
select select "custom"
type input "1"
select select "auto"
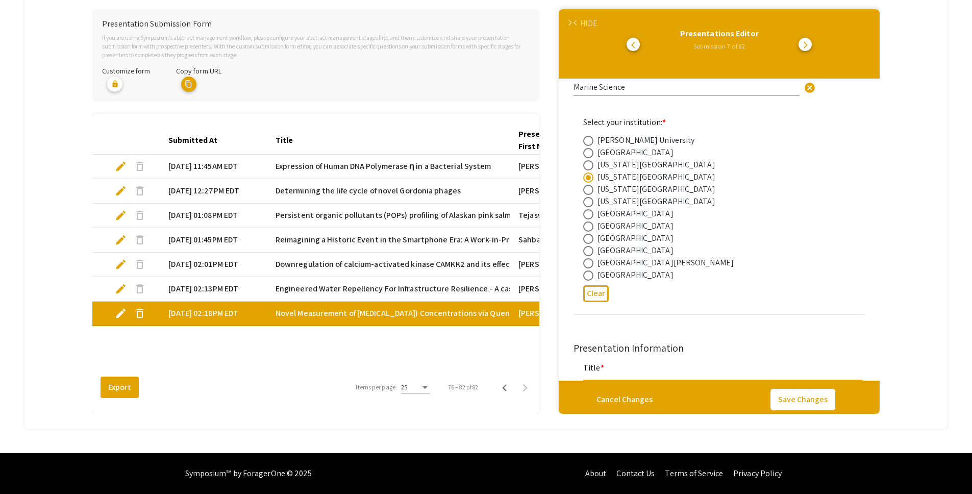
scroll to position [289, 0]
click at [67, 83] on mat-tab-group "Abstract Management Submissions Abstract Booklet Helpful articles Presentation …" at bounding box center [486, 170] width 924 height 518
click at [91, 78] on mat-tab-group "Abstract Management Submissions Abstract Booklet Helpful articles Presentation …" at bounding box center [486, 170] width 924 height 518
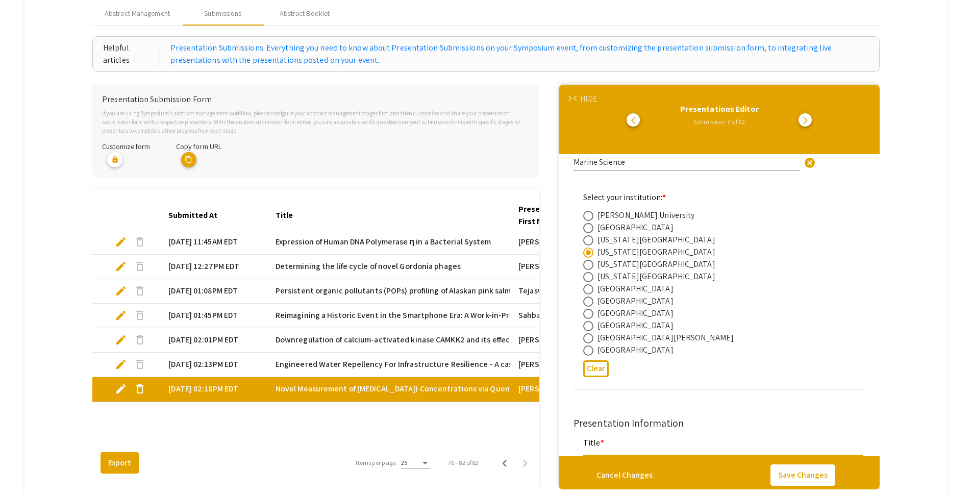
scroll to position [0, 0]
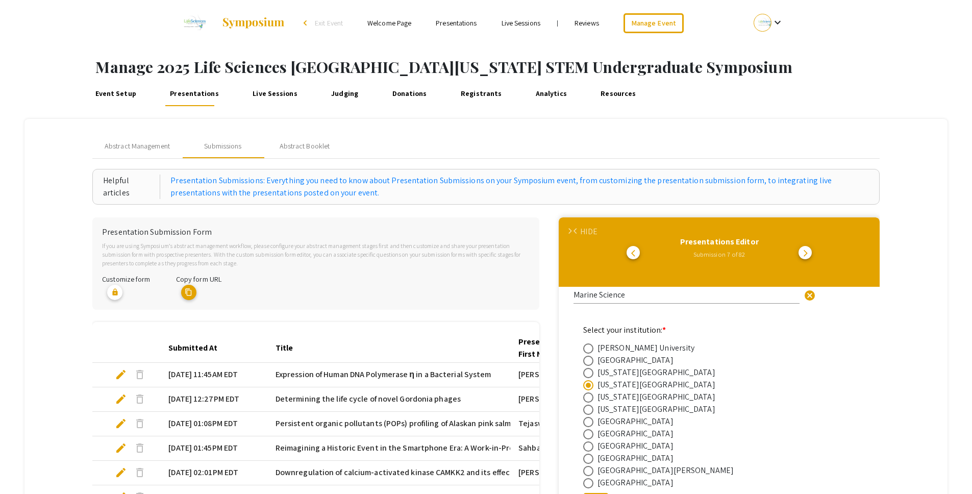
click at [596, 236] on div "HIDE" at bounding box center [588, 232] width 17 height 12
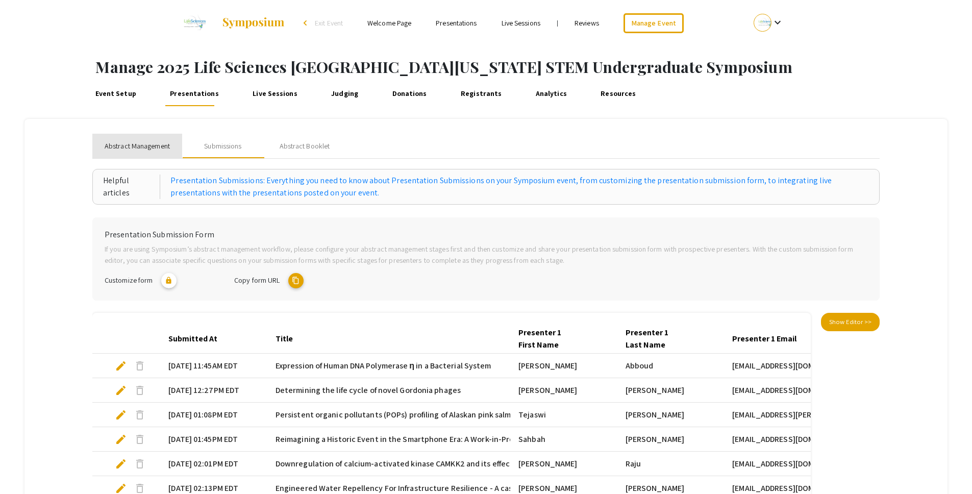
click at [115, 146] on span "Abstract Management" at bounding box center [137, 146] width 65 height 11
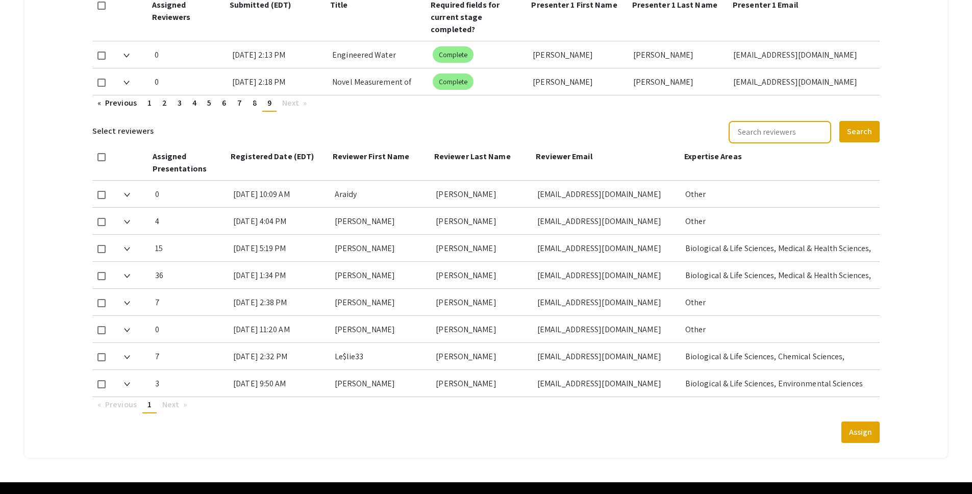
scroll to position [492, 0]
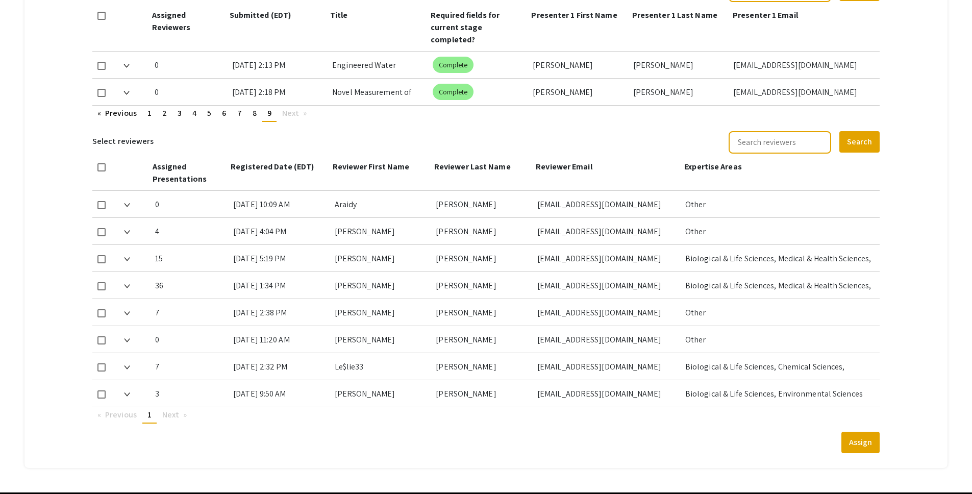
click at [100, 59] on mat-checkbox at bounding box center [101, 65] width 8 height 27
click at [101, 62] on span at bounding box center [101, 66] width 8 height 8
click at [101, 70] on input "checkbox" at bounding box center [101, 70] width 1 height 1
checkbox input "true"
click at [101, 89] on span at bounding box center [101, 93] width 8 height 8
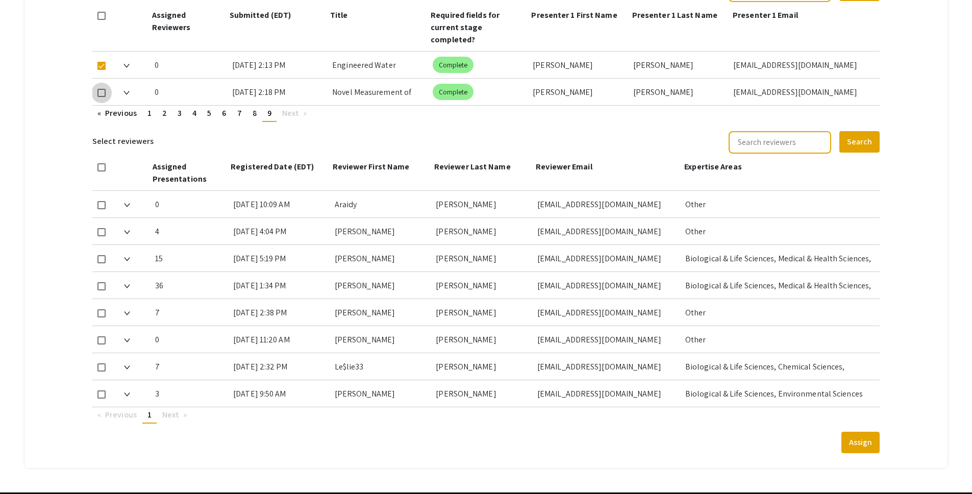
click at [101, 97] on input "checkbox" at bounding box center [101, 97] width 1 height 1
checkbox input "true"
click at [101, 228] on span at bounding box center [101, 232] width 8 height 8
click at [101, 236] on input "checkbox" at bounding box center [101, 236] width 1 height 1
checkbox input "true"
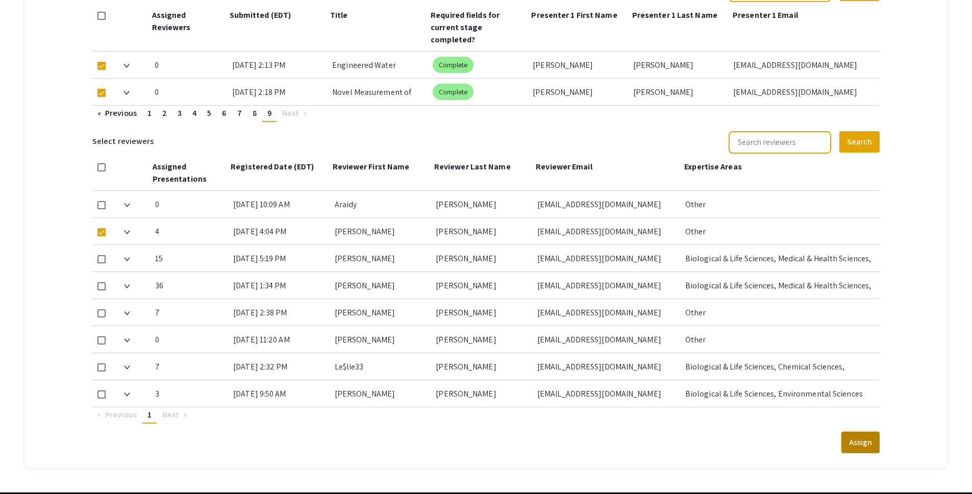
click at [771, 401] on button "Assign" at bounding box center [861, 442] width 38 height 21
click at [771, 183] on mat-tab-group "Abstract Management Submissions Abstract Booklet Helpful articles Abstract Mana…" at bounding box center [486, 47] width 924 height 841
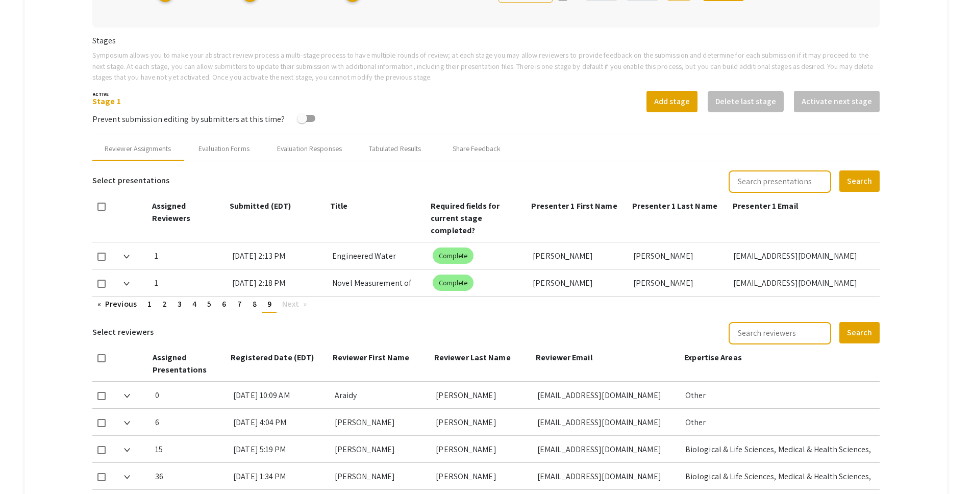
scroll to position [299, 0]
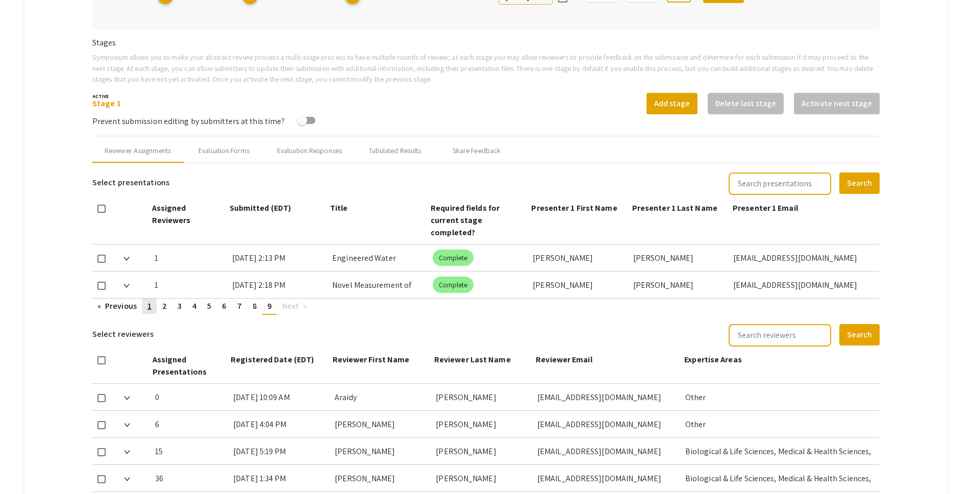
click at [149, 301] on span "1" at bounding box center [150, 306] width 4 height 11
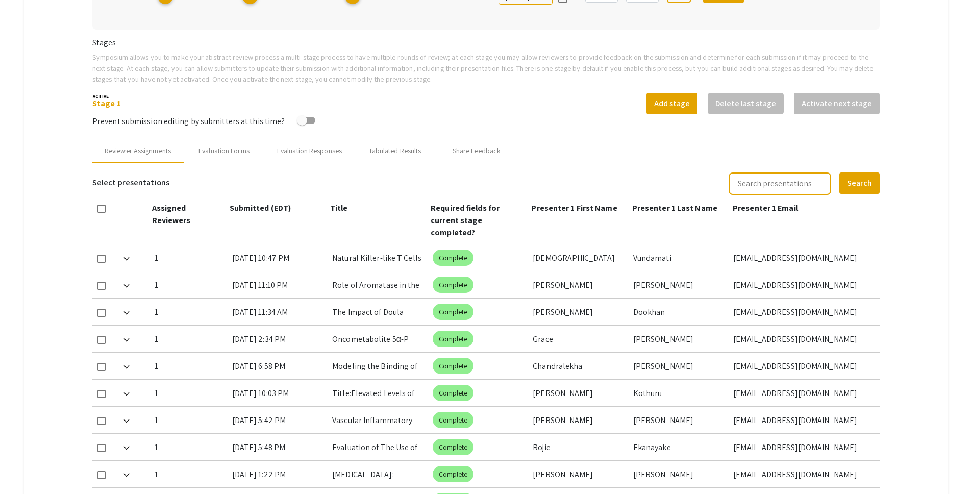
click at [771, 40] on mat-tab-group "Abstract Management Submissions Abstract Booklet Helpful articles Abstract Mana…" at bounding box center [486, 348] width 924 height 1057
click at [771, 33] on mat-tab-group "Abstract Management Submissions Abstract Booklet Helpful articles Abstract Mana…" at bounding box center [486, 348] width 924 height 1057
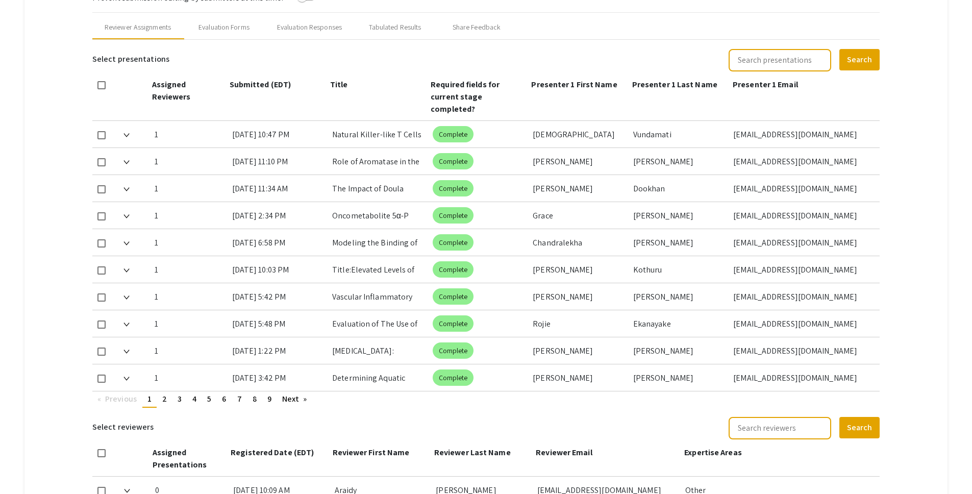
scroll to position [409, 0]
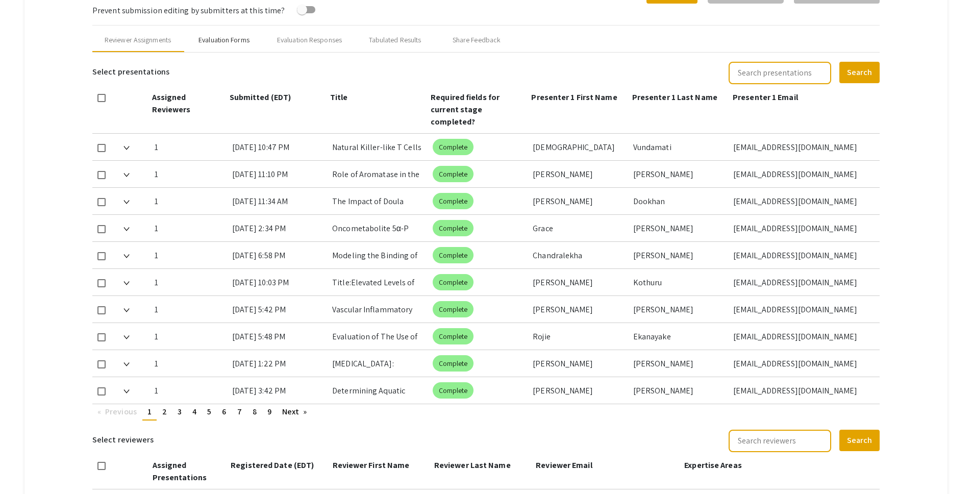
click at [224, 45] on div "Evaluation Forms" at bounding box center [224, 40] width 82 height 24
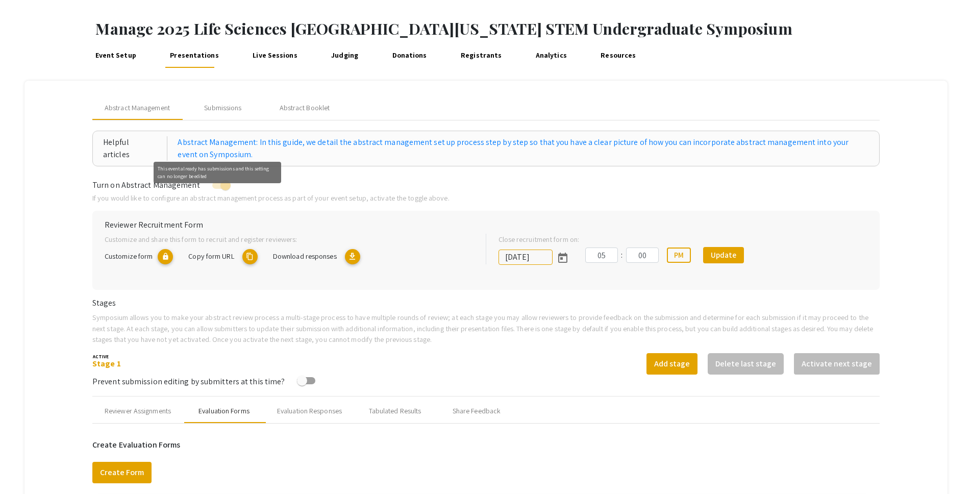
scroll to position [20, 0]
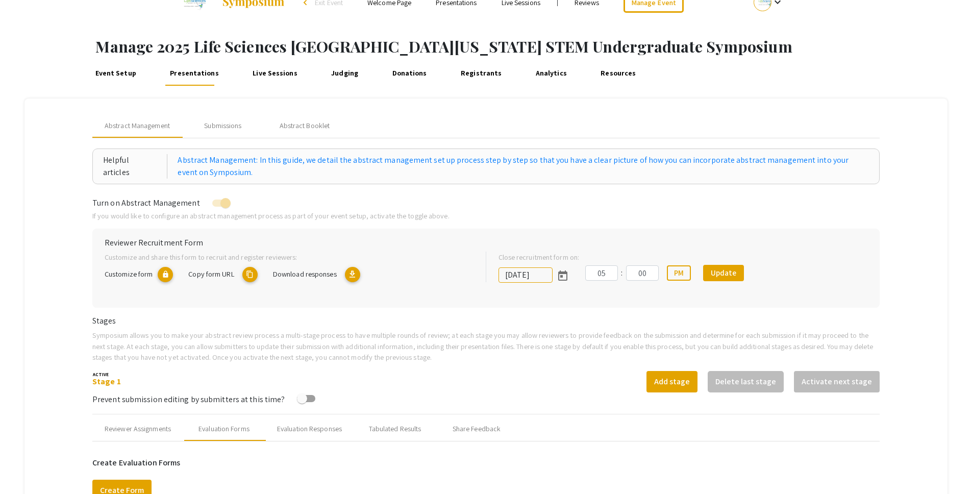
click at [121, 76] on link "Event Setup" at bounding box center [116, 73] width 46 height 24
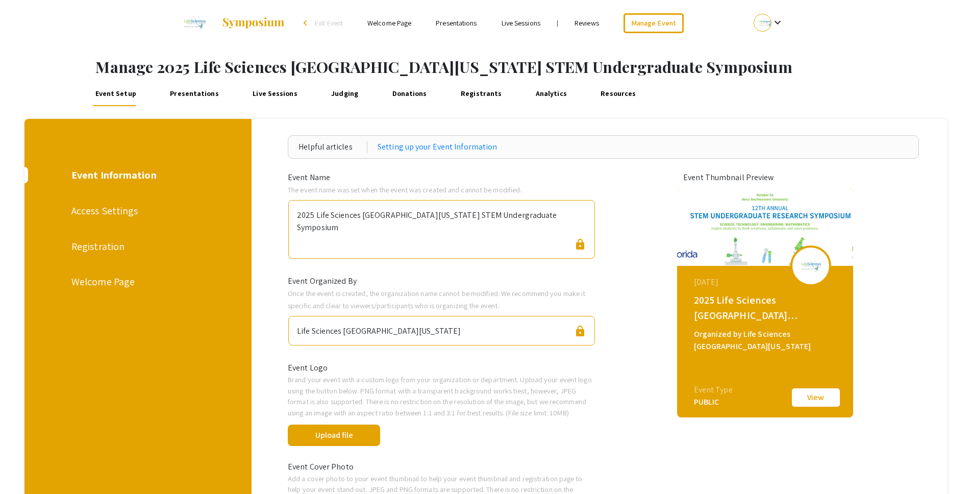
click at [100, 250] on div "Registration" at bounding box center [136, 246] width 131 height 15
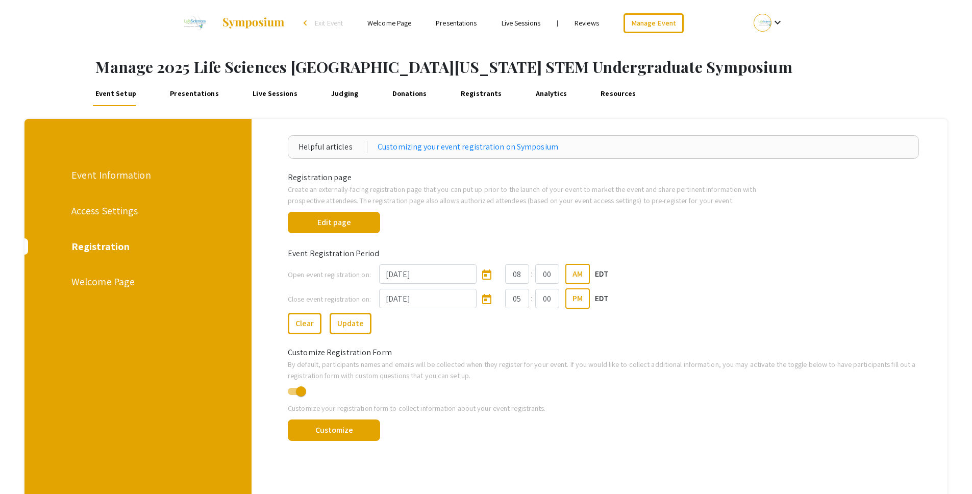
click at [207, 89] on link "Presentations" at bounding box center [195, 94] width 54 height 24
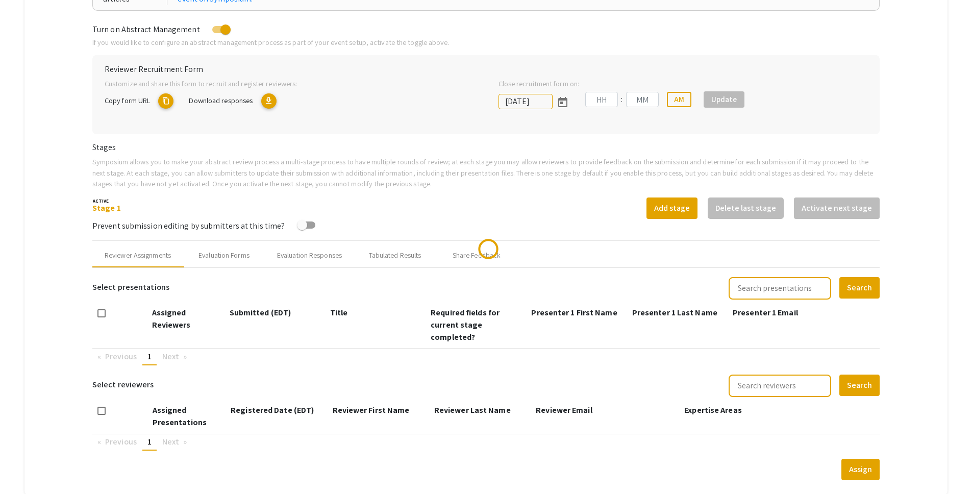
scroll to position [206, 0]
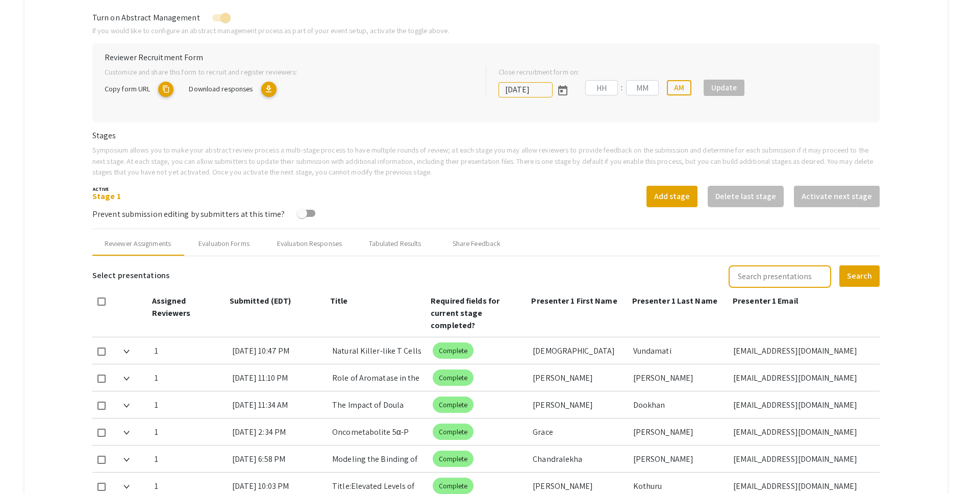
type input "[DATE]"
type input "05"
type input "00"
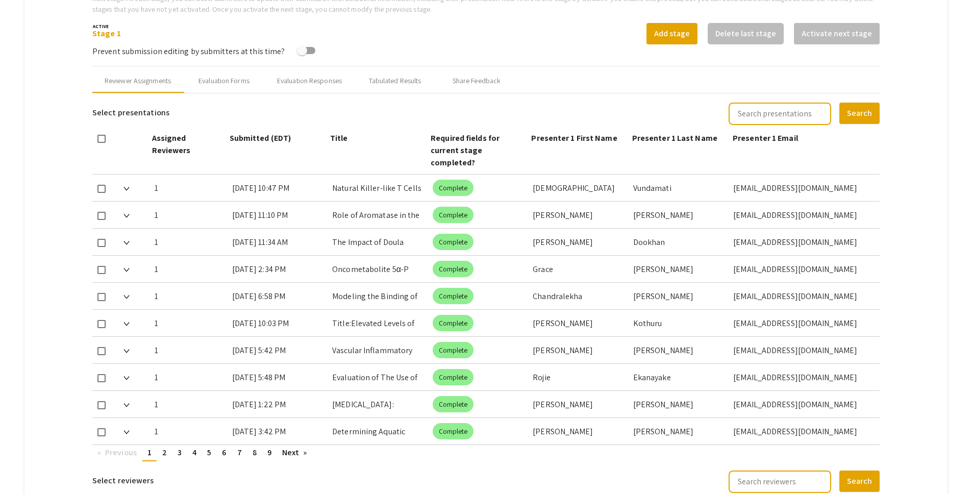
scroll to position [372, 0]
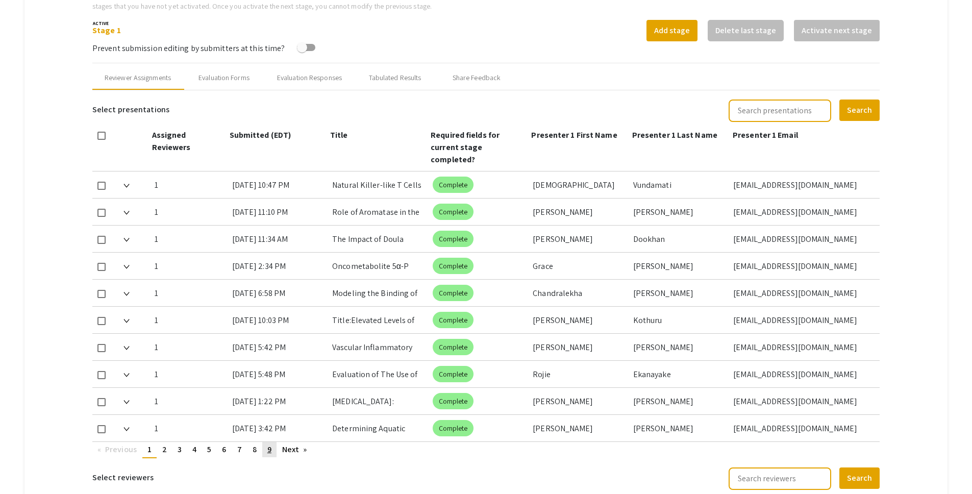
click at [265, 442] on link "page 9" at bounding box center [269, 449] width 14 height 15
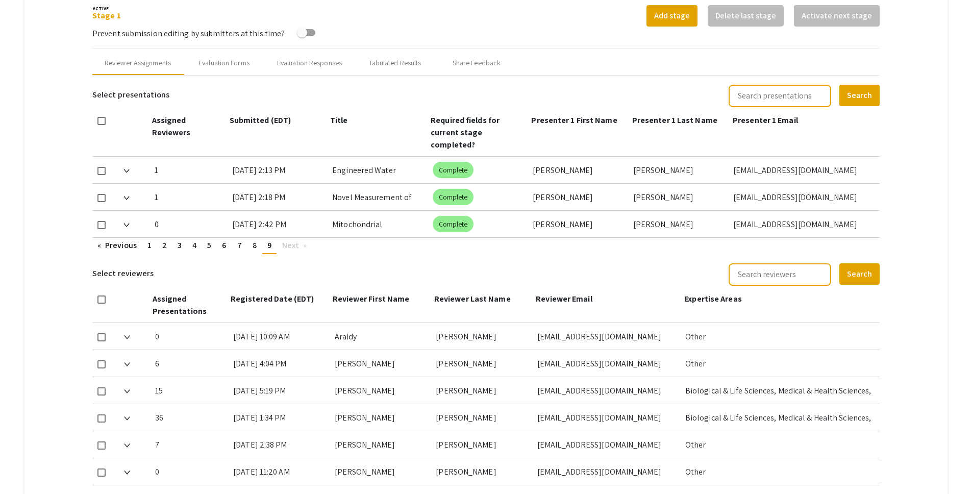
scroll to position [388, 0]
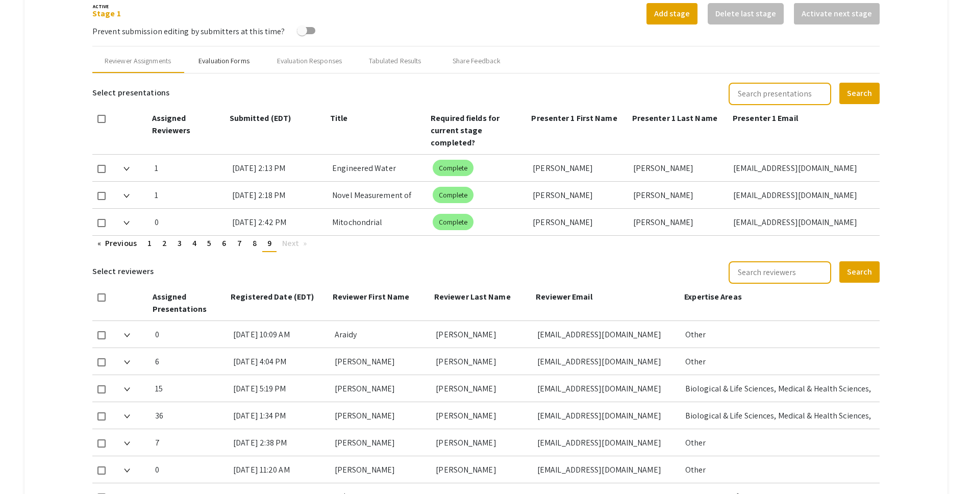
click at [246, 54] on div "Evaluation Forms" at bounding box center [224, 60] width 82 height 24
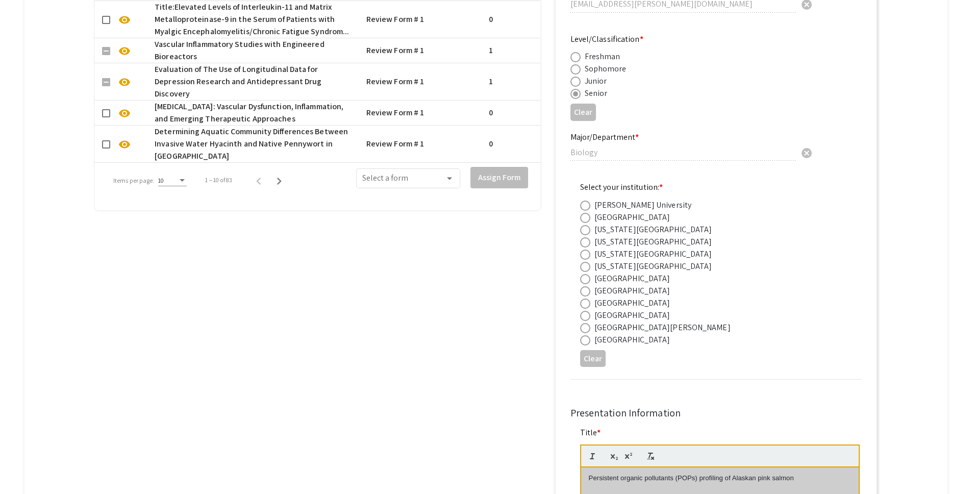
scroll to position [737, 0]
